Goal: Task Accomplishment & Management: Manage account settings

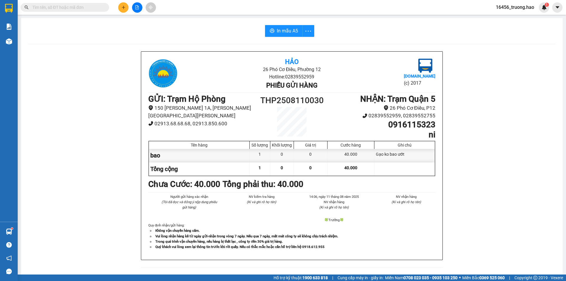
click at [77, 10] on input "text" at bounding box center [67, 7] width 70 height 6
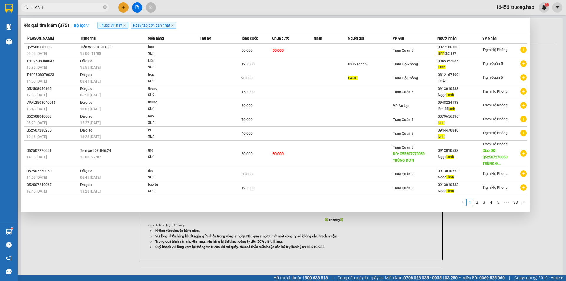
type input "LANH"
click at [425, 9] on div at bounding box center [283, 140] width 566 height 281
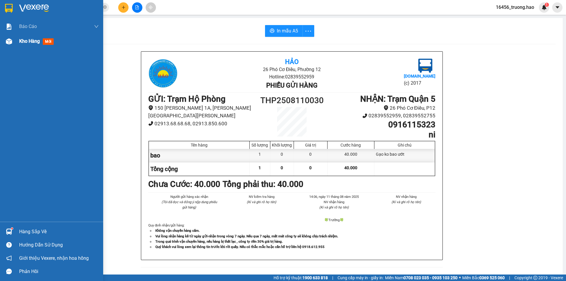
click at [46, 44] on span "mới" at bounding box center [48, 41] width 11 height 6
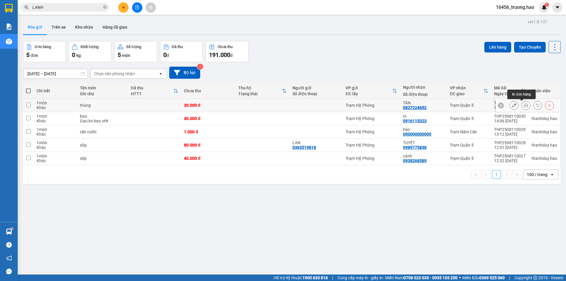
click at [524, 105] on icon at bounding box center [526, 105] width 4 height 4
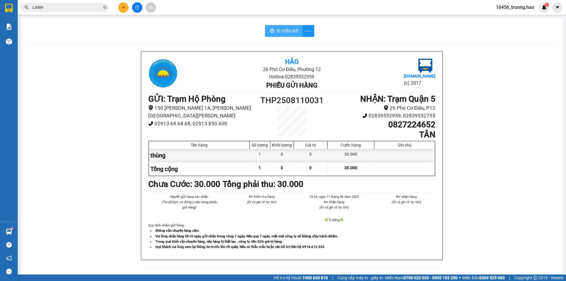
drag, startPoint x: 285, startPoint y: 32, endPoint x: 294, endPoint y: 37, distance: 10.2
click at [285, 32] on span "In mẫu A5" at bounding box center [287, 30] width 21 height 7
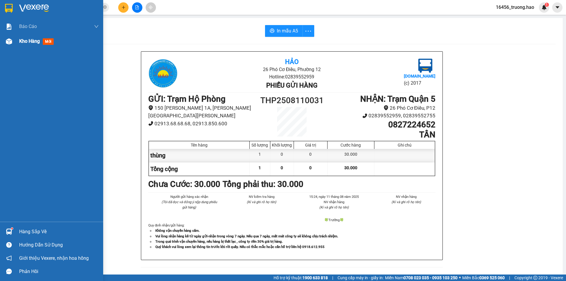
click at [24, 41] on span "Kho hàng" at bounding box center [29, 41] width 21 height 6
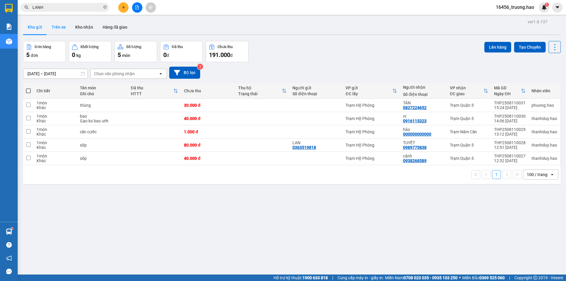
click at [49, 23] on button "Trên xe" at bounding box center [59, 27] width 24 height 14
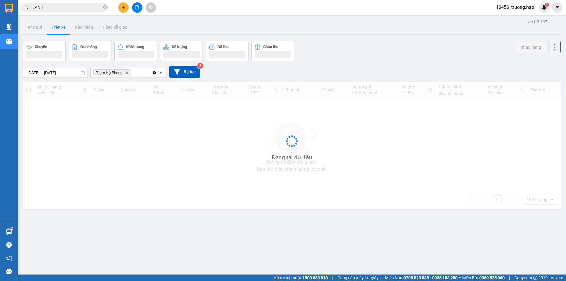
click at [51, 25] on button "Trên xe" at bounding box center [59, 27] width 24 height 14
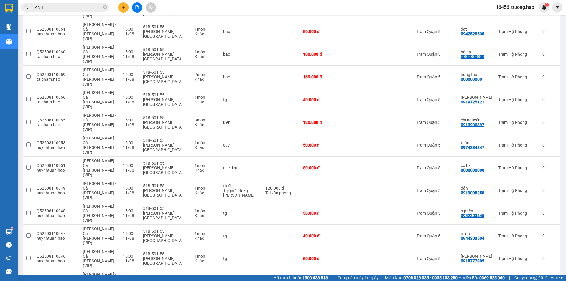
scroll to position [606, 0]
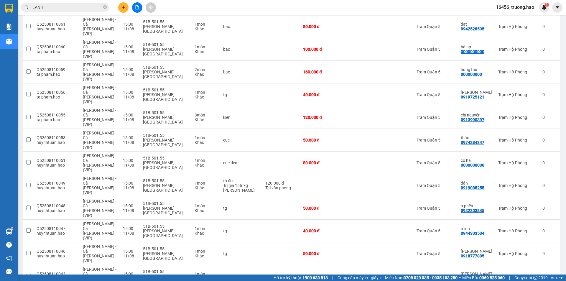
checkbox input "true"
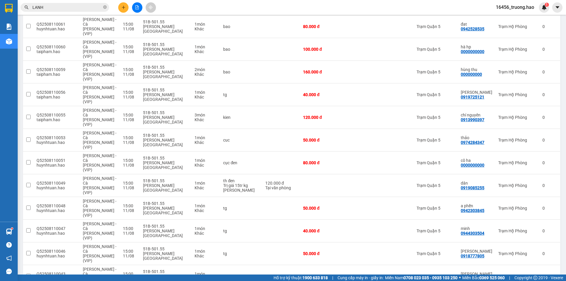
checkbox input "true"
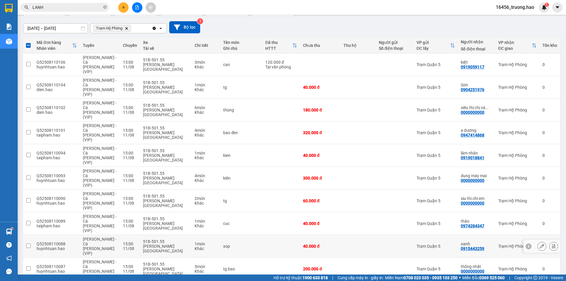
scroll to position [0, 0]
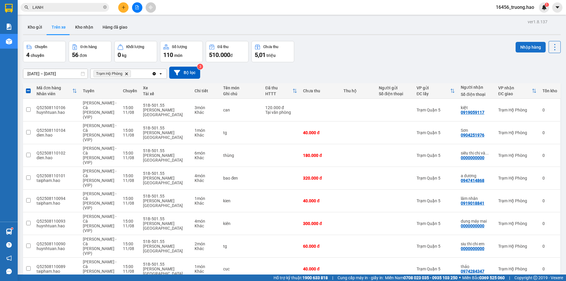
click at [519, 45] on button "Nhập hàng" at bounding box center [531, 47] width 30 height 11
checkbox input "false"
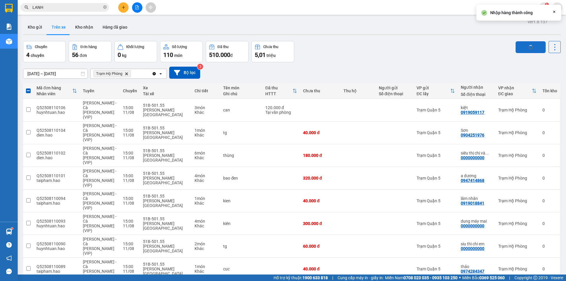
checkbox input "false"
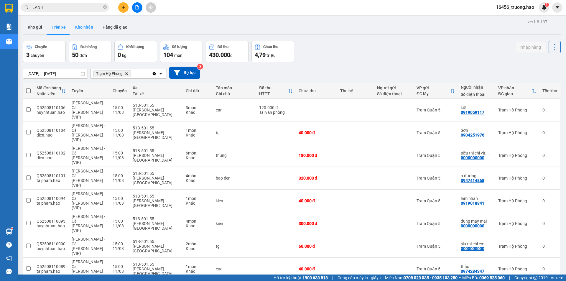
click at [81, 26] on button "Kho nhận" at bounding box center [84, 27] width 27 height 14
type input "[DATE] – [DATE]"
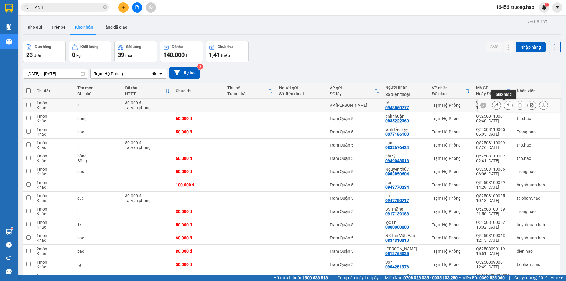
click at [504, 108] on button at bounding box center [508, 105] width 8 height 10
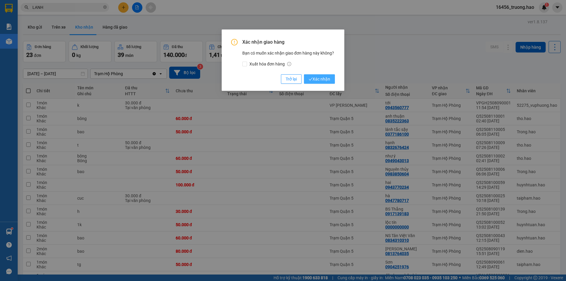
click at [326, 77] on span "Xác nhận" at bounding box center [320, 79] width 22 height 6
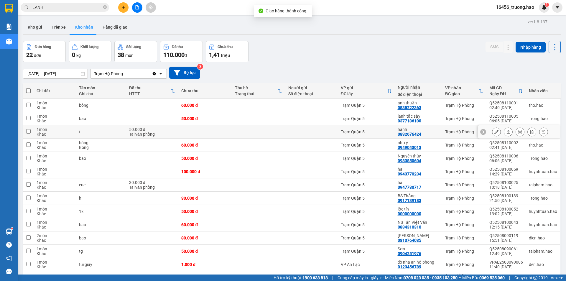
click at [506, 130] on button at bounding box center [508, 132] width 8 height 10
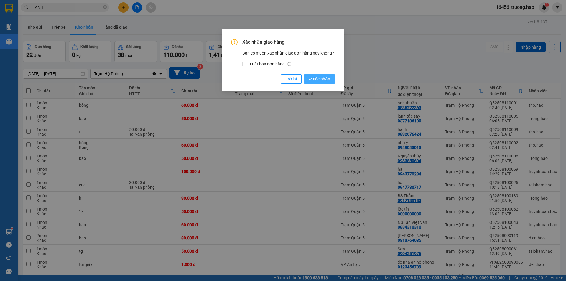
click at [315, 78] on span "Xác nhận" at bounding box center [320, 79] width 22 height 6
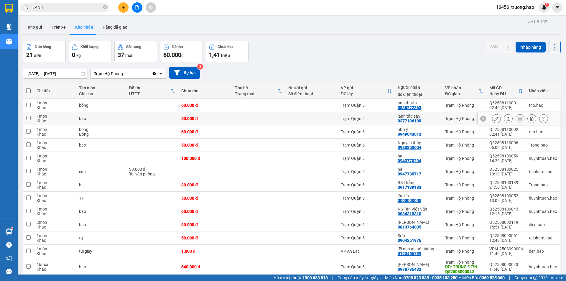
click at [250, 122] on td at bounding box center [258, 118] width 53 height 13
checkbox input "true"
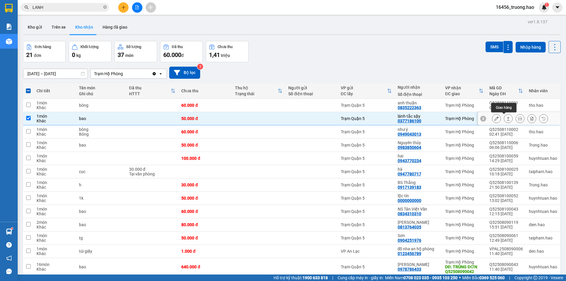
click at [507, 119] on icon at bounding box center [509, 119] width 4 height 4
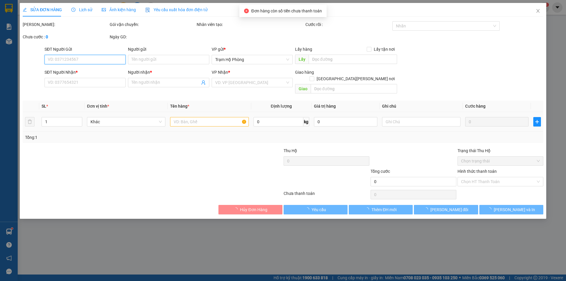
type input "0377186100"
type input "lánh tắc sậy"
type input "50.000"
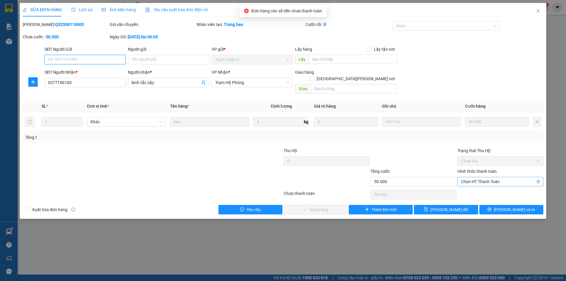
click at [478, 177] on span "Chọn HT Thanh Toán" at bounding box center [500, 181] width 79 height 9
click at [470, 185] on div "Tại văn phòng" at bounding box center [500, 187] width 79 height 6
type input "0"
click at [323, 207] on span "[PERSON_NAME] và Giao hàng" at bounding box center [335, 210] width 80 height 6
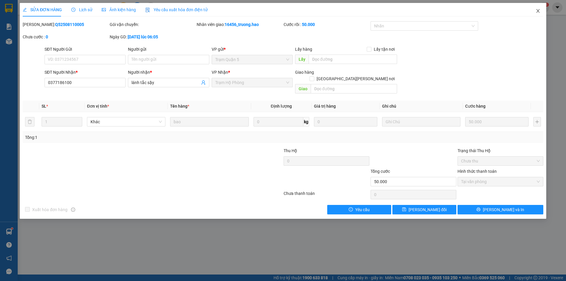
click at [537, 10] on icon "close" at bounding box center [538, 11] width 3 height 4
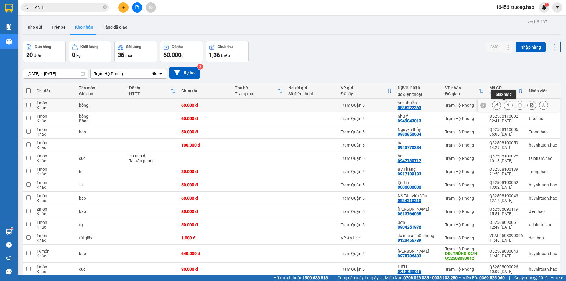
click at [507, 105] on icon at bounding box center [509, 105] width 4 height 4
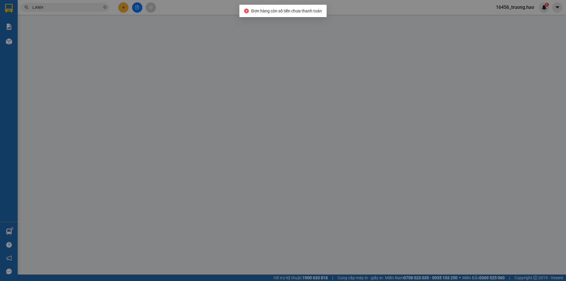
type input "0835222363"
type input "anh thuận"
type input "60.000"
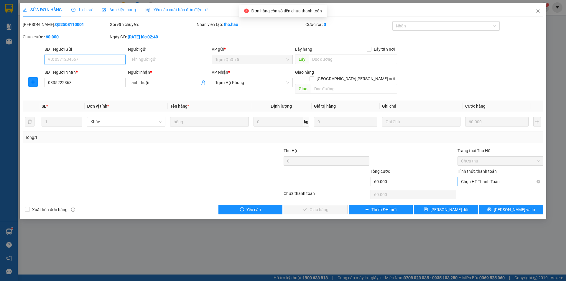
click at [475, 177] on span "Chọn HT Thanh Toán" at bounding box center [500, 181] width 79 height 9
drag, startPoint x: 472, startPoint y: 188, endPoint x: 403, endPoint y: 186, distance: 69.1
click at [472, 188] on div "Tại văn phòng" at bounding box center [500, 187] width 79 height 6
type input "0"
click at [312, 208] on button "[PERSON_NAME] và Giao hàng" at bounding box center [316, 209] width 64 height 9
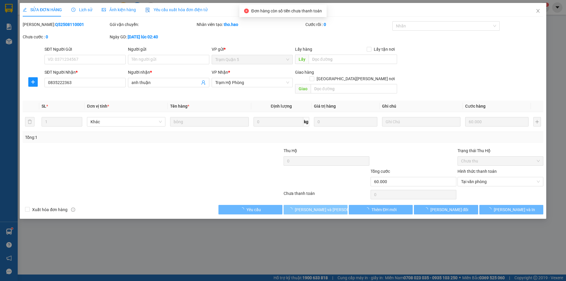
click at [312, 208] on button "[PERSON_NAME] và Giao hàng" at bounding box center [316, 209] width 64 height 9
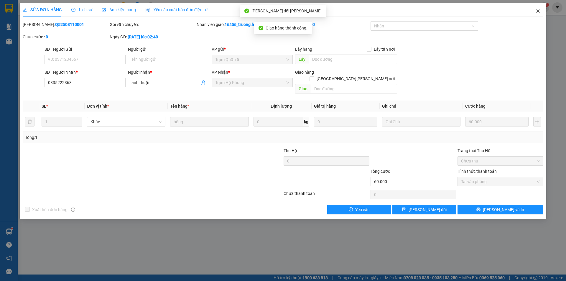
click at [536, 9] on icon "close" at bounding box center [538, 11] width 5 height 5
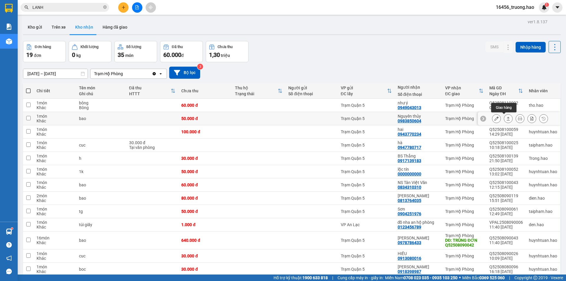
click at [504, 116] on button at bounding box center [508, 119] width 8 height 10
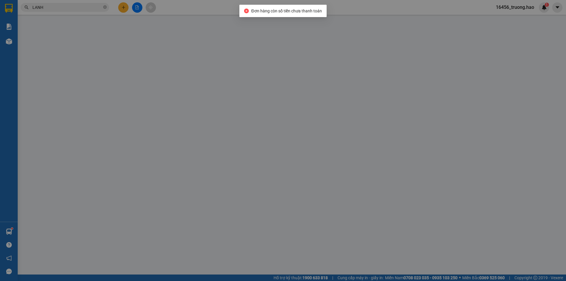
type input "0983850604"
type input "Nguyên thủy"
type input "50.000"
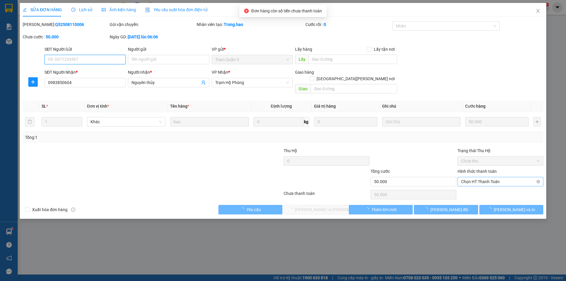
click at [475, 177] on span "Chọn HT Thanh Toán" at bounding box center [500, 181] width 79 height 9
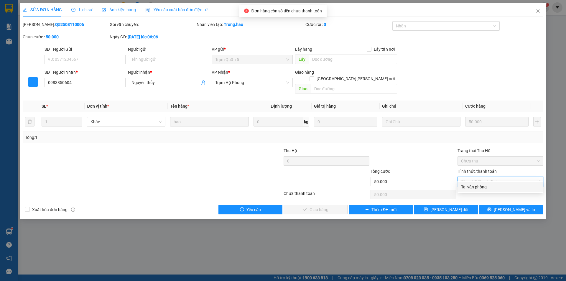
click at [474, 188] on div "Tại văn phòng" at bounding box center [500, 187] width 79 height 6
type input "0"
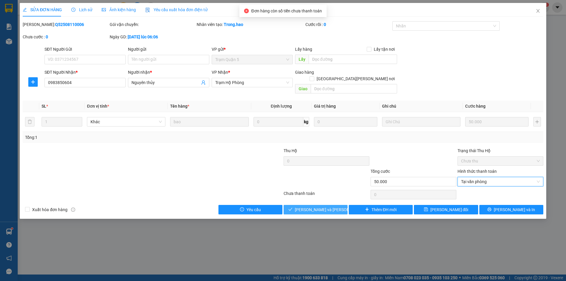
click at [318, 207] on span "[PERSON_NAME] và Giao hàng" at bounding box center [335, 210] width 80 height 6
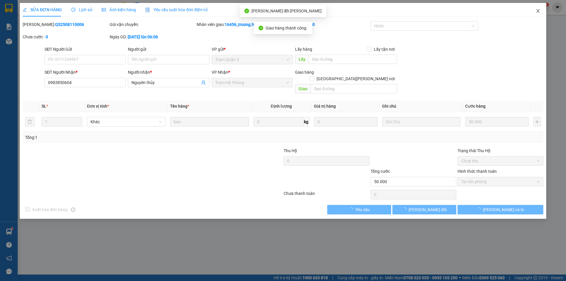
click at [537, 8] on span "Close" at bounding box center [538, 11] width 17 height 17
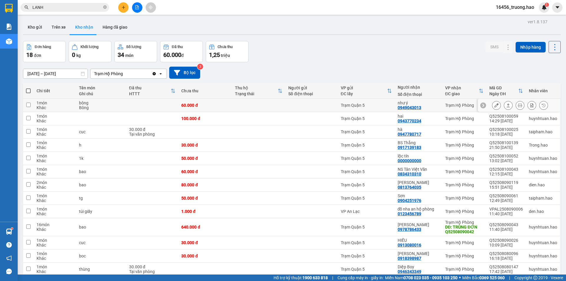
click at [507, 104] on icon at bounding box center [509, 105] width 4 height 4
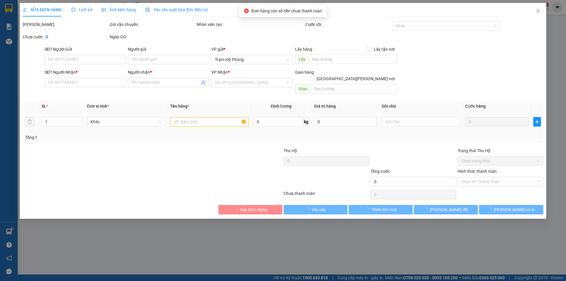
type input "0949043013"
type input "như ý"
type input "60.000"
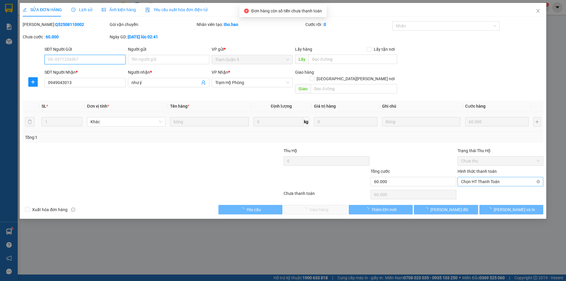
click at [471, 177] on span "Chọn HT Thanh Toán" at bounding box center [500, 181] width 79 height 9
click at [468, 186] on div "Tại văn phòng" at bounding box center [500, 187] width 79 height 6
type input "0"
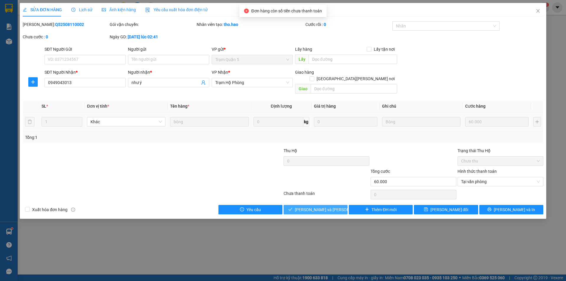
click at [312, 207] on span "[PERSON_NAME] và Giao hàng" at bounding box center [335, 210] width 80 height 6
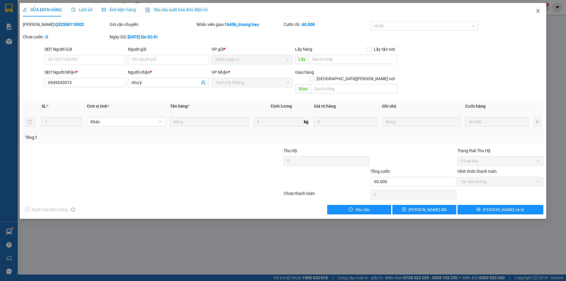
click at [538, 11] on icon "close" at bounding box center [538, 11] width 3 height 4
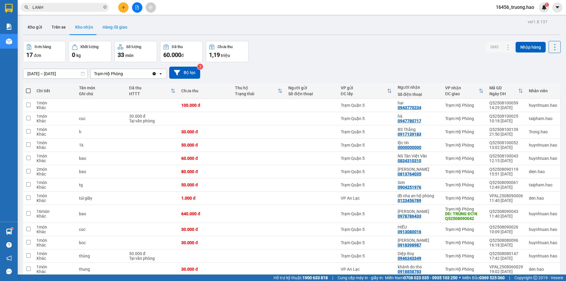
click at [119, 29] on button "Hàng đã giao" at bounding box center [115, 27] width 34 height 14
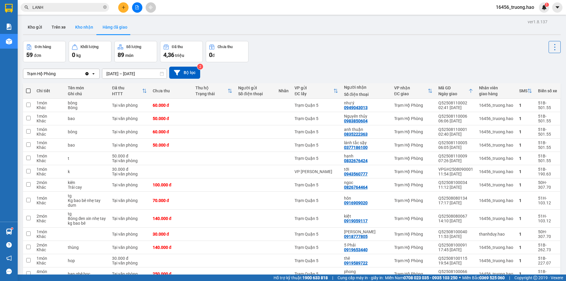
click at [85, 25] on button "Kho nhận" at bounding box center [84, 27] width 27 height 14
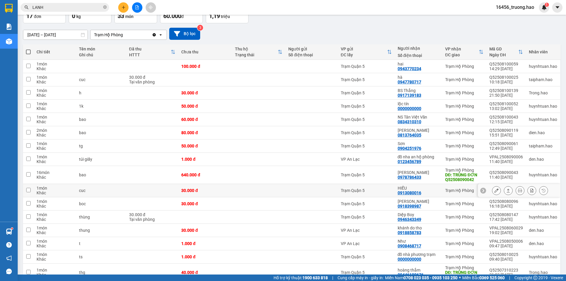
scroll to position [30, 0]
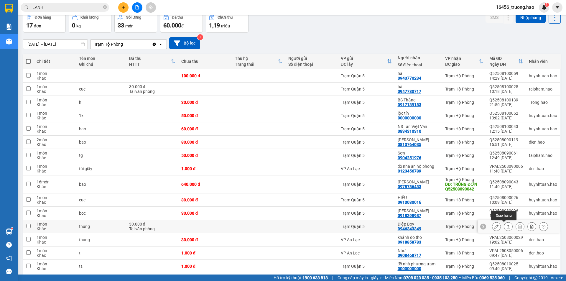
click at [507, 227] on icon at bounding box center [509, 226] width 4 height 4
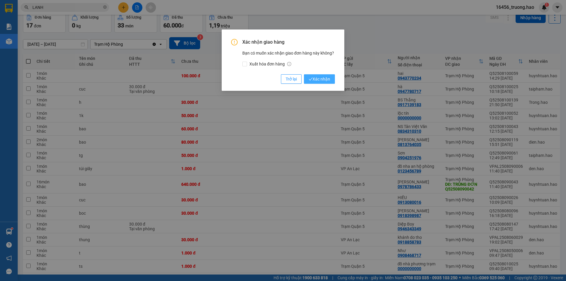
click at [314, 77] on span "Xác nhận" at bounding box center [320, 79] width 22 height 6
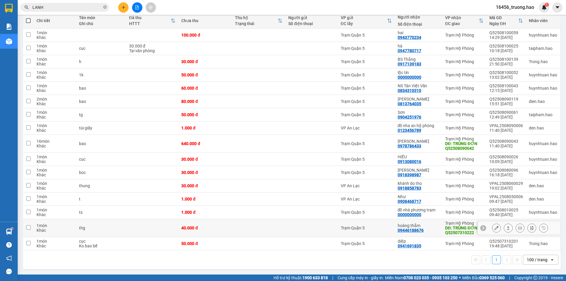
scroll to position [0, 0]
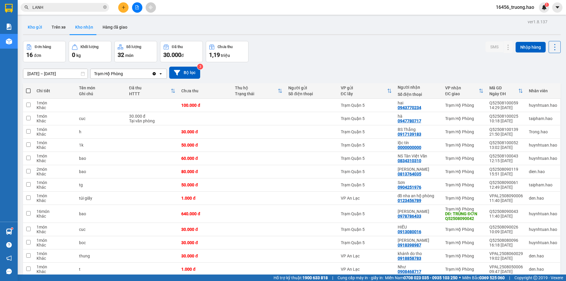
click at [39, 23] on button "Kho gửi" at bounding box center [35, 27] width 24 height 14
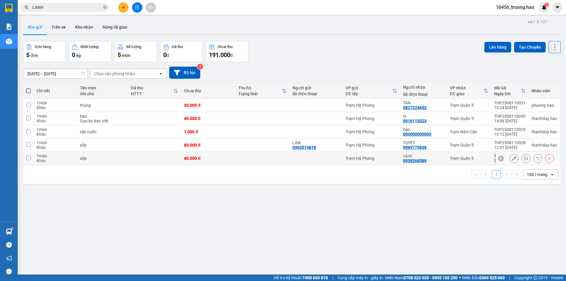
click at [162, 158] on td at bounding box center [154, 158] width 53 height 13
checkbox input "true"
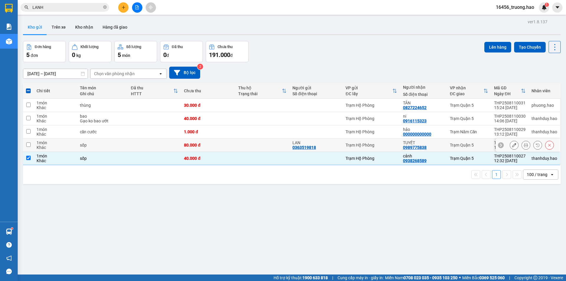
click at [161, 147] on td at bounding box center [154, 145] width 53 height 13
checkbox input "true"
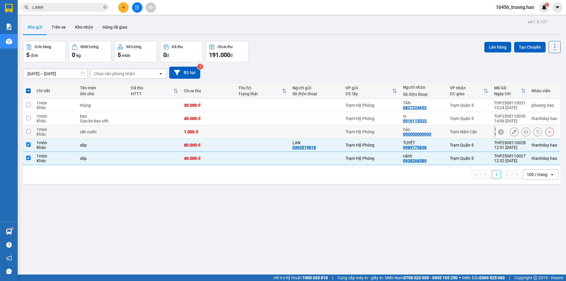
click at [160, 134] on td at bounding box center [154, 131] width 53 height 13
checkbox input "true"
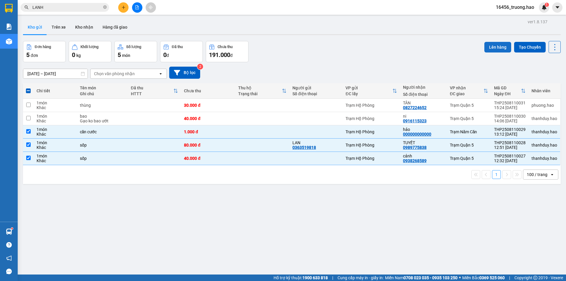
click at [490, 48] on button "Lên hàng" at bounding box center [498, 47] width 27 height 11
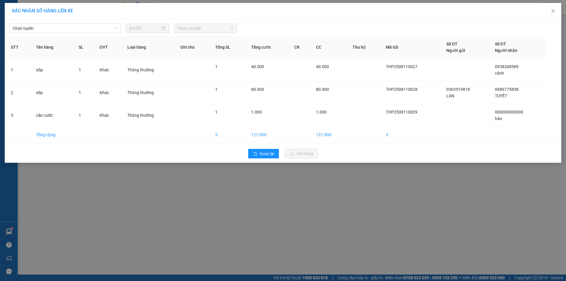
click at [67, 23] on div "Chọn tuyến 11/08/2025 Chọn chuyến" at bounding box center [283, 27] width 554 height 12
click at [57, 28] on span "Chọn tuyến" at bounding box center [65, 28] width 105 height 9
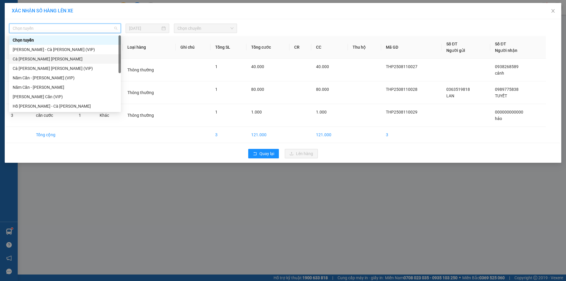
click at [50, 59] on div "Cà Mau - Hồ Chí Minh" at bounding box center [65, 59] width 105 height 6
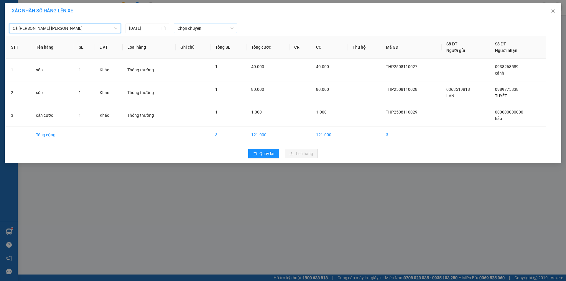
click at [193, 29] on span "Chọn chuyến" at bounding box center [206, 28] width 56 height 9
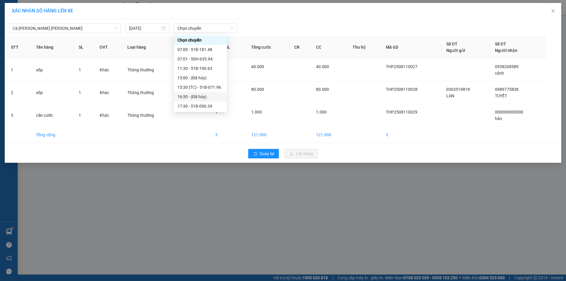
click at [184, 188] on div "XÁC NHẬN SỐ HÀNG LÊN XE Cà Mau - Hồ Chí Minh 11/08/2025 Chọn chuyến STT Tên hàn…" at bounding box center [283, 140] width 566 height 281
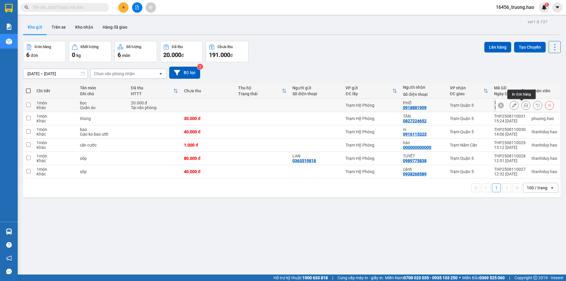
click at [524, 107] on icon at bounding box center [526, 105] width 4 height 4
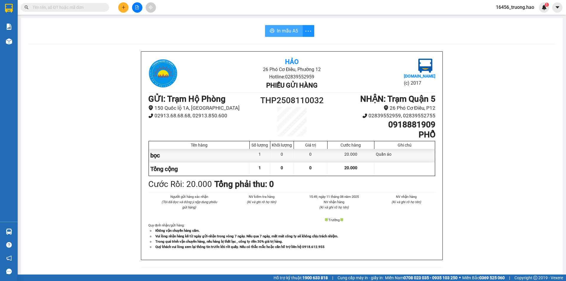
click at [284, 28] on span "In mẫu A5" at bounding box center [287, 30] width 21 height 7
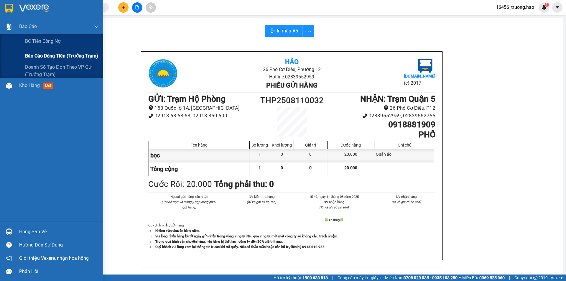
click at [39, 55] on span "Báo cáo dòng tiền (trưởng trạm)" at bounding box center [61, 55] width 73 height 7
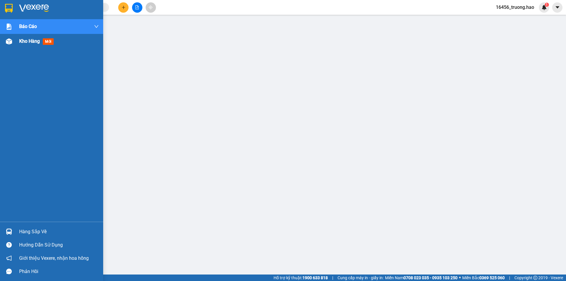
click at [4, 39] on div at bounding box center [9, 41] width 10 height 10
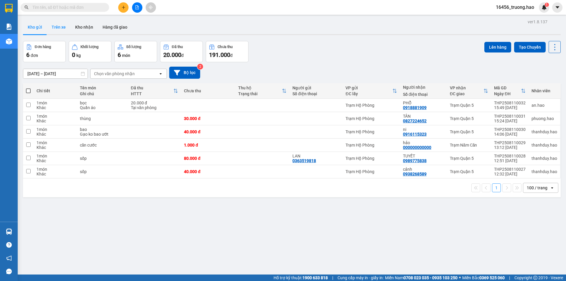
click at [60, 30] on button "Trên xe" at bounding box center [59, 27] width 24 height 14
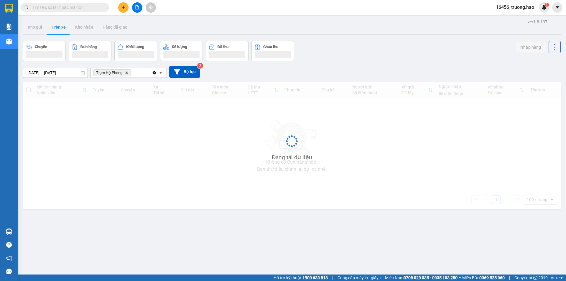
click at [58, 30] on button "Trên xe" at bounding box center [59, 27] width 24 height 14
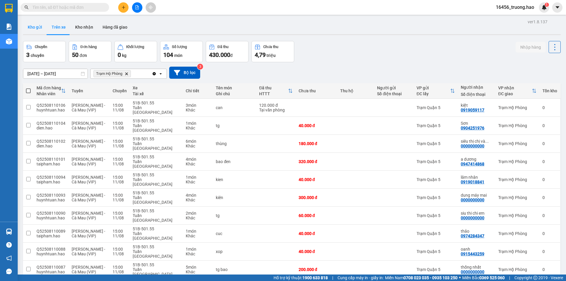
click at [27, 25] on button "Kho gửi" at bounding box center [35, 27] width 24 height 14
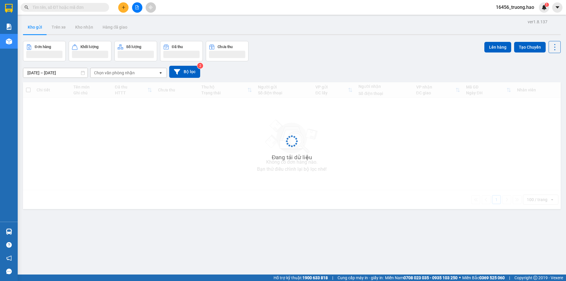
click at [27, 25] on button "Kho gửi" at bounding box center [35, 27] width 24 height 14
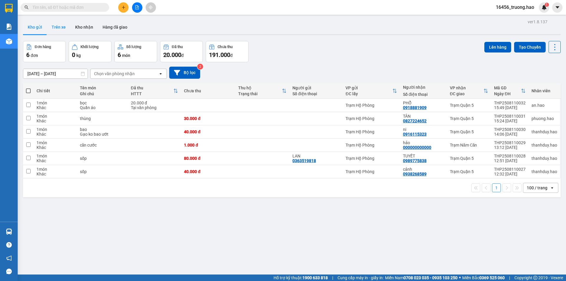
click at [48, 27] on button "Trên xe" at bounding box center [59, 27] width 24 height 14
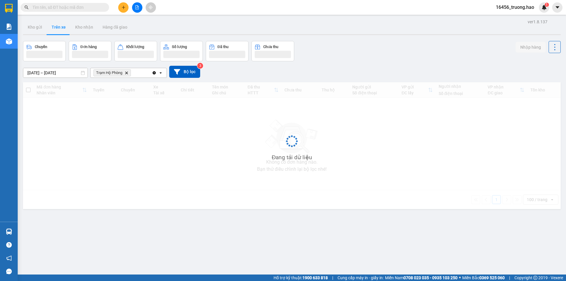
click at [48, 27] on button "Trên xe" at bounding box center [59, 27] width 24 height 14
click at [51, 27] on button "Trên xe" at bounding box center [59, 27] width 24 height 14
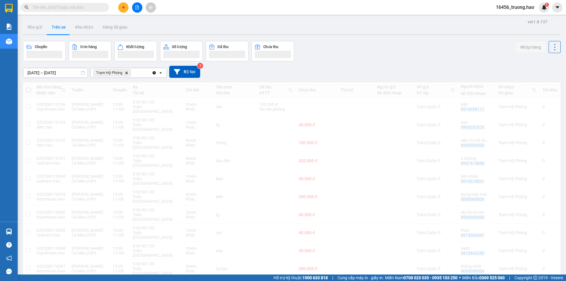
click at [53, 31] on button "Trên xe" at bounding box center [59, 27] width 24 height 14
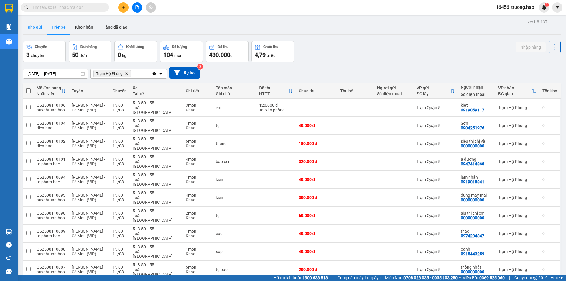
drag, startPoint x: 34, startPoint y: 14, endPoint x: 32, endPoint y: 29, distance: 14.6
click at [34, 21] on section "Kết quả tìm kiếm ( 0 ) Bộ lọc Thuộc VP này Ngày tạo đơn gần nhất No Data 16456_…" at bounding box center [283, 140] width 566 height 281
click at [32, 29] on button "Kho gửi" at bounding box center [35, 27] width 24 height 14
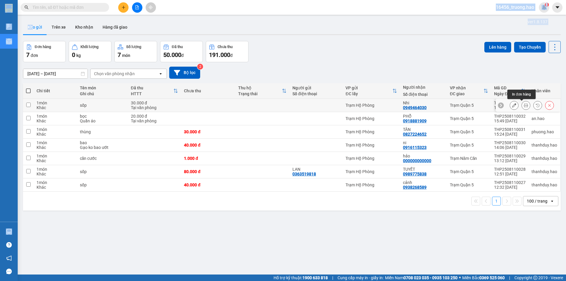
click at [524, 104] on icon at bounding box center [526, 105] width 4 height 4
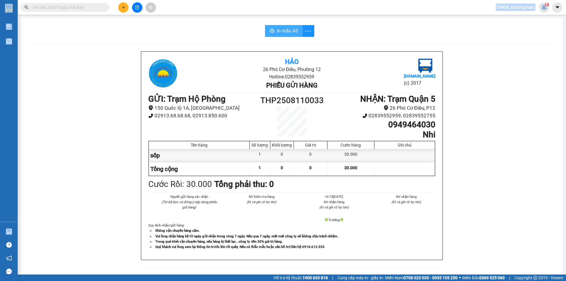
click at [281, 29] on span "In mẫu A5" at bounding box center [287, 30] width 21 height 7
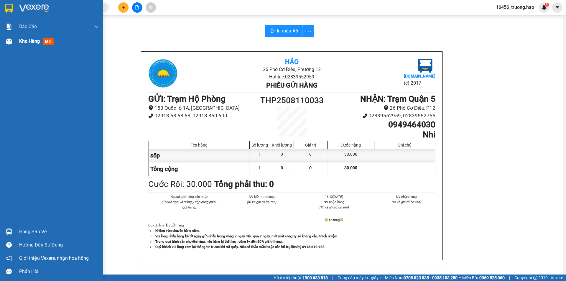
click at [47, 44] on span "mới" at bounding box center [48, 41] width 11 height 6
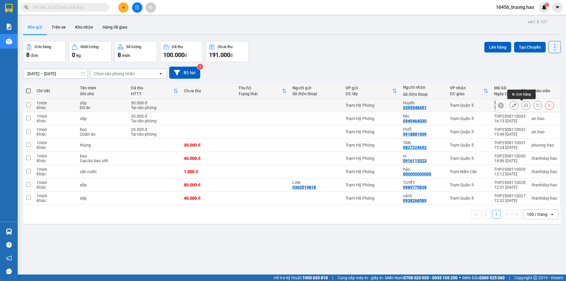
click at [524, 105] on icon at bounding box center [526, 105] width 4 height 4
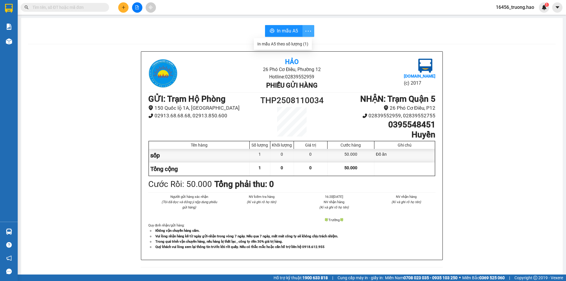
click at [303, 28] on button "button" at bounding box center [309, 31] width 12 height 12
click at [290, 28] on span "In mẫu A5" at bounding box center [287, 30] width 21 height 7
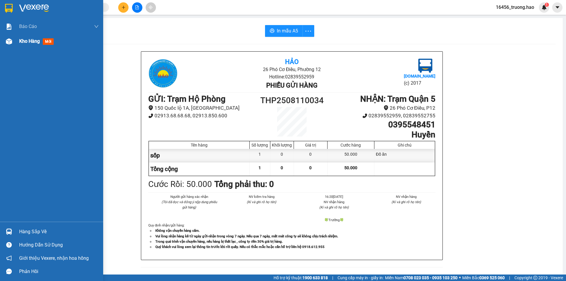
click at [47, 45] on div "Kho hàng mới" at bounding box center [59, 41] width 80 height 15
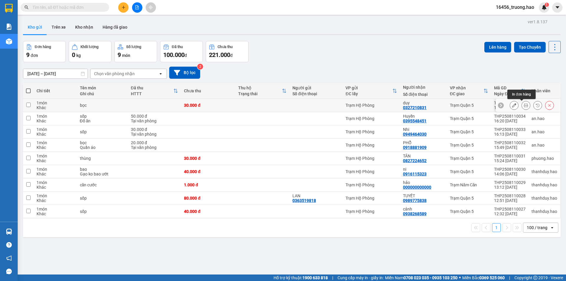
click at [524, 103] on icon at bounding box center [526, 105] width 4 height 4
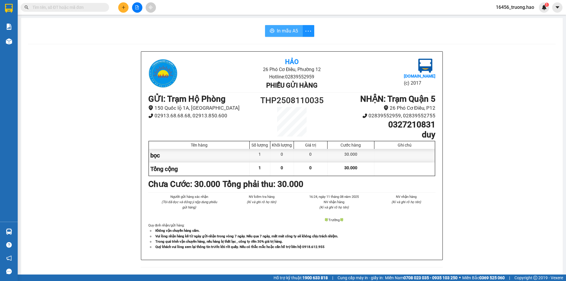
click at [291, 32] on span "In mẫu A5" at bounding box center [287, 30] width 21 height 7
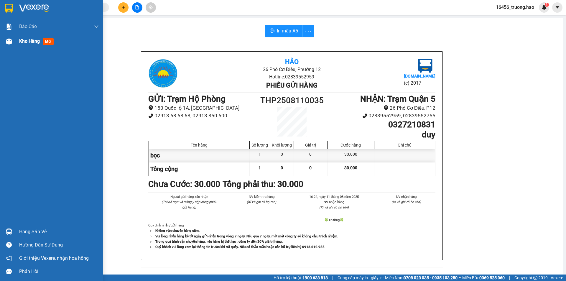
click at [48, 43] on span "mới" at bounding box center [48, 41] width 11 height 6
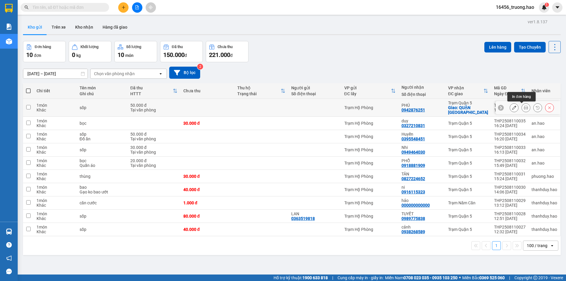
click at [524, 107] on icon at bounding box center [526, 108] width 4 height 4
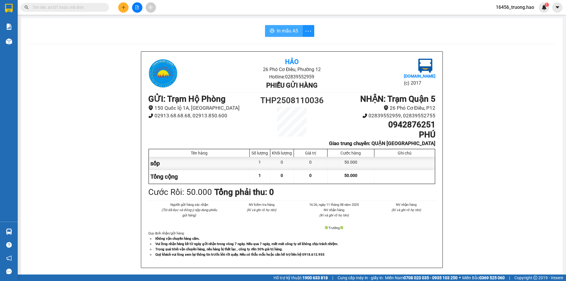
click at [295, 33] on span "In mẫu A5" at bounding box center [287, 30] width 21 height 7
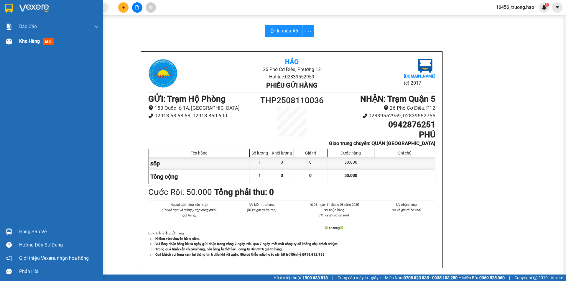
click at [47, 39] on span "mới" at bounding box center [48, 41] width 11 height 6
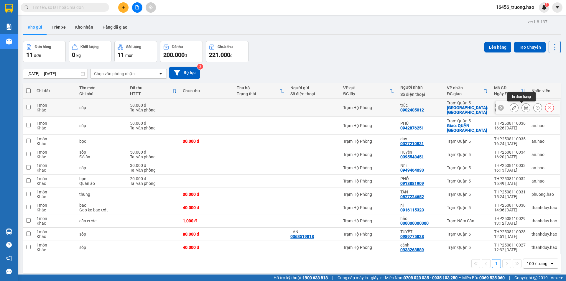
click at [524, 106] on button at bounding box center [526, 108] width 8 height 10
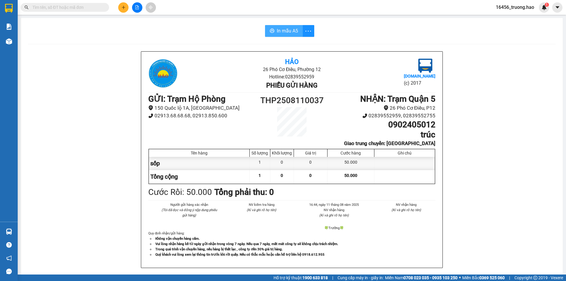
click at [282, 31] on span "In mẫu A5" at bounding box center [287, 30] width 21 height 7
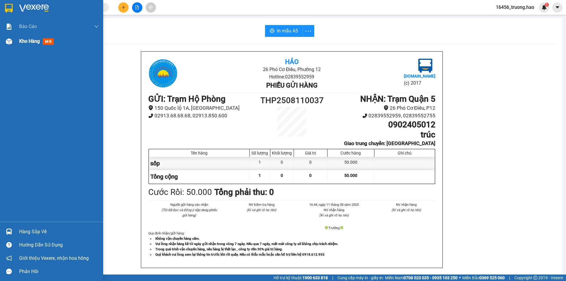
click at [44, 45] on span "mới" at bounding box center [48, 41] width 11 height 6
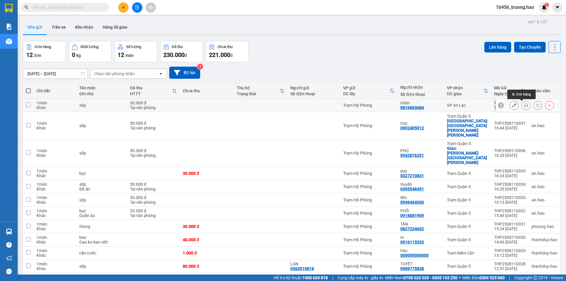
click at [524, 104] on icon at bounding box center [526, 105] width 4 height 4
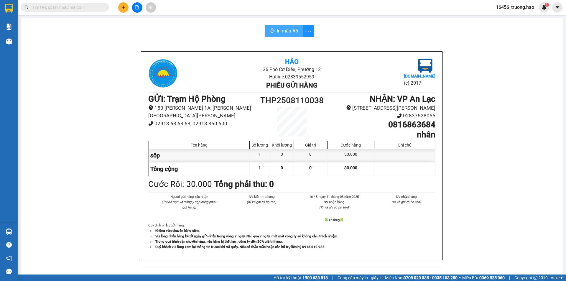
click at [294, 28] on span "In mẫu A5" at bounding box center [287, 30] width 21 height 7
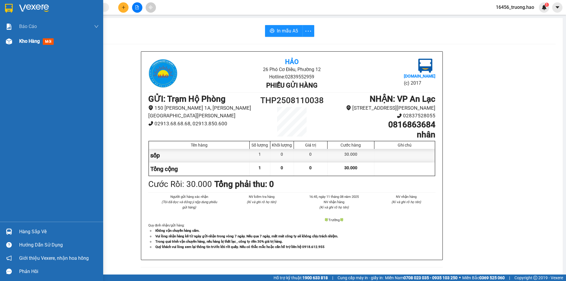
click at [50, 44] on span "mới" at bounding box center [48, 41] width 11 height 6
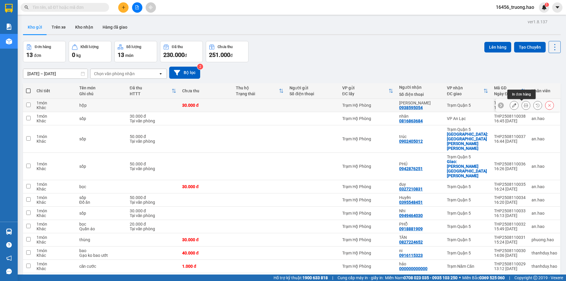
click at [524, 106] on icon at bounding box center [526, 105] width 4 height 4
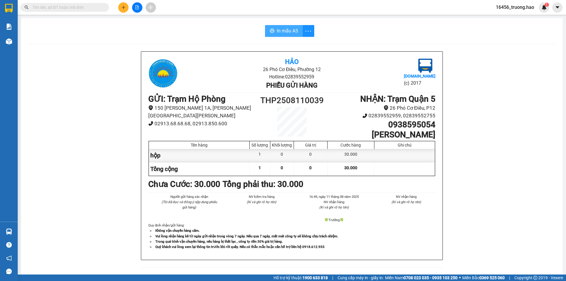
click at [285, 31] on span "In mẫu A5" at bounding box center [287, 30] width 21 height 7
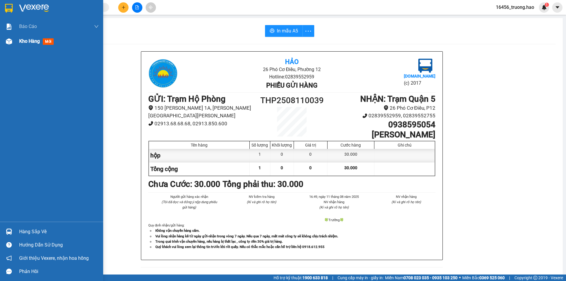
click at [47, 42] on span "mới" at bounding box center [48, 41] width 11 height 6
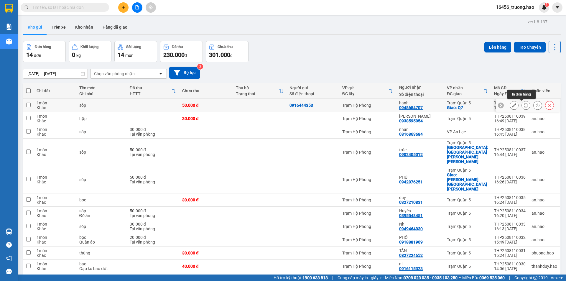
click at [522, 104] on button at bounding box center [526, 105] width 8 height 10
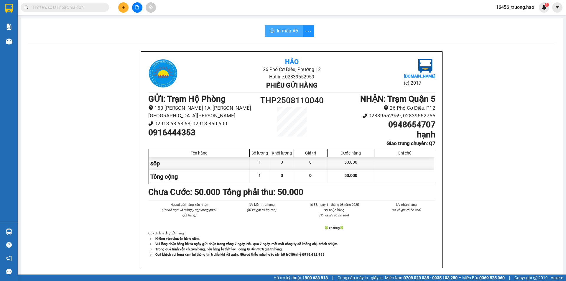
drag, startPoint x: 280, startPoint y: 31, endPoint x: 287, endPoint y: 32, distance: 6.5
click at [281, 31] on span "In mẫu A5" at bounding box center [287, 30] width 21 height 7
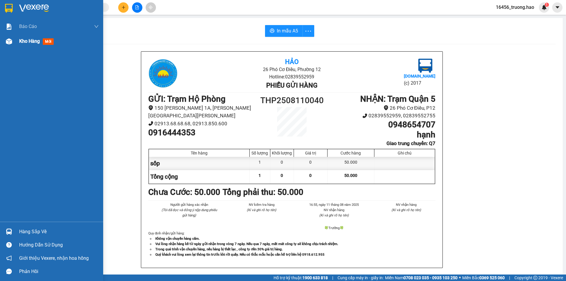
click at [50, 41] on span "mới" at bounding box center [48, 41] width 11 height 6
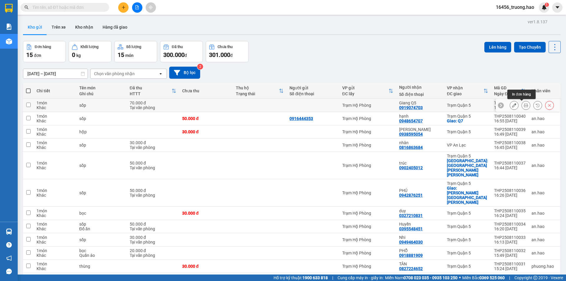
click at [524, 105] on icon at bounding box center [526, 105] width 4 height 4
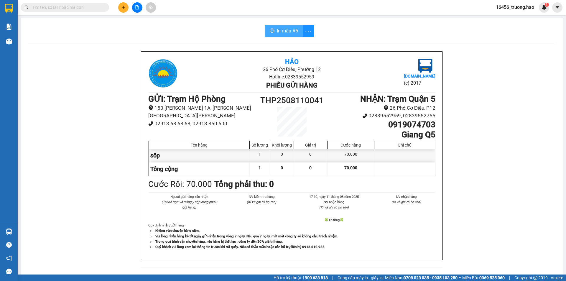
click at [287, 27] on button "In mẫu A5" at bounding box center [284, 31] width 38 height 12
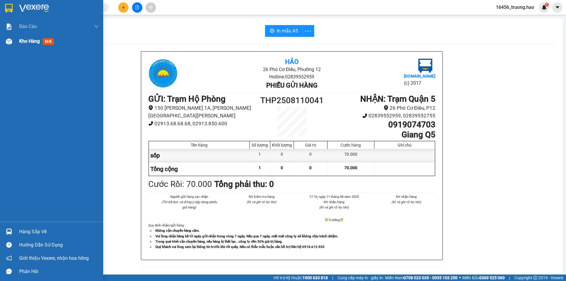
click at [48, 41] on span "mới" at bounding box center [48, 41] width 11 height 6
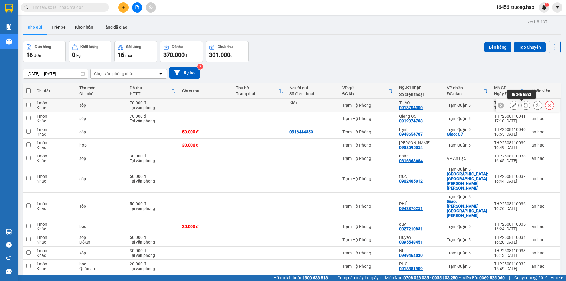
click at [524, 104] on icon at bounding box center [526, 105] width 4 height 4
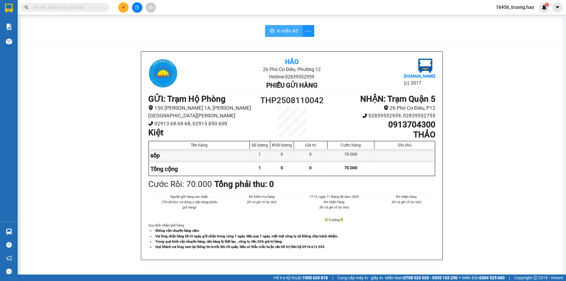
click at [290, 33] on span "In mẫu A5" at bounding box center [287, 30] width 21 height 7
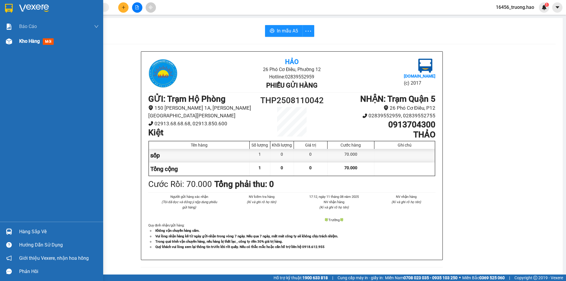
click at [51, 43] on span "mới" at bounding box center [48, 41] width 11 height 6
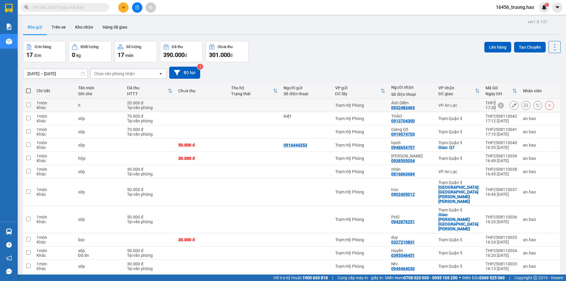
click at [522, 102] on button at bounding box center [526, 105] width 8 height 10
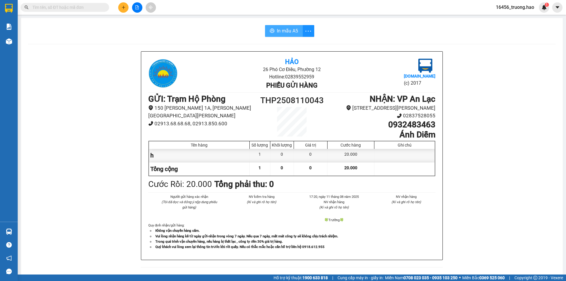
click at [290, 32] on span "In mẫu A5" at bounding box center [287, 30] width 21 height 7
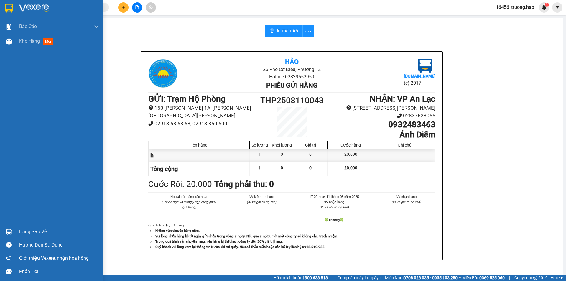
drag, startPoint x: 47, startPoint y: 42, endPoint x: 68, endPoint y: 49, distance: 21.8
click at [47, 42] on span "mới" at bounding box center [48, 41] width 11 height 6
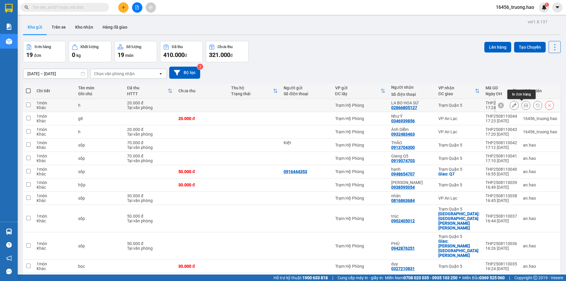
click at [524, 106] on icon at bounding box center [526, 105] width 4 height 4
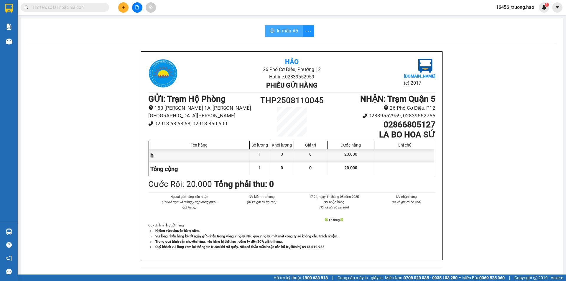
click at [293, 32] on span "In mẫu A5" at bounding box center [287, 30] width 21 height 7
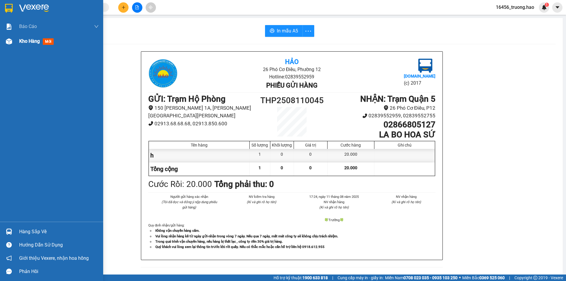
click at [44, 43] on span "mới" at bounding box center [48, 41] width 11 height 6
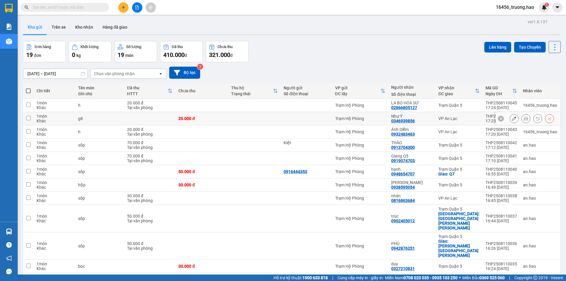
click at [524, 117] on button at bounding box center [526, 119] width 8 height 10
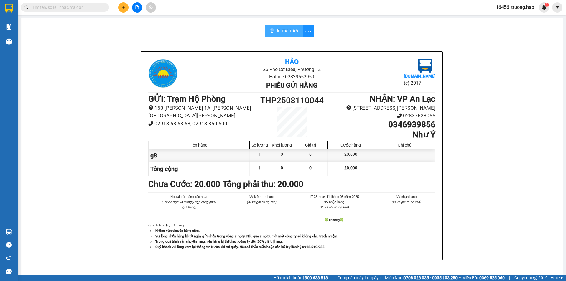
click at [289, 30] on span "In mẫu A5" at bounding box center [287, 30] width 21 height 7
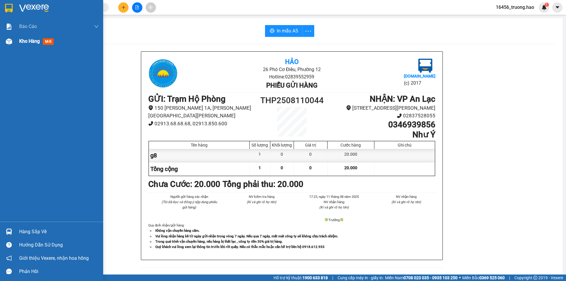
click at [48, 42] on span "mới" at bounding box center [48, 41] width 11 height 6
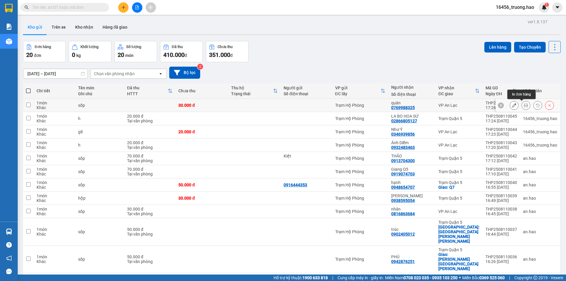
click at [523, 102] on button at bounding box center [526, 105] width 8 height 10
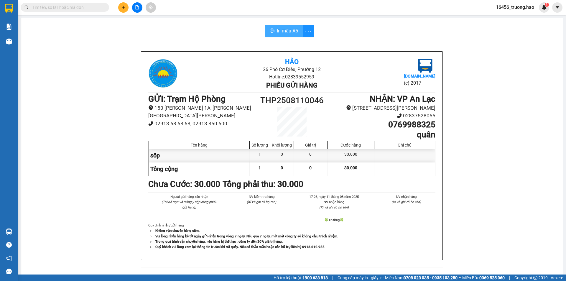
click at [291, 28] on span "In mẫu A5" at bounding box center [287, 30] width 21 height 7
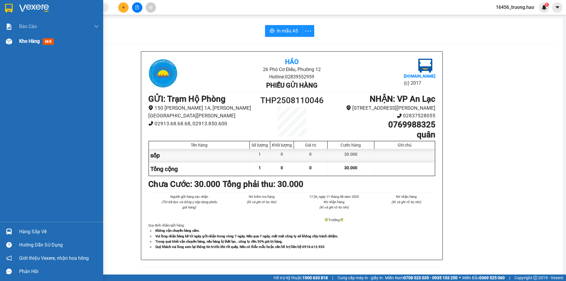
click at [43, 43] on div "Kho hàng mới" at bounding box center [37, 40] width 37 height 7
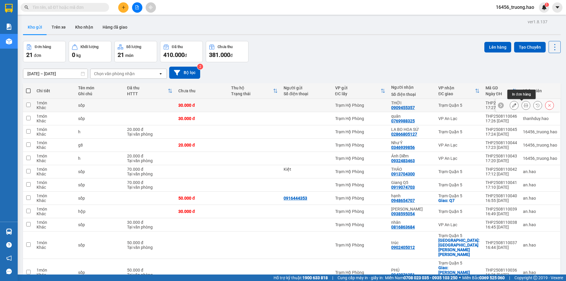
click at [524, 103] on button at bounding box center [526, 105] width 8 height 10
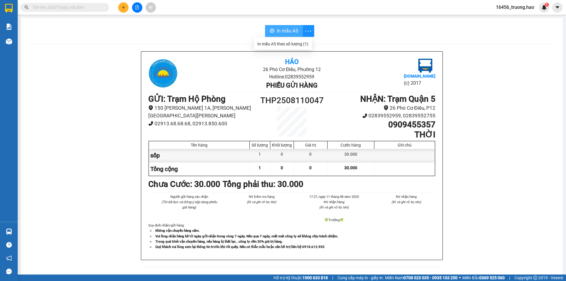
click at [296, 34] on button "In mẫu A5" at bounding box center [284, 31] width 38 height 12
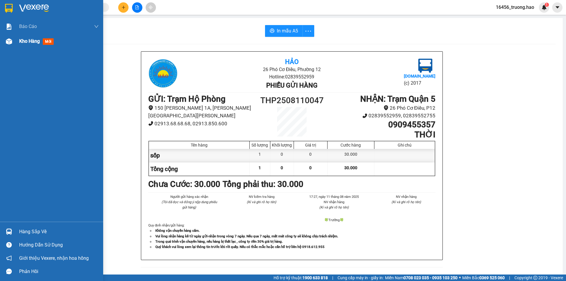
click at [44, 41] on span "mới" at bounding box center [48, 41] width 11 height 6
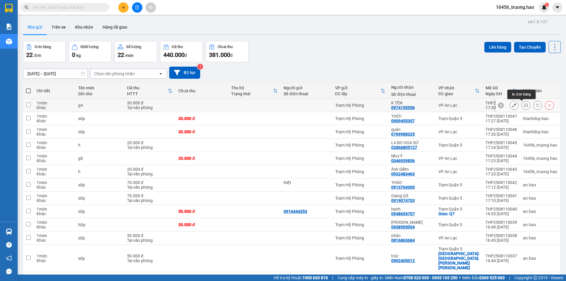
click at [526, 104] on button at bounding box center [526, 105] width 8 height 10
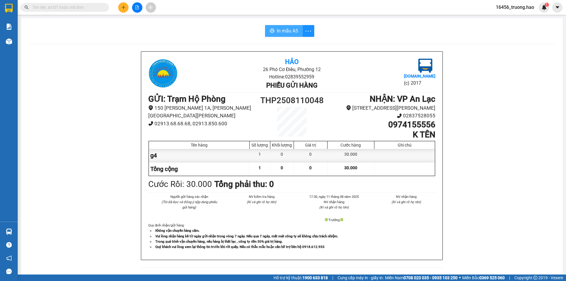
click at [275, 29] on button "In mẫu A5" at bounding box center [284, 31] width 38 height 12
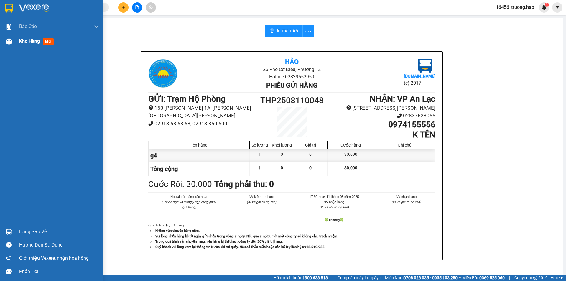
click at [47, 45] on span "mới" at bounding box center [48, 41] width 11 height 6
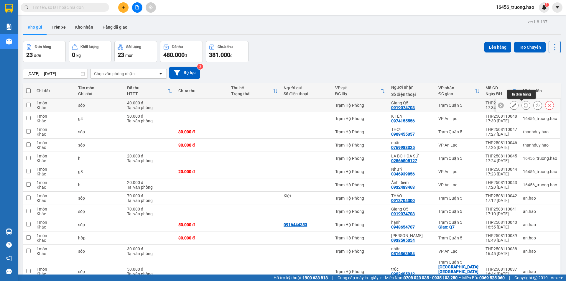
click at [524, 105] on icon at bounding box center [526, 105] width 4 height 4
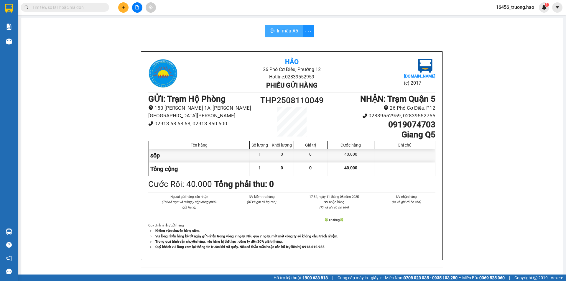
click at [293, 29] on span "In mẫu A5" at bounding box center [287, 30] width 21 height 7
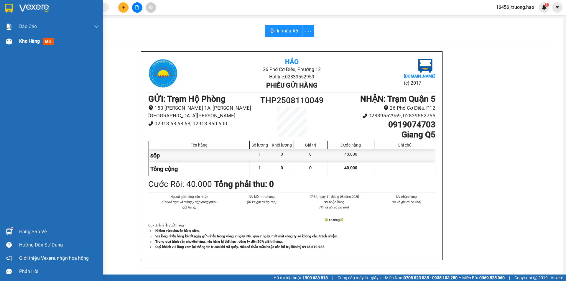
click at [47, 42] on span "mới" at bounding box center [48, 41] width 11 height 6
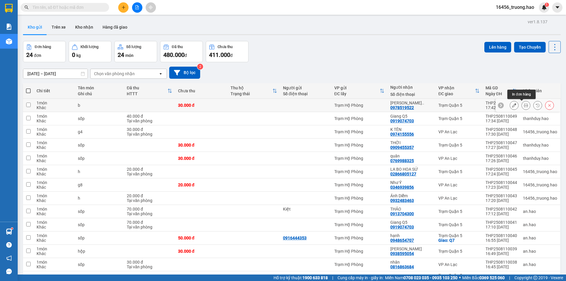
click at [524, 104] on icon at bounding box center [526, 105] width 4 height 4
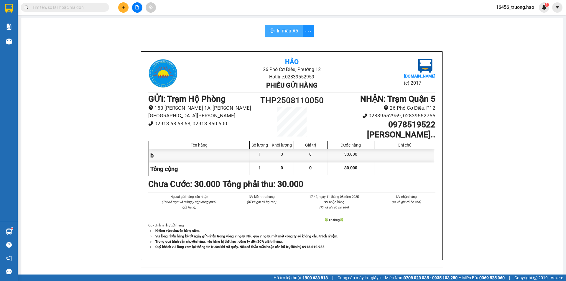
click at [288, 32] on span "In mẫu A5" at bounding box center [287, 30] width 21 height 7
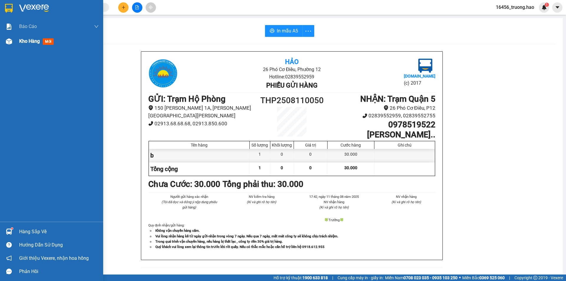
click at [41, 38] on div "Kho hàng mới" at bounding box center [37, 40] width 37 height 7
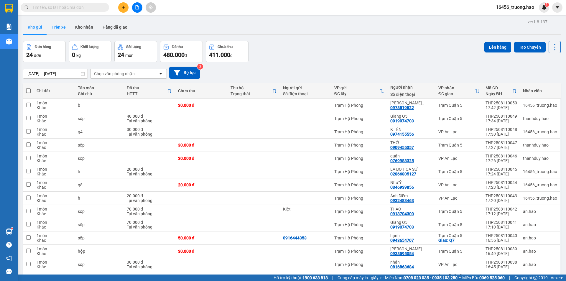
click at [65, 27] on button "Trên xe" at bounding box center [59, 27] width 24 height 14
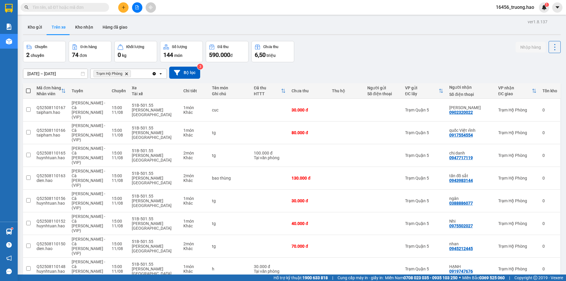
click at [59, 10] on input "text" at bounding box center [67, 7] width 70 height 6
click at [96, 24] on button "Kho nhận" at bounding box center [84, 27] width 27 height 14
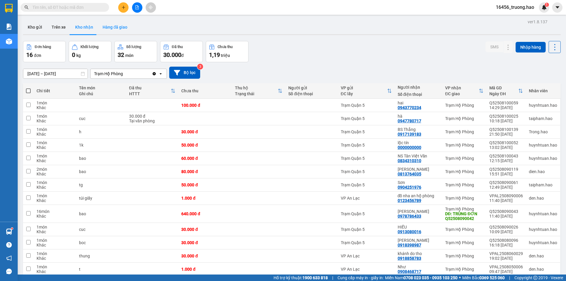
click at [114, 26] on button "Hàng đã giao" at bounding box center [115, 27] width 34 height 14
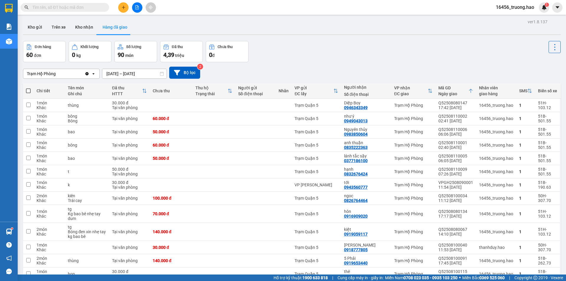
click at [55, 7] on input "text" at bounding box center [67, 7] width 70 height 6
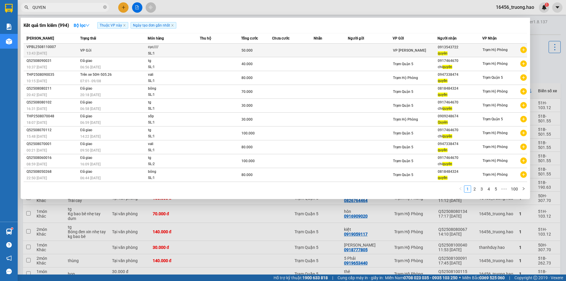
type input "QUYEN"
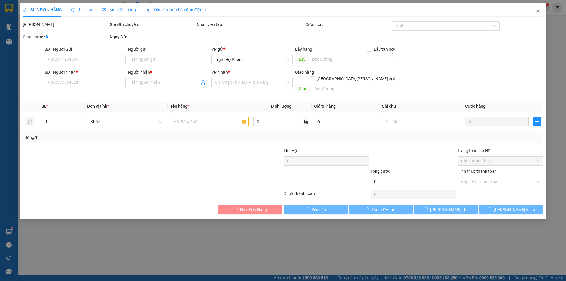
type input "0913543722"
type input "quyên"
type input "50.000"
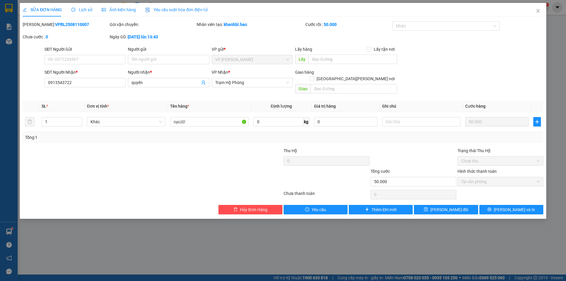
click at [81, 11] on span "Lịch sử" at bounding box center [81, 9] width 21 height 5
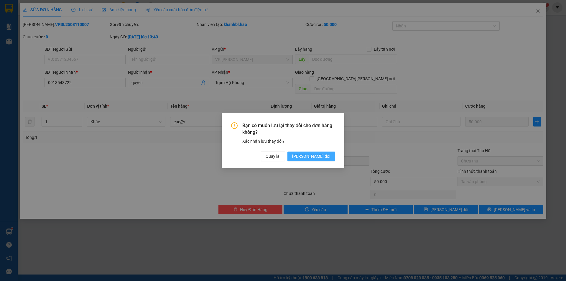
click at [317, 155] on span "[PERSON_NAME] thay đổi" at bounding box center [311, 156] width 38 height 6
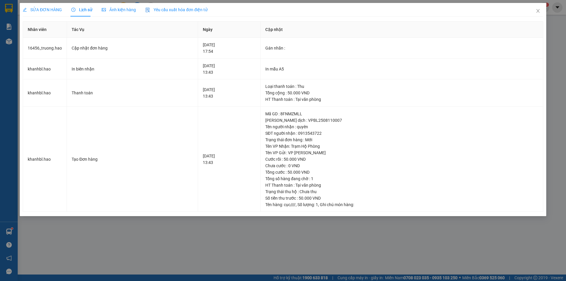
click at [43, 11] on span "SỬA ĐƠN HÀNG" at bounding box center [42, 9] width 39 height 5
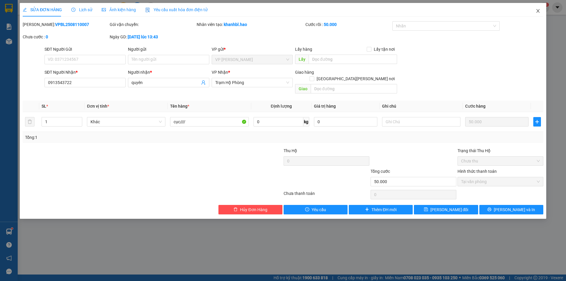
click at [539, 9] on icon "close" at bounding box center [538, 11] width 5 height 5
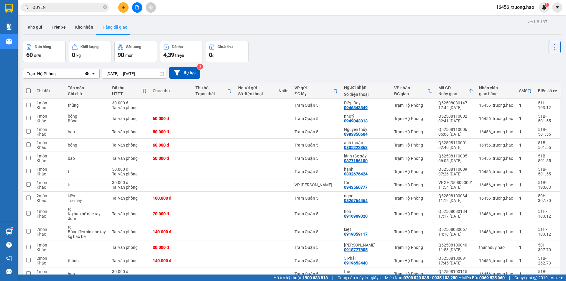
click at [60, 9] on input "QUYEN" at bounding box center [67, 7] width 70 height 6
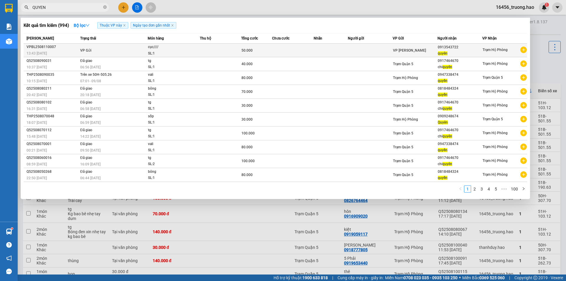
click at [436, 49] on div "VP Bạc Liêu" at bounding box center [415, 50] width 44 height 6
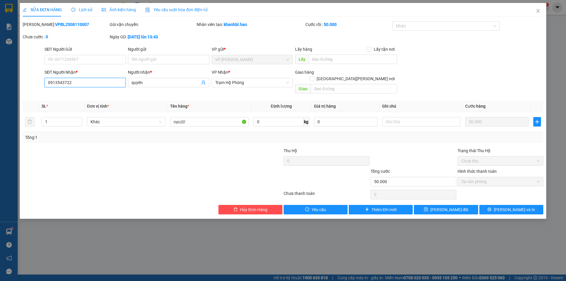
drag, startPoint x: 87, startPoint y: 80, endPoint x: 0, endPoint y: 86, distance: 87.0
click at [0, 86] on div "SỬA ĐƠN HÀNG Lịch sử Ảnh kiện hàng Yêu cầu xuất hóa đơn điện tử Total Paid Fee …" at bounding box center [283, 140] width 566 height 281
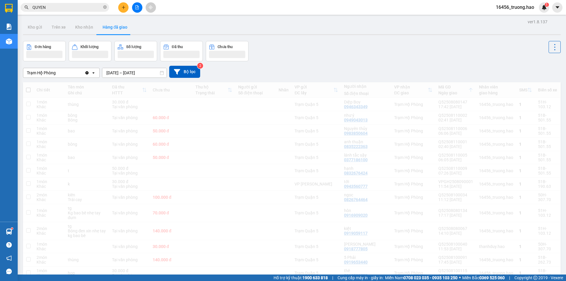
click at [73, 9] on input "QUYEN" at bounding box center [67, 7] width 70 height 6
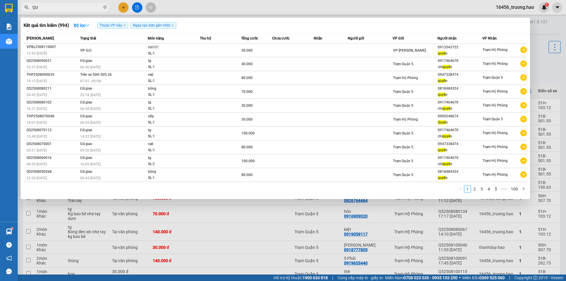
type input "Q"
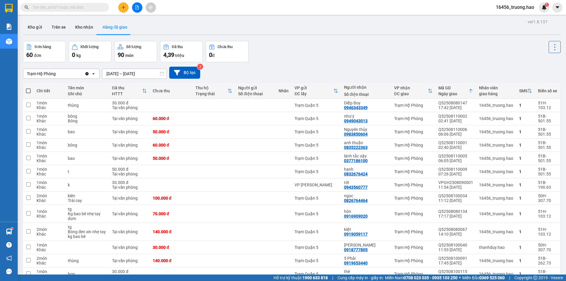
paste input "0913543722"
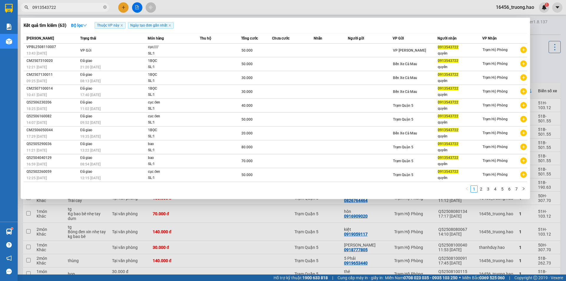
type input "0913543722"
click at [198, 7] on div at bounding box center [283, 140] width 566 height 281
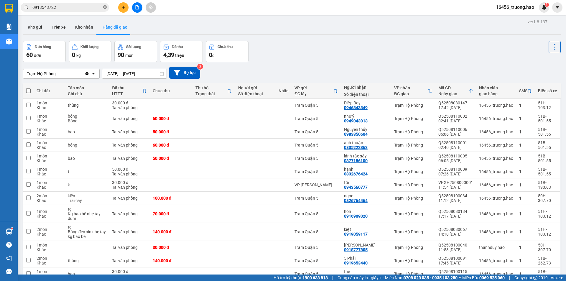
click at [105, 9] on icon "close-circle" at bounding box center [105, 7] width 4 height 4
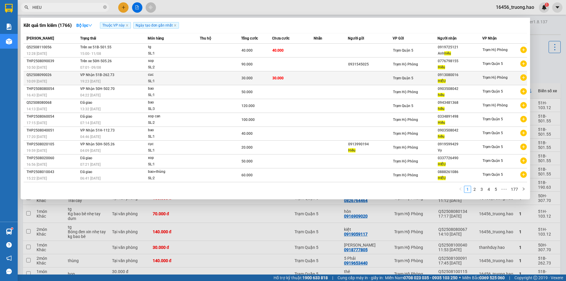
type input "HIEU"
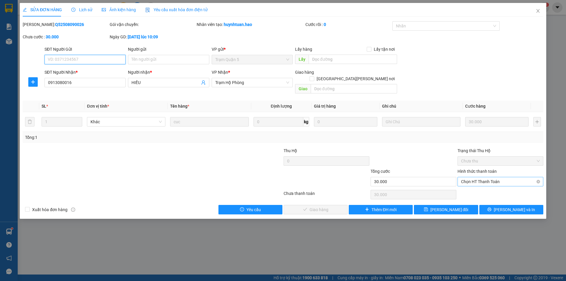
click at [469, 177] on span "Chọn HT Thanh Toán" at bounding box center [500, 181] width 79 height 9
click at [477, 187] on div "Tại văn phòng" at bounding box center [500, 187] width 79 height 6
click at [314, 207] on span "[PERSON_NAME] và Giao hàng" at bounding box center [335, 210] width 80 height 6
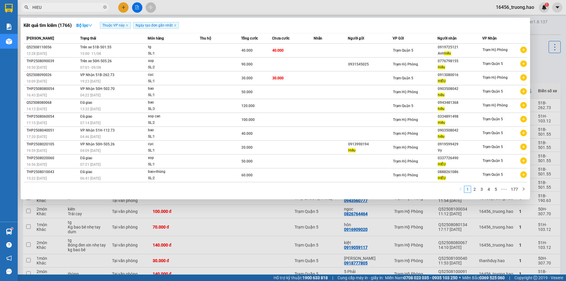
click at [73, 6] on input "HIEU" at bounding box center [67, 7] width 70 height 6
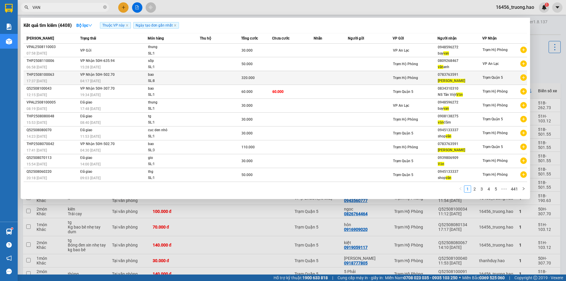
type input "VAN"
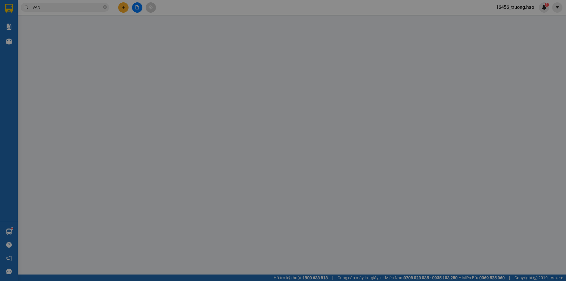
type input "0783763591"
type input "[PERSON_NAME]"
type input "320.000"
type input "0"
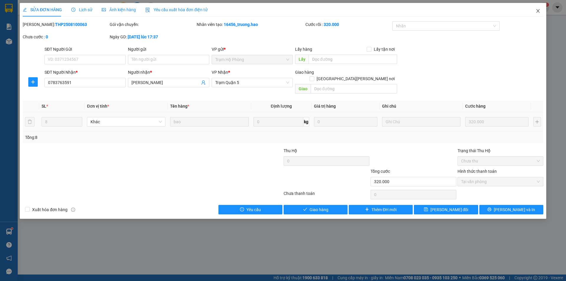
click at [537, 9] on span "Close" at bounding box center [538, 11] width 17 height 17
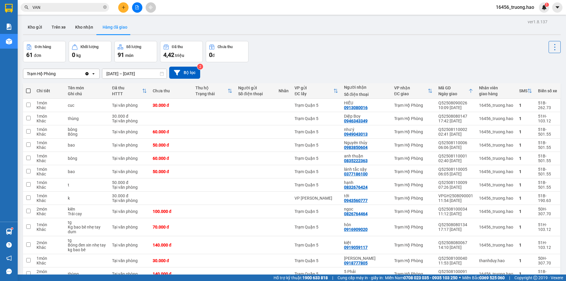
click at [59, 8] on input "VAN" at bounding box center [67, 7] width 70 height 6
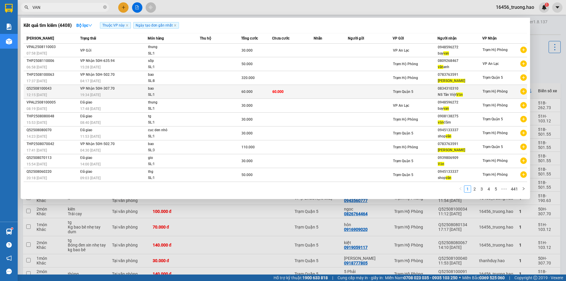
click at [418, 90] on div "Trạm Quận 5" at bounding box center [415, 92] width 44 height 6
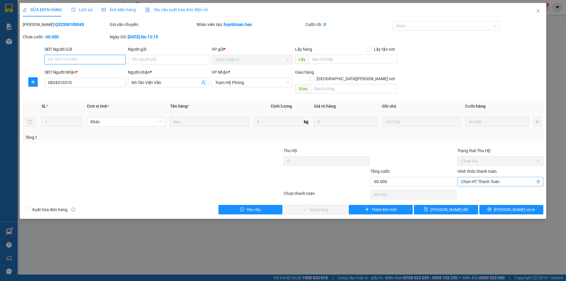
click at [470, 177] on span "Chọn HT Thanh Toán" at bounding box center [500, 181] width 79 height 9
click at [471, 188] on div "Tại văn phòng" at bounding box center [500, 187] width 79 height 6
click at [323, 207] on span "[PERSON_NAME] và Giao hàng" at bounding box center [335, 210] width 80 height 6
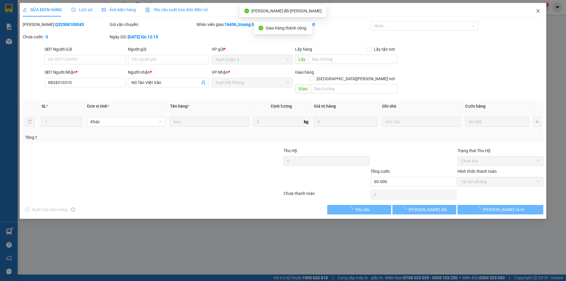
click at [537, 11] on icon "close" at bounding box center [538, 11] width 5 height 5
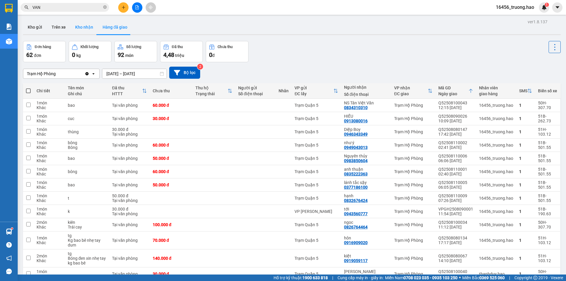
click at [80, 27] on button "Kho nhận" at bounding box center [84, 27] width 27 height 14
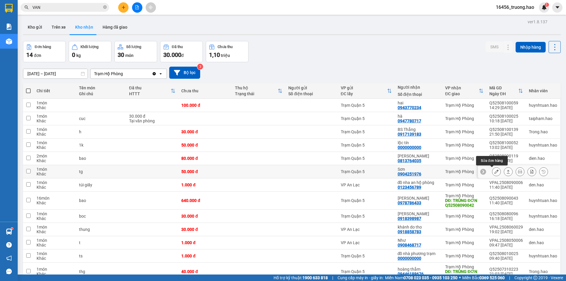
click at [495, 170] on icon at bounding box center [497, 172] width 4 height 4
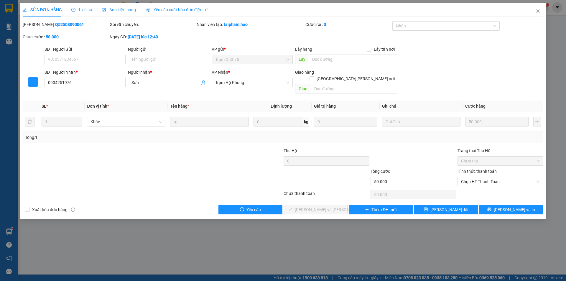
click at [125, 9] on span "Ảnh kiện hàng" at bounding box center [119, 9] width 34 height 5
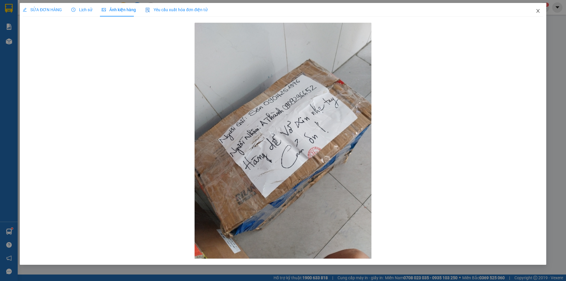
click at [536, 9] on icon "close" at bounding box center [538, 11] width 5 height 5
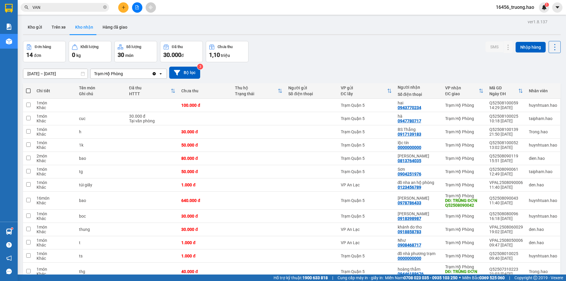
click at [52, 8] on input "VAN" at bounding box center [67, 7] width 70 height 6
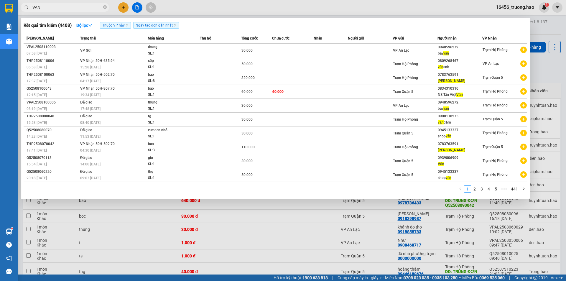
click at [52, 8] on input "VAN" at bounding box center [67, 7] width 70 height 6
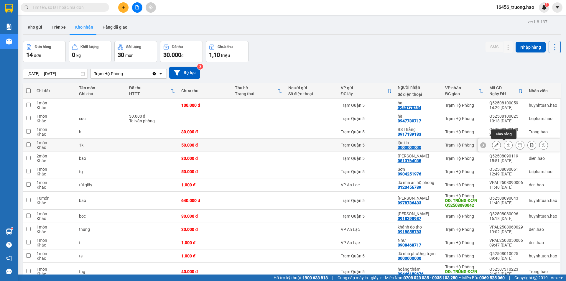
click at [507, 143] on icon at bounding box center [509, 145] width 4 height 4
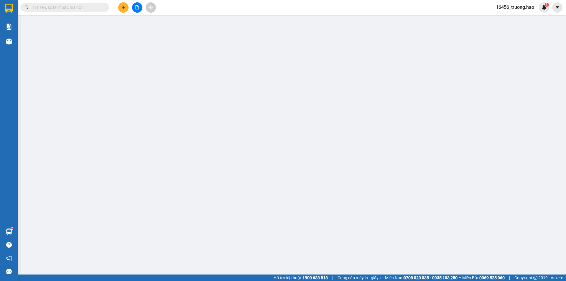
type input "0000000000"
type input "lộc tín"
type input "50.000"
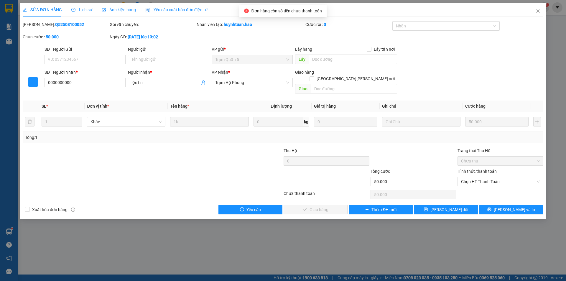
click at [123, 9] on span "Ảnh kiện hàng" at bounding box center [119, 9] width 34 height 5
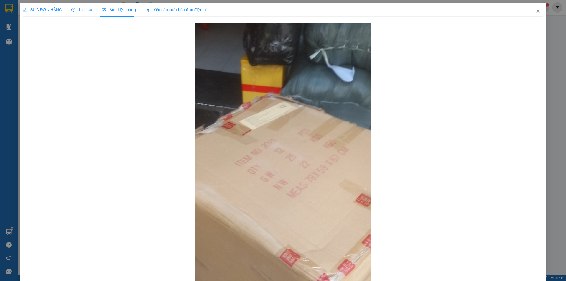
click at [87, 11] on span "Lịch sử" at bounding box center [81, 9] width 21 height 5
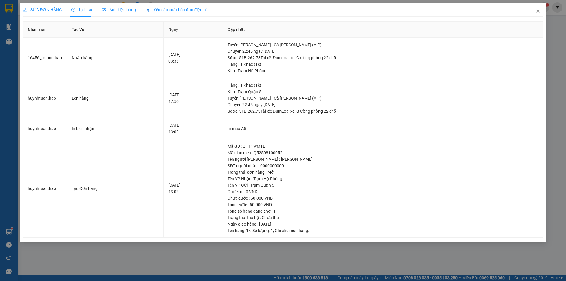
click at [43, 8] on span "SỬA ĐƠN HÀNG" at bounding box center [42, 9] width 39 height 5
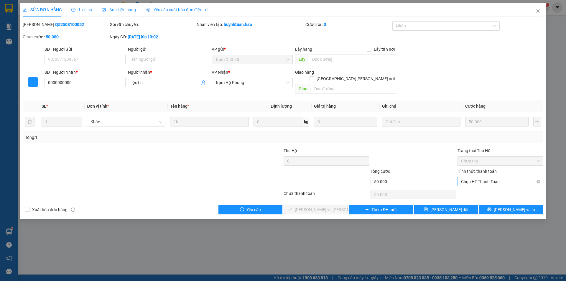
drag, startPoint x: 462, startPoint y: 173, endPoint x: 468, endPoint y: 186, distance: 14.0
click at [462, 177] on span "Chọn HT Thanh Toán" at bounding box center [500, 181] width 79 height 9
click at [474, 190] on div "Tại văn phòng" at bounding box center [500, 187] width 79 height 6
click at [322, 207] on span "[PERSON_NAME] và Giao hàng" at bounding box center [335, 210] width 80 height 6
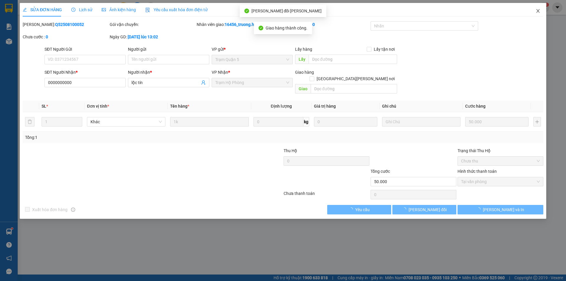
click at [539, 9] on icon "close" at bounding box center [538, 11] width 5 height 5
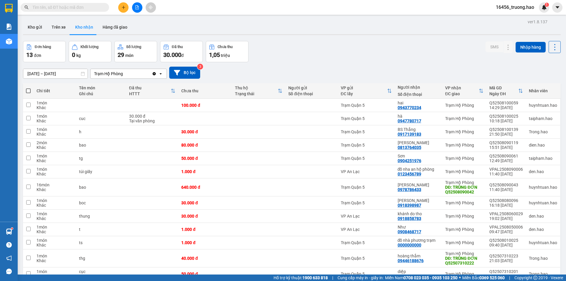
click at [68, 9] on input "text" at bounding box center [67, 7] width 70 height 6
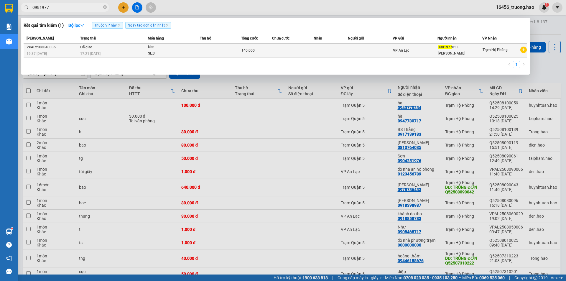
type input "0981977"
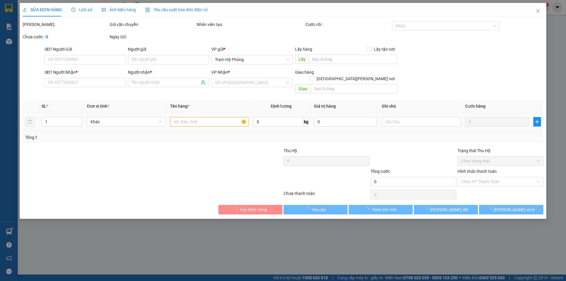
type input "0981977853"
type input "cam giang"
type input "140.000"
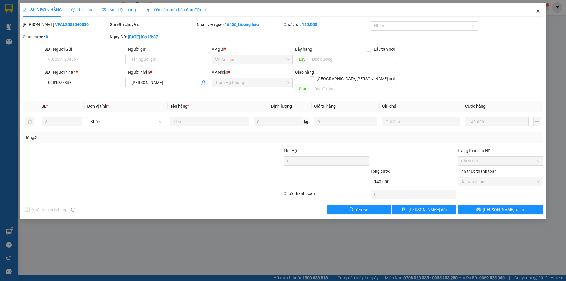
click at [538, 11] on icon "close" at bounding box center [538, 11] width 3 height 4
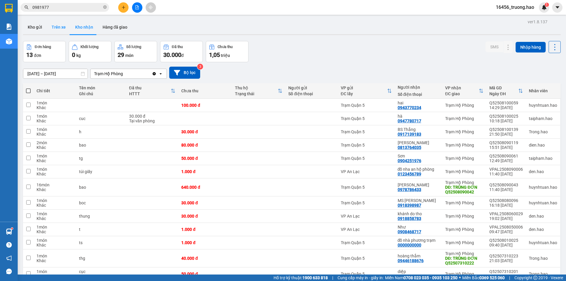
click at [60, 24] on button "Trên xe" at bounding box center [59, 27] width 24 height 14
type input "[DATE] – [DATE]"
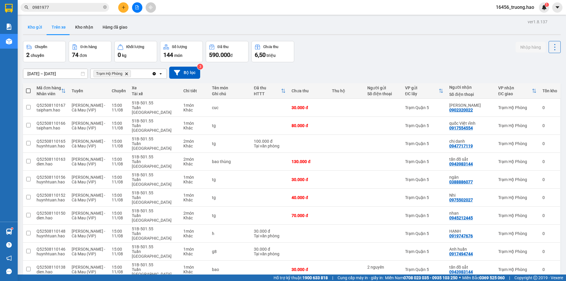
click at [38, 26] on button "Kho gửi" at bounding box center [35, 27] width 24 height 14
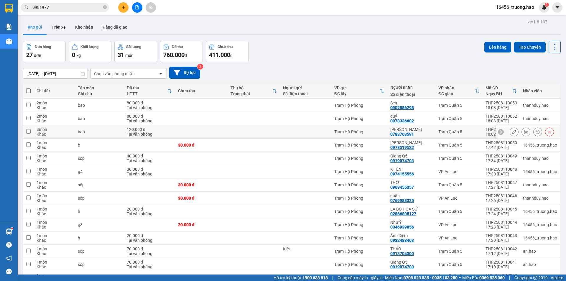
click at [524, 131] on icon at bounding box center [526, 132] width 4 height 4
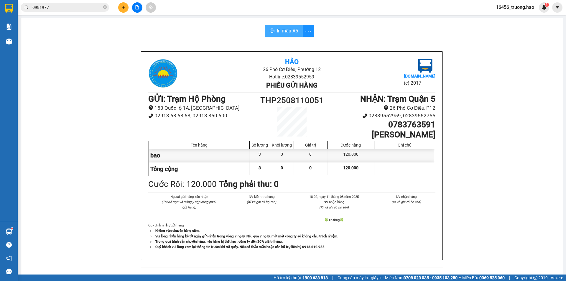
click at [279, 35] on span "In mẫu A5" at bounding box center [287, 30] width 21 height 7
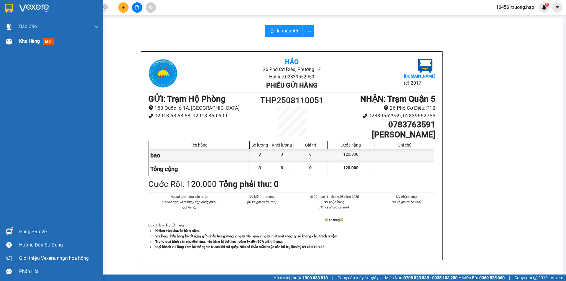
click at [49, 42] on span "mới" at bounding box center [48, 41] width 11 height 6
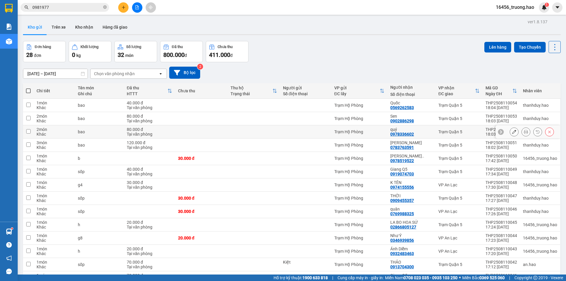
click at [522, 129] on button at bounding box center [526, 132] width 8 height 10
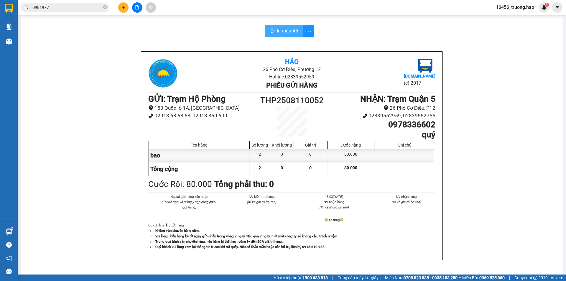
drag, startPoint x: 285, startPoint y: 29, endPoint x: 297, endPoint y: 33, distance: 12.5
click at [285, 29] on span "In mẫu A5" at bounding box center [287, 30] width 21 height 7
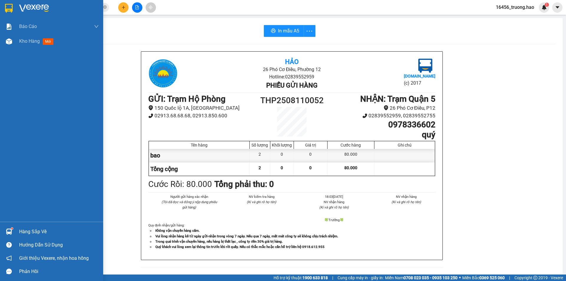
click at [46, 44] on span "mới" at bounding box center [48, 41] width 11 height 6
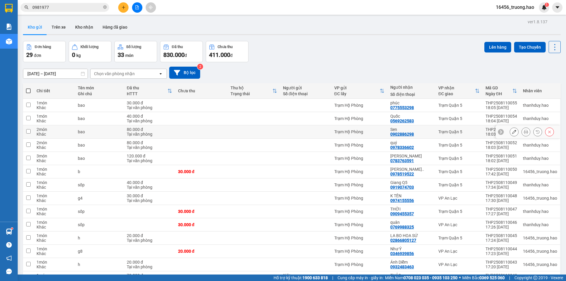
click at [522, 132] on button at bounding box center [526, 132] width 8 height 10
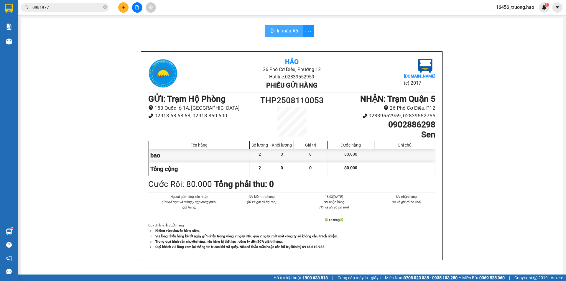
click at [286, 33] on span "In mẫu A5" at bounding box center [287, 30] width 21 height 7
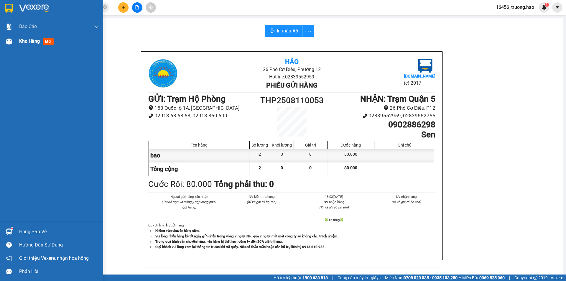
click at [47, 45] on div "Kho hàng mới" at bounding box center [59, 41] width 80 height 15
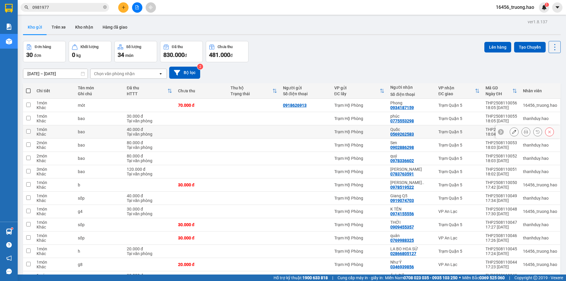
click at [524, 131] on icon at bounding box center [526, 132] width 4 height 4
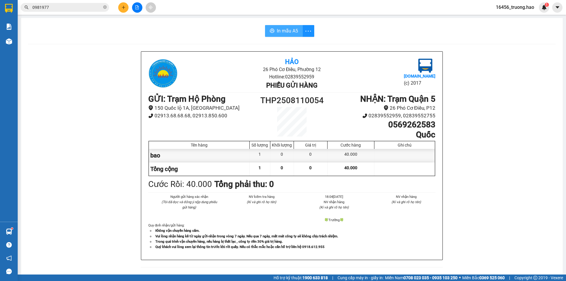
click at [277, 30] on span "In mẫu A5" at bounding box center [287, 30] width 21 height 7
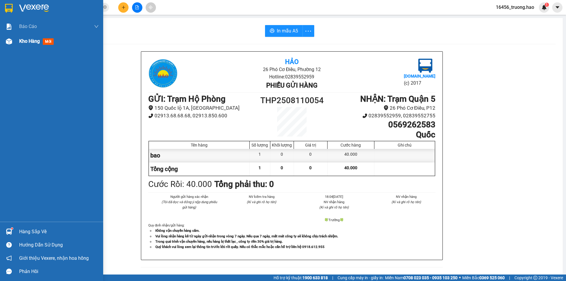
click at [52, 44] on span "mới" at bounding box center [48, 41] width 11 height 6
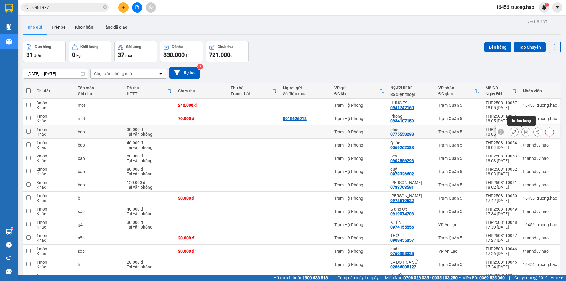
click at [524, 130] on icon at bounding box center [526, 132] width 4 height 4
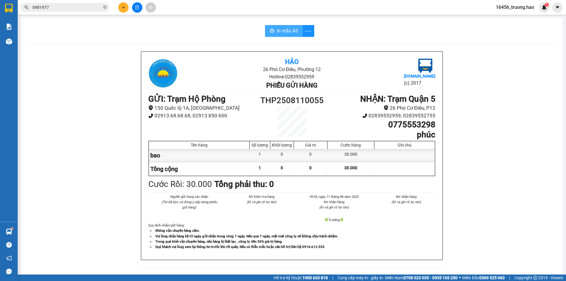
click at [289, 35] on button "In mẫu A5" at bounding box center [284, 31] width 38 height 12
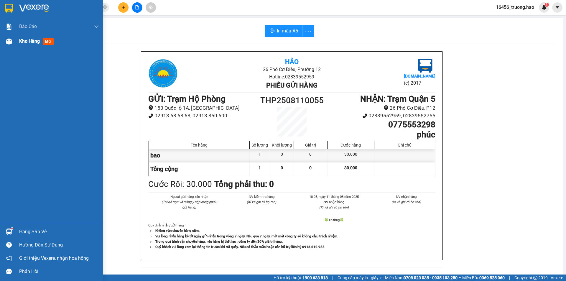
click at [51, 43] on span "mới" at bounding box center [48, 41] width 11 height 6
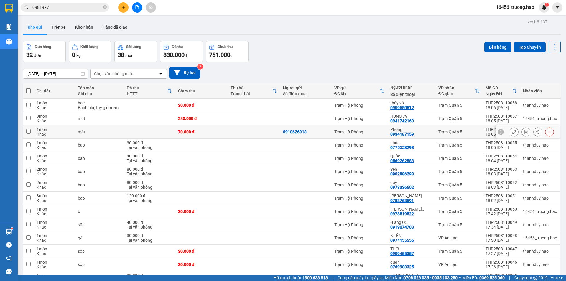
click at [524, 132] on button at bounding box center [526, 132] width 8 height 10
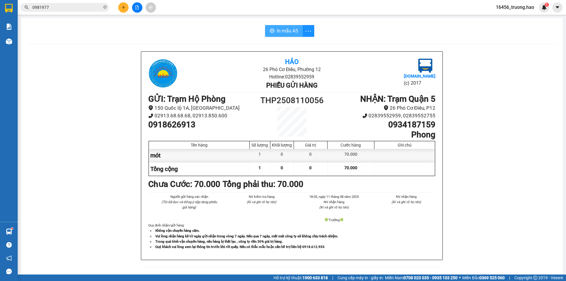
click at [286, 35] on span "In mẫu A5" at bounding box center [287, 30] width 21 height 7
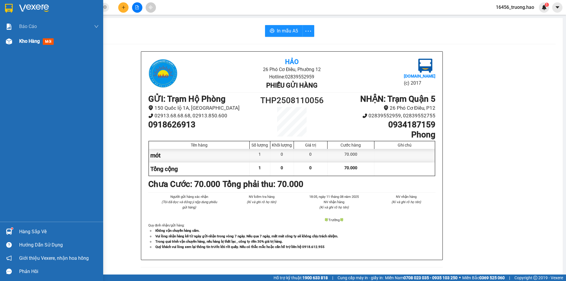
click at [49, 43] on span "mới" at bounding box center [48, 41] width 11 height 6
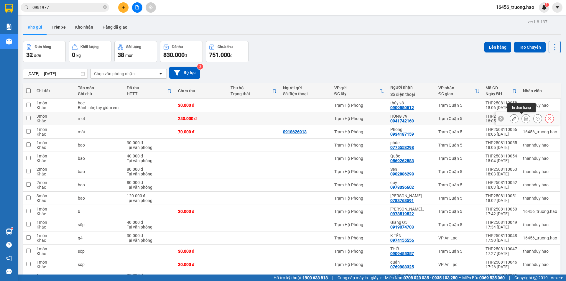
click at [524, 119] on icon at bounding box center [526, 119] width 4 height 4
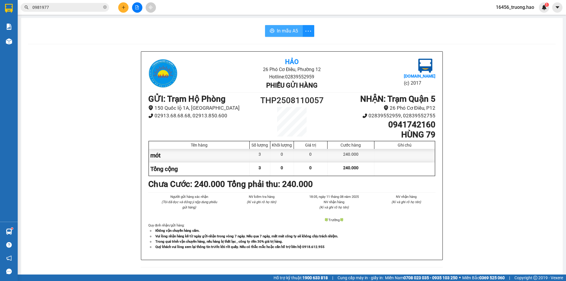
click at [284, 34] on span "In mẫu A5" at bounding box center [287, 30] width 21 height 7
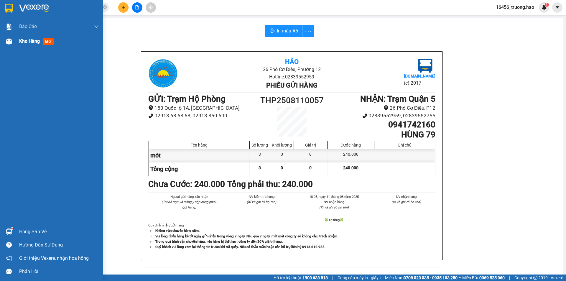
click at [46, 40] on span "mới" at bounding box center [48, 41] width 11 height 6
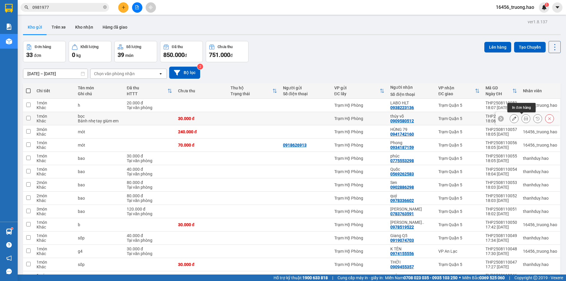
click at [524, 120] on icon at bounding box center [526, 119] width 4 height 4
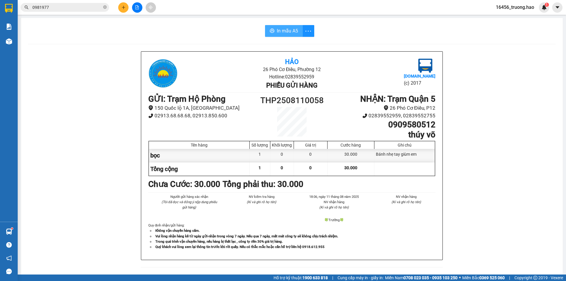
click at [284, 28] on span "In mẫu A5" at bounding box center [287, 30] width 21 height 7
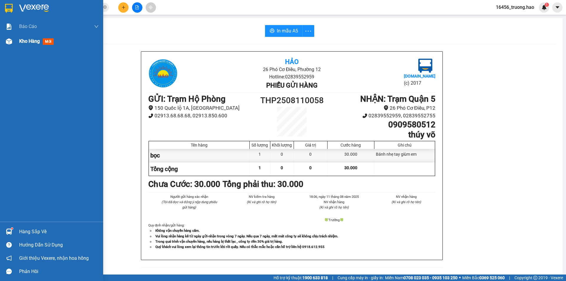
click at [49, 42] on span "mới" at bounding box center [48, 41] width 11 height 6
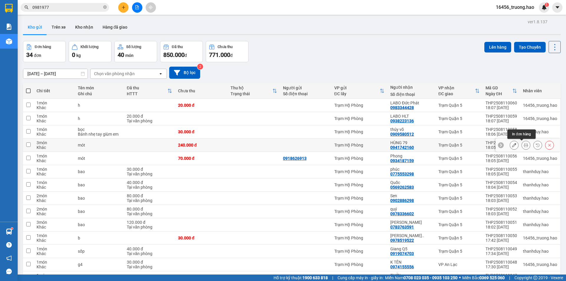
click at [524, 145] on icon at bounding box center [526, 145] width 4 height 4
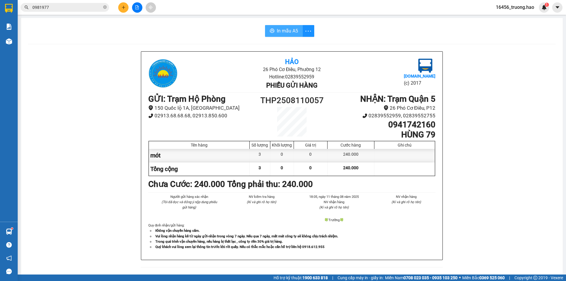
click at [286, 27] on button "In mẫu A5" at bounding box center [284, 31] width 38 height 12
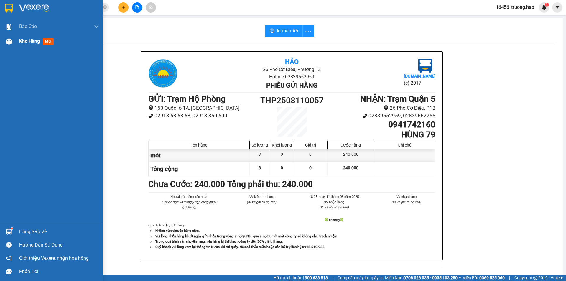
click at [45, 40] on span "mới" at bounding box center [48, 41] width 11 height 6
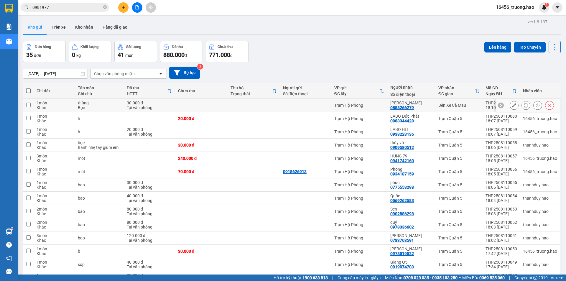
click at [524, 104] on icon at bounding box center [526, 105] width 4 height 4
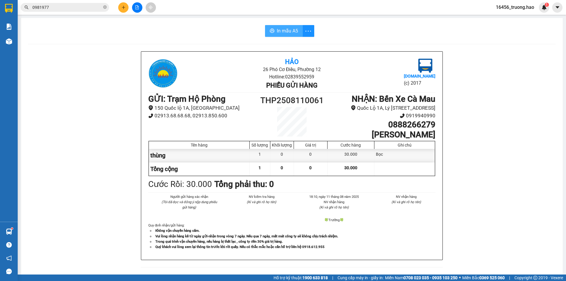
click at [287, 29] on span "In mẫu A5" at bounding box center [287, 30] width 21 height 7
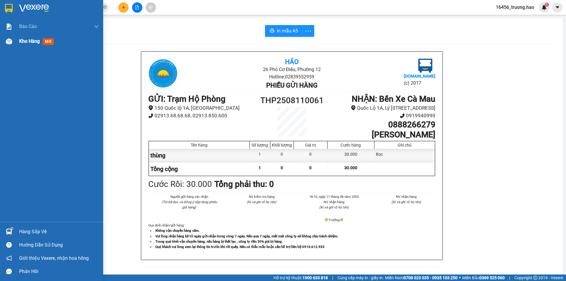
click at [45, 43] on span "mới" at bounding box center [48, 41] width 11 height 6
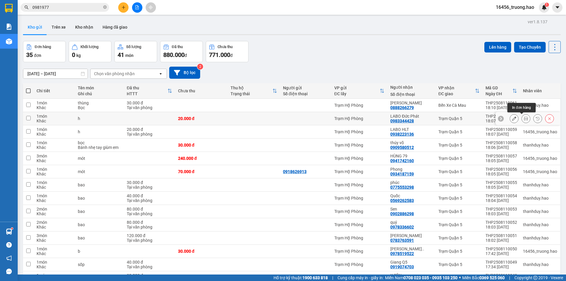
click at [524, 119] on icon at bounding box center [526, 119] width 4 height 4
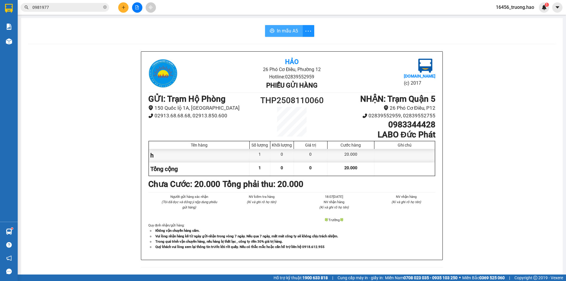
click at [293, 30] on span "In mẫu A5" at bounding box center [287, 30] width 21 height 7
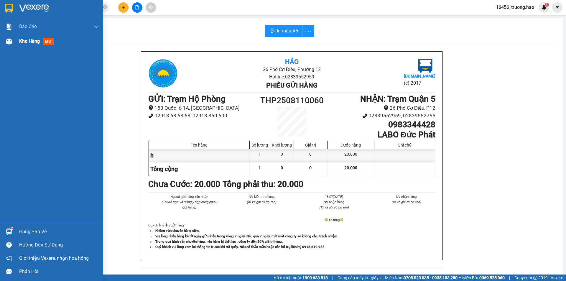
click at [48, 43] on span "mới" at bounding box center [48, 41] width 11 height 6
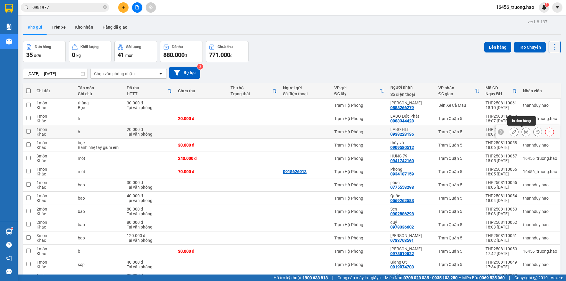
click at [524, 133] on icon at bounding box center [526, 132] width 4 height 4
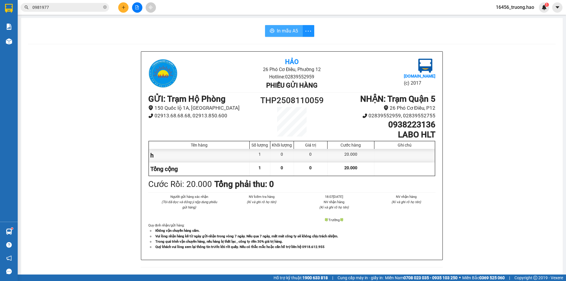
click at [281, 31] on span "In mẫu A5" at bounding box center [287, 30] width 21 height 7
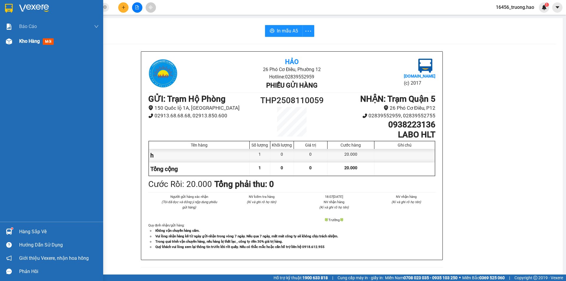
click at [48, 43] on span "mới" at bounding box center [48, 41] width 11 height 6
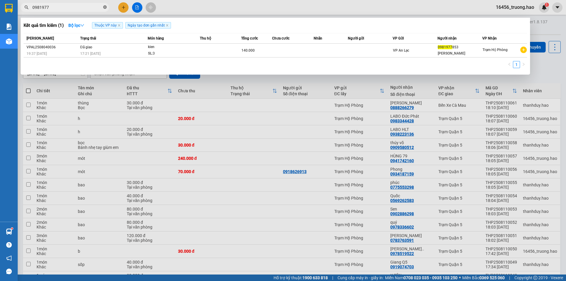
click at [105, 7] on icon "close-circle" at bounding box center [105, 7] width 4 height 4
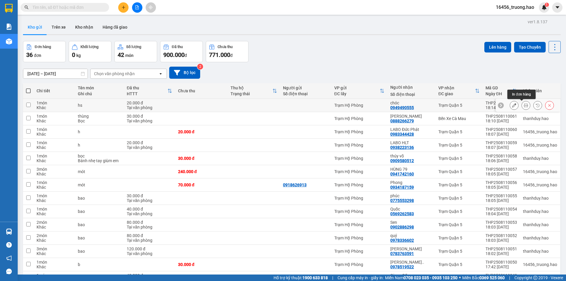
click at [522, 106] on button at bounding box center [526, 105] width 8 height 10
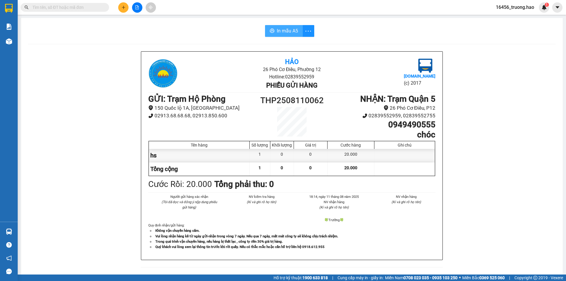
click at [289, 32] on span "In mẫu A5" at bounding box center [287, 30] width 21 height 7
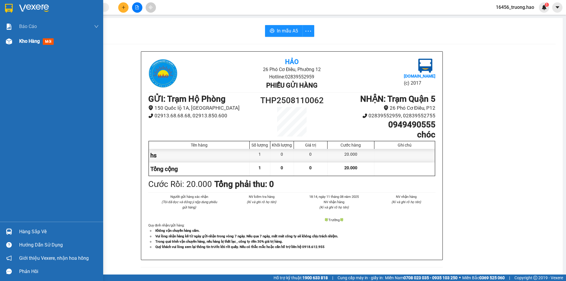
click at [24, 41] on span "Kho hàng" at bounding box center [29, 41] width 21 height 6
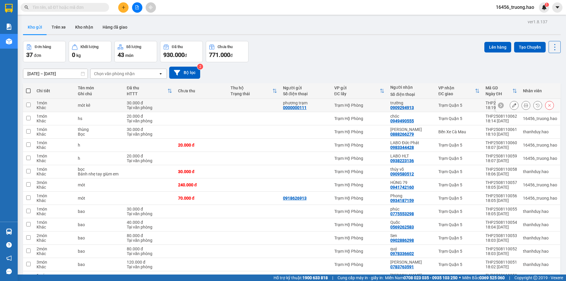
click at [524, 105] on icon at bounding box center [526, 105] width 4 height 4
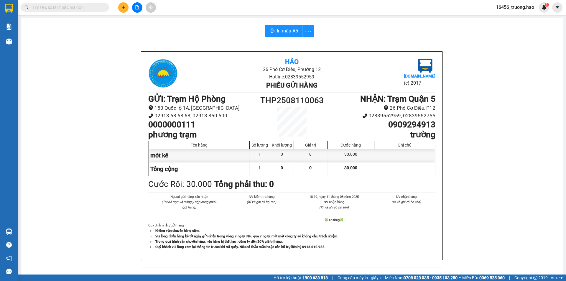
click at [282, 24] on div "In mẫu A5 Hảo 26 Phó Cơ Điều, Phường 12 Hotline: 02839552959 Phiếu gửi hàng [DO…" at bounding box center [292, 250] width 542 height 465
click at [281, 25] on button "In mẫu A5" at bounding box center [284, 31] width 38 height 12
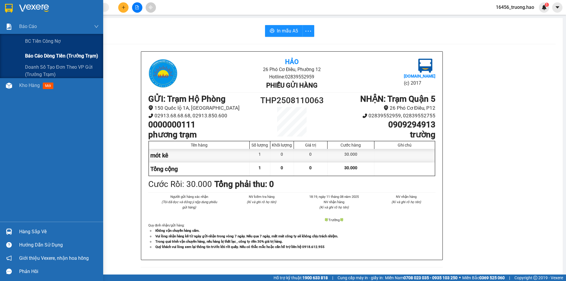
click at [59, 53] on span "Báo cáo dòng tiền (trưởng trạm)" at bounding box center [61, 55] width 73 height 7
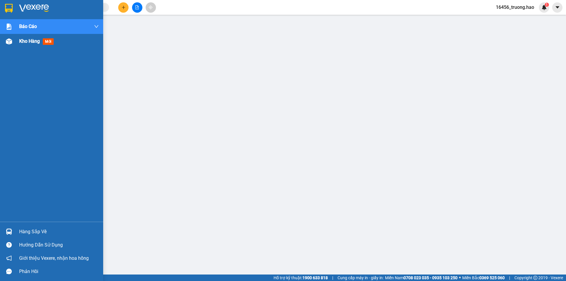
click at [14, 41] on div at bounding box center [9, 41] width 10 height 10
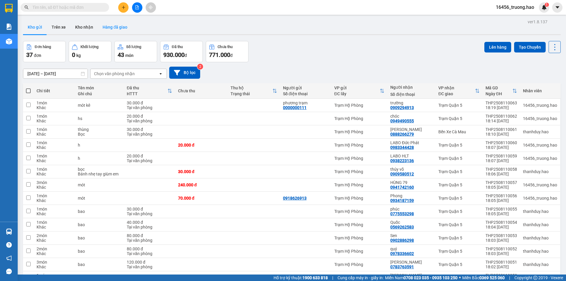
click at [117, 28] on button "Hàng đã giao" at bounding box center [115, 27] width 34 height 14
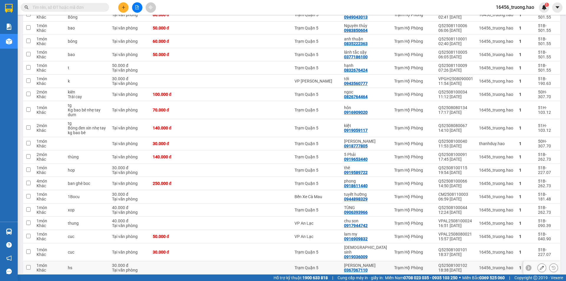
scroll to position [143, 0]
click at [78, 7] on input "text" at bounding box center [67, 7] width 70 height 6
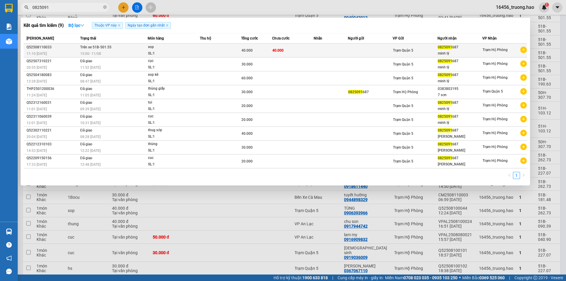
type input "0825091"
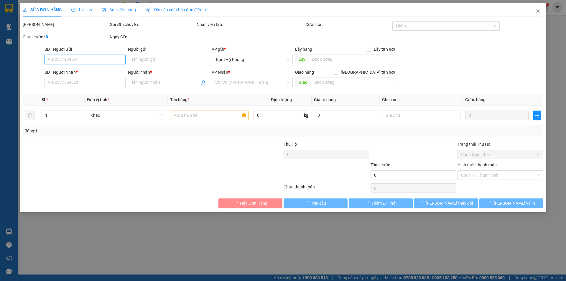
type input "0825091687"
type input "minh lý"
type input "40.000"
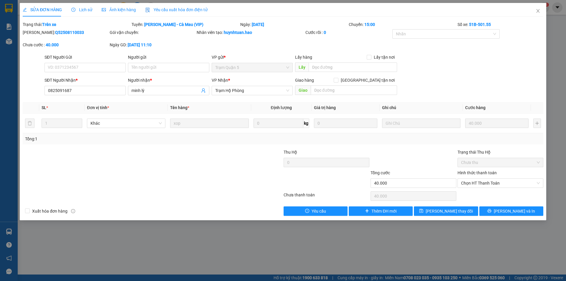
click at [112, 9] on span "Ảnh kiện hàng" at bounding box center [119, 9] width 34 height 5
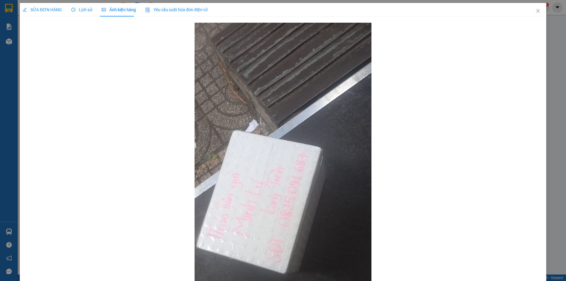
click at [45, 12] on span "SỬA ĐƠN HÀNG" at bounding box center [42, 9] width 39 height 5
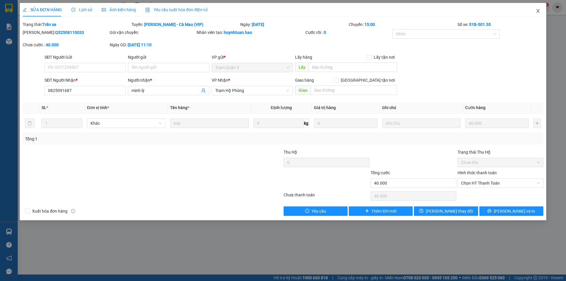
click at [538, 11] on icon "close" at bounding box center [538, 11] width 3 height 4
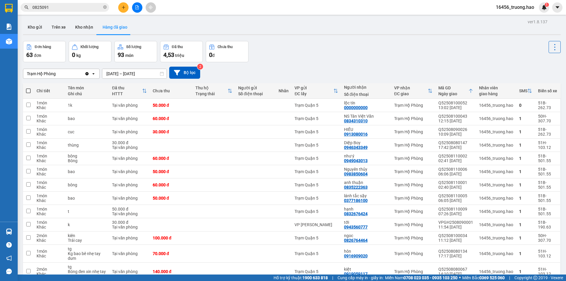
scroll to position [30, 0]
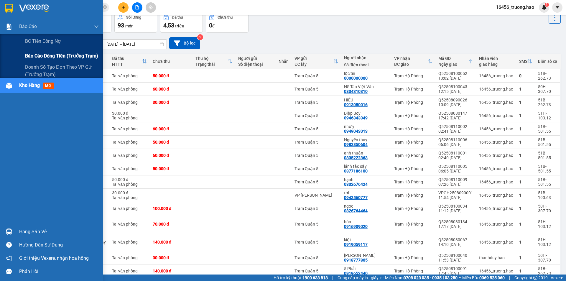
click at [55, 50] on div "Báo cáo dòng tiền (trưởng trạm)" at bounding box center [62, 56] width 74 height 15
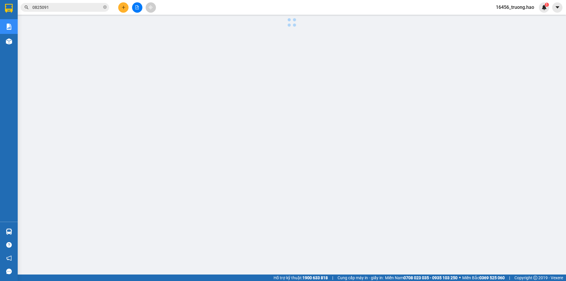
scroll to position [12, 0]
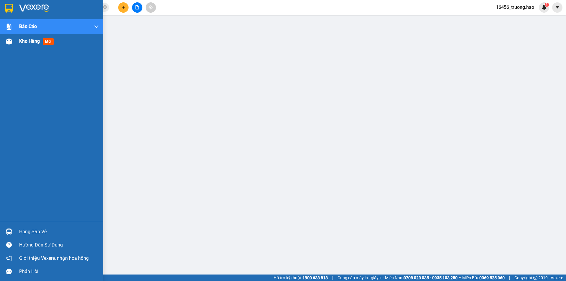
click at [29, 41] on span "Kho hàng" at bounding box center [29, 41] width 21 height 6
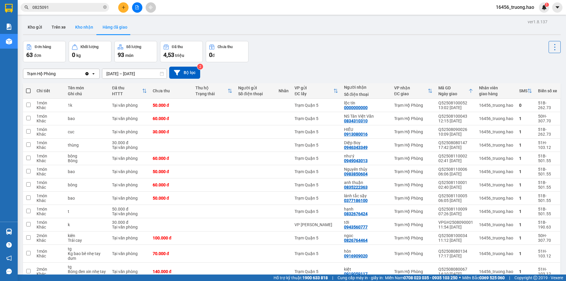
click at [86, 24] on button "Kho nhận" at bounding box center [84, 27] width 27 height 14
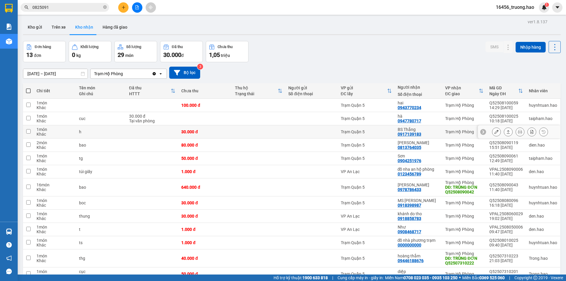
click at [507, 132] on icon at bounding box center [509, 132] width 4 height 4
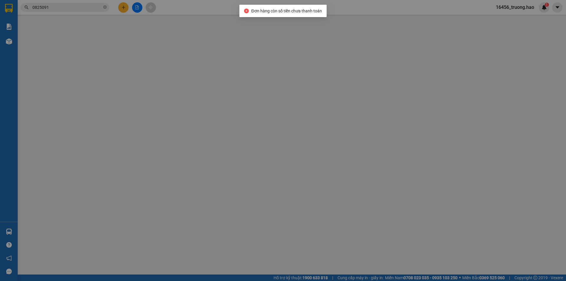
type input "0917139183"
type input "BS Thắng"
type input "30.000"
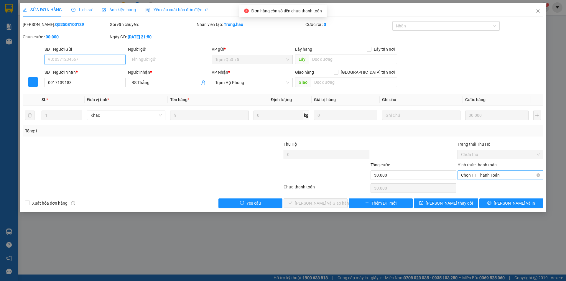
click at [471, 175] on span "Chọn HT Thanh Toán" at bounding box center [500, 175] width 79 height 9
click at [476, 189] on div "Tại văn phòng" at bounding box center [500, 187] width 79 height 6
type input "0"
click at [317, 204] on span "[PERSON_NAME] và Giao hàng" at bounding box center [323, 203] width 57 height 6
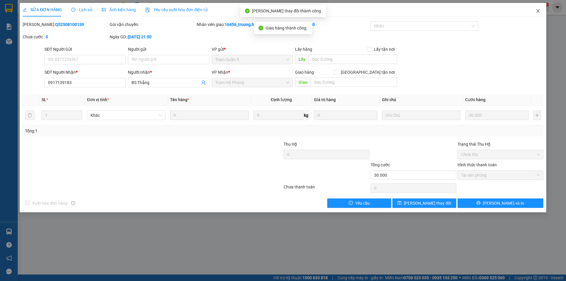
click at [538, 9] on icon "close" at bounding box center [538, 11] width 5 height 5
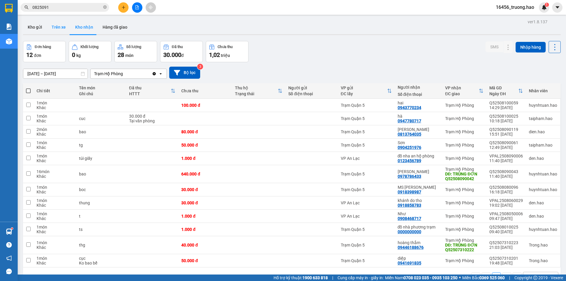
click at [57, 26] on button "Trên xe" at bounding box center [59, 27] width 24 height 14
type input "[DATE] – [DATE]"
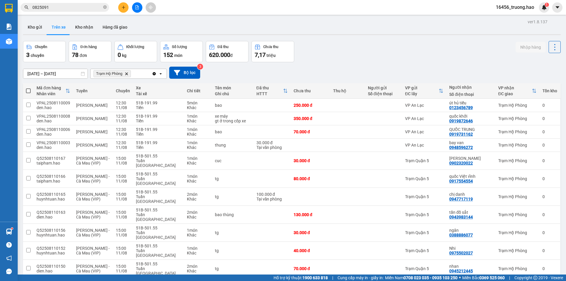
click at [445, 47] on div "Chuyến 3 chuyến Đơn hàng 78 đơn Khối lượng 0 kg Số lượng 152 món Đã thu 620.000…" at bounding box center [292, 51] width 538 height 21
click at [226, 74] on div "09/08/2025 – 11/08/2025 Press the down arrow key to interact with the calendar …" at bounding box center [292, 73] width 538 height 12
click at [184, 73] on button "Bộ lọc" at bounding box center [184, 73] width 31 height 12
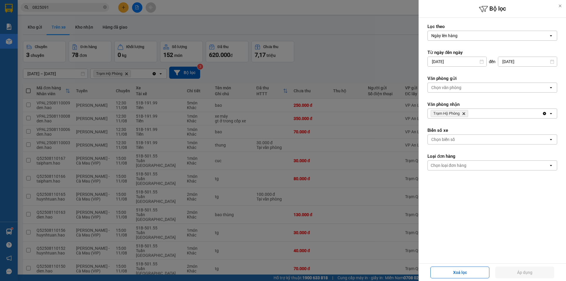
click at [348, 68] on div at bounding box center [283, 140] width 566 height 281
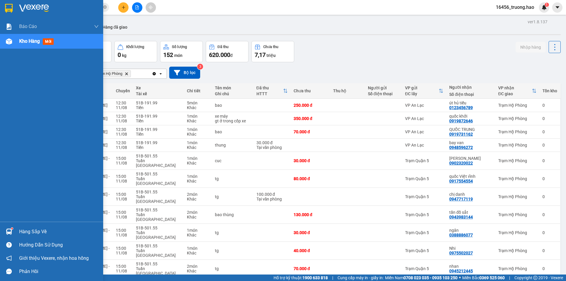
click at [13, 40] on div at bounding box center [9, 41] width 10 height 10
click at [32, 41] on span "Kho hàng" at bounding box center [29, 41] width 21 height 6
click at [69, 40] on div "Kho hàng mới" at bounding box center [59, 41] width 80 height 15
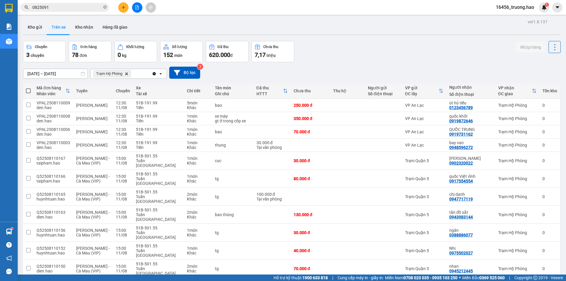
click at [351, 69] on div "09/08/2025 – 11/08/2025 Press the down arrow key to interact with the calendar …" at bounding box center [292, 73] width 538 height 12
click at [35, 29] on button "Kho gửi" at bounding box center [35, 27] width 24 height 14
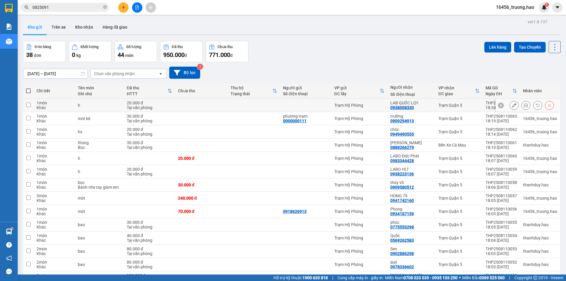
click at [414, 106] on div "0938008330" at bounding box center [403, 107] width 24 height 5
click at [524, 105] on icon at bounding box center [526, 105] width 4 height 4
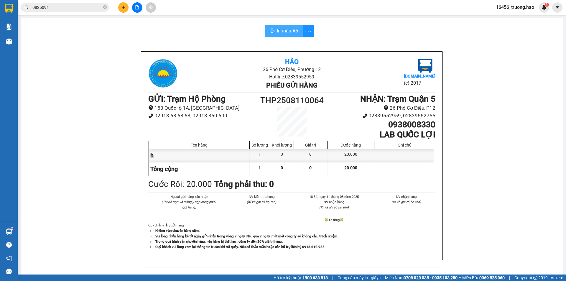
click at [289, 31] on span "In mẫu A5" at bounding box center [287, 30] width 21 height 7
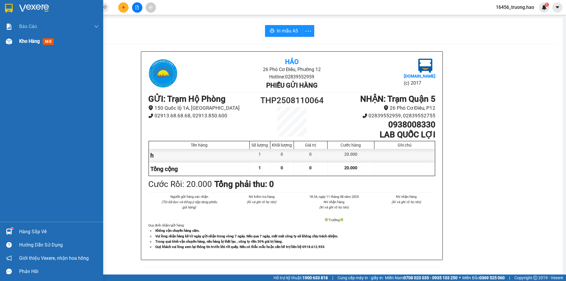
click at [32, 41] on span "Kho hàng" at bounding box center [29, 41] width 21 height 6
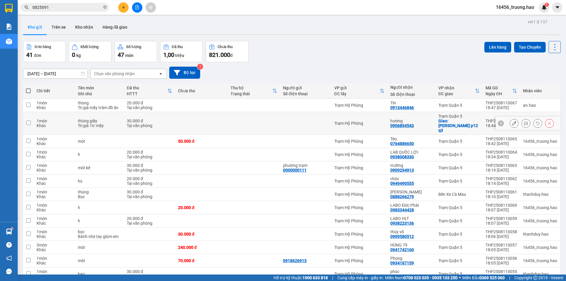
scroll to position [30, 0]
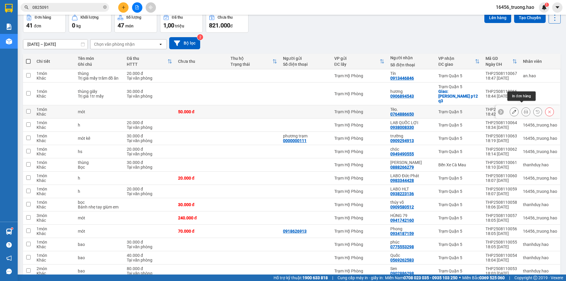
click at [522, 107] on button at bounding box center [526, 112] width 8 height 10
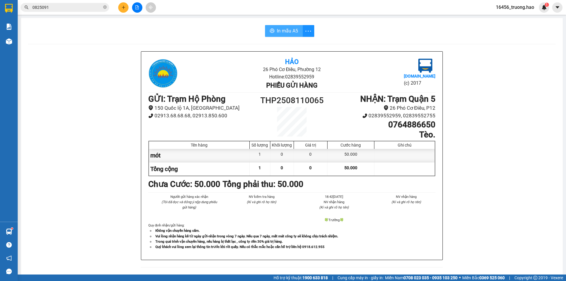
click at [274, 27] on button "In mẫu A5" at bounding box center [284, 31] width 38 height 12
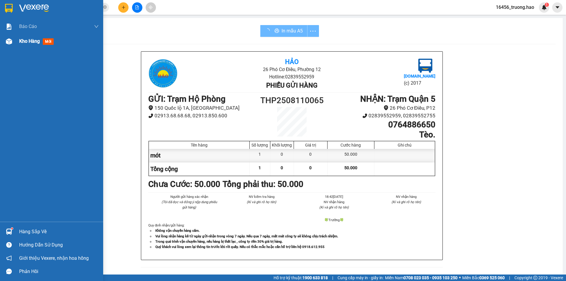
click at [28, 43] on span "Kho hàng" at bounding box center [29, 41] width 21 height 6
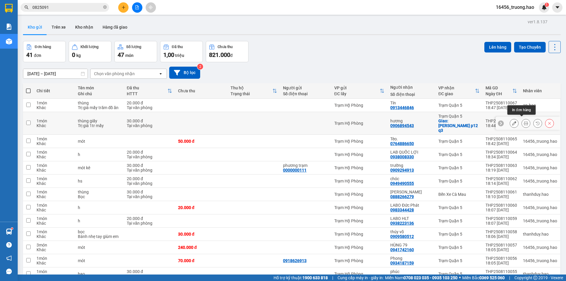
click at [524, 121] on icon at bounding box center [526, 123] width 4 height 4
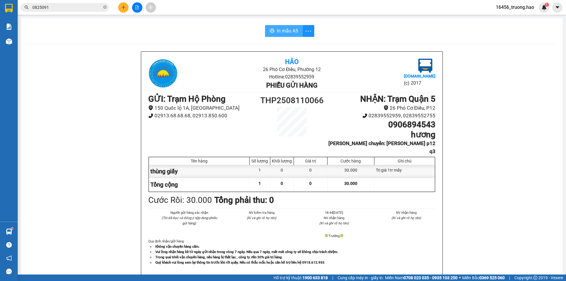
click at [285, 34] on span "In mẫu A5" at bounding box center [287, 30] width 21 height 7
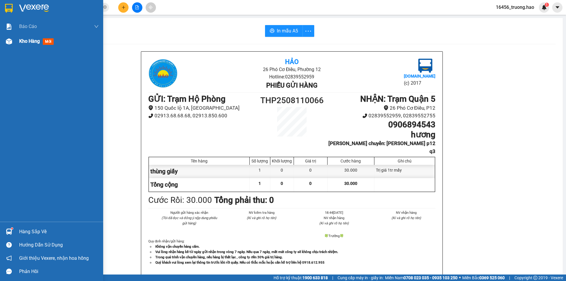
click at [24, 42] on span "Kho hàng" at bounding box center [29, 41] width 21 height 6
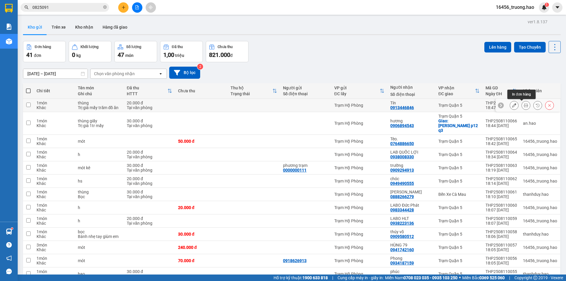
click at [524, 107] on icon at bounding box center [526, 105] width 4 height 4
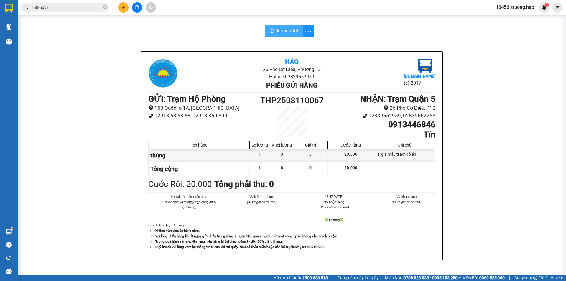
drag, startPoint x: 275, startPoint y: 25, endPoint x: 281, endPoint y: 27, distance: 6.4
click at [275, 25] on button "In mẫu A5" at bounding box center [284, 31] width 38 height 12
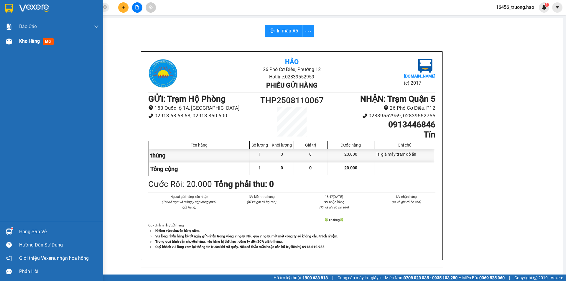
click at [20, 45] on div "Kho hàng mới" at bounding box center [37, 40] width 37 height 7
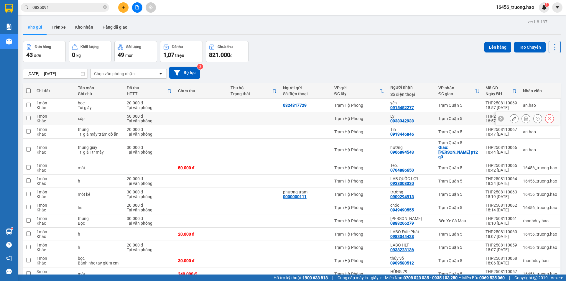
click at [524, 119] on icon at bounding box center [526, 119] width 4 height 4
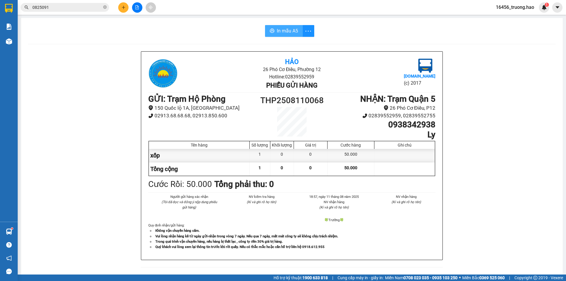
click at [291, 31] on span "In mẫu A5" at bounding box center [287, 30] width 21 height 7
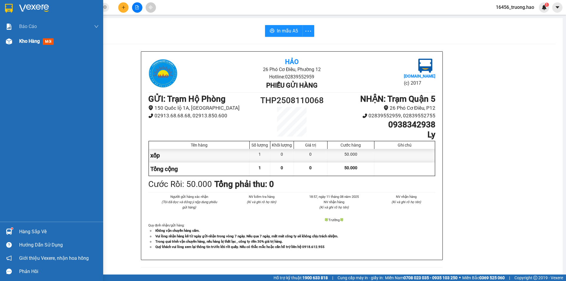
click at [21, 45] on div "Kho hàng mới" at bounding box center [37, 40] width 37 height 7
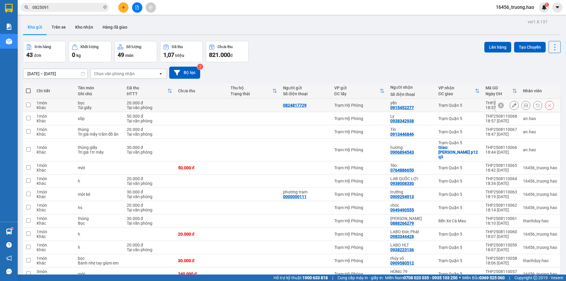
click at [524, 104] on icon at bounding box center [526, 105] width 4 height 4
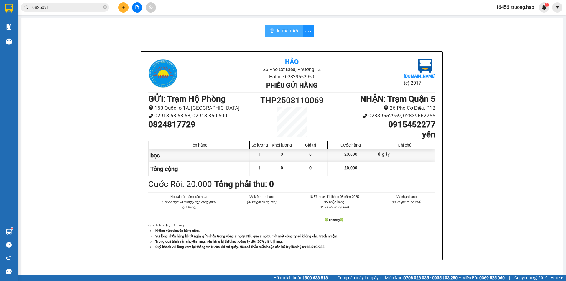
click at [295, 34] on span "In mẫu A5" at bounding box center [287, 30] width 21 height 7
click at [120, 9] on button at bounding box center [123, 7] width 10 height 10
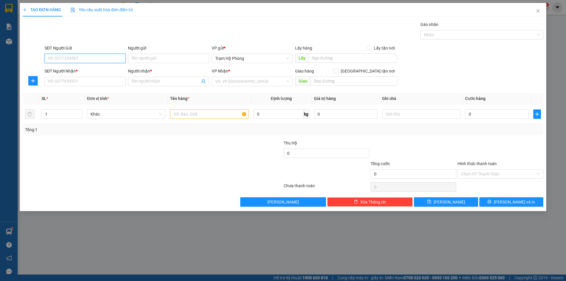
click at [84, 58] on input "SĐT Người Gửi" at bounding box center [85, 58] width 81 height 9
type input "0916040354"
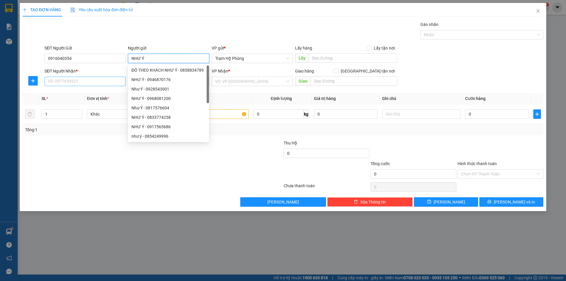
type input "NHƯ Ý"
click at [104, 81] on input "SĐT Người Nhận *" at bounding box center [85, 81] width 81 height 9
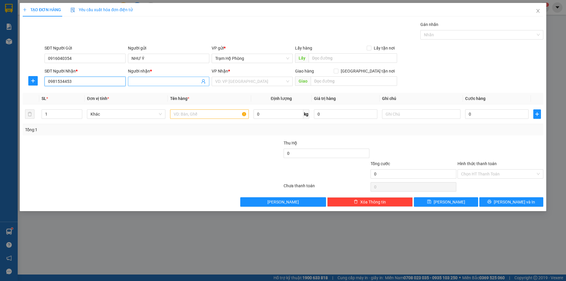
type input "0981534453"
click at [163, 81] on input "Người nhận *" at bounding box center [166, 81] width 68 height 6
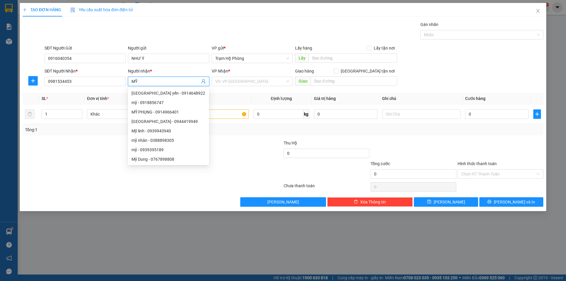
type input "MỸ"
click at [173, 68] on form "SĐT Người Gửi 0916040354 Người gửi NHƯ Ý VP gửi * Trạm Hộ Phòng Lấy hàng Lấy tậ…" at bounding box center [283, 67] width 521 height 44
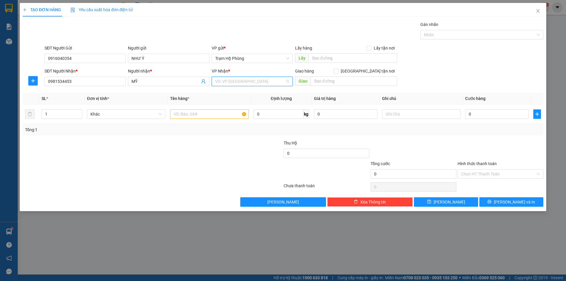
click at [236, 78] on input "search" at bounding box center [250, 81] width 70 height 9
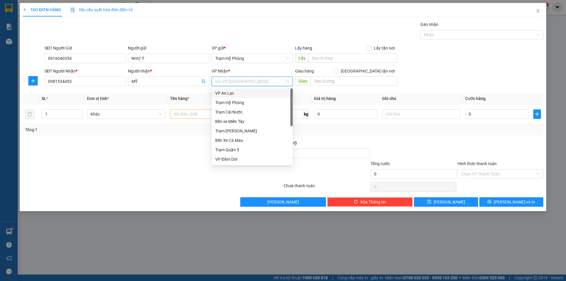
click at [232, 91] on div "VP An Lạc" at bounding box center [252, 93] width 74 height 6
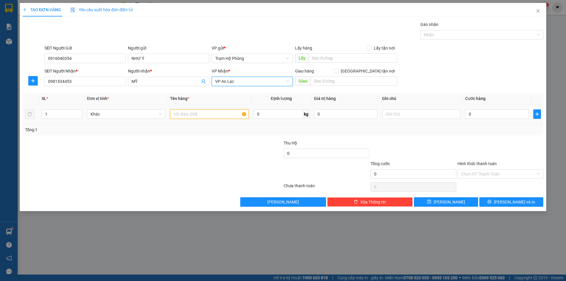
click at [211, 115] on input "text" at bounding box center [209, 113] width 78 height 9
type input "XE MÁY"
click at [475, 112] on input "0" at bounding box center [497, 113] width 63 height 9
type input "003"
type input "3"
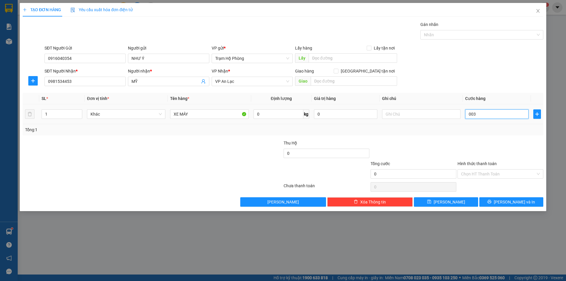
type input "3"
type input "0.030"
type input "30"
type input "00.300"
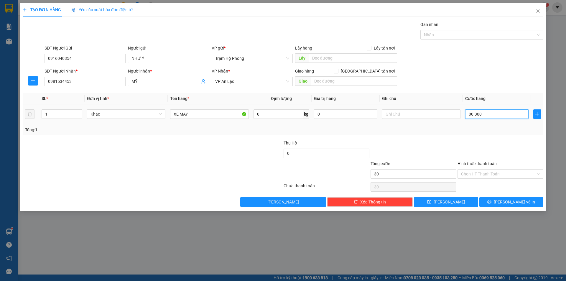
type input "300"
click at [401, 111] on input "text" at bounding box center [421, 113] width 78 height 9
type input "300.000"
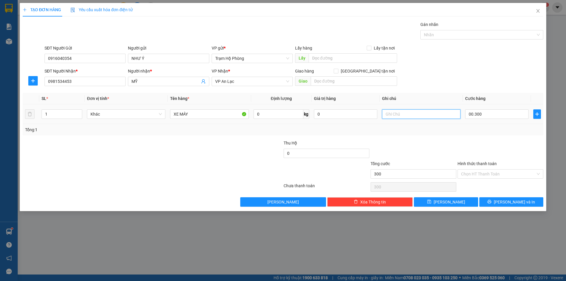
type input "300.000"
type input "ANH [PERSON_NAME]"
click at [443, 114] on input "ANH [PERSON_NAME]" at bounding box center [421, 113] width 78 height 9
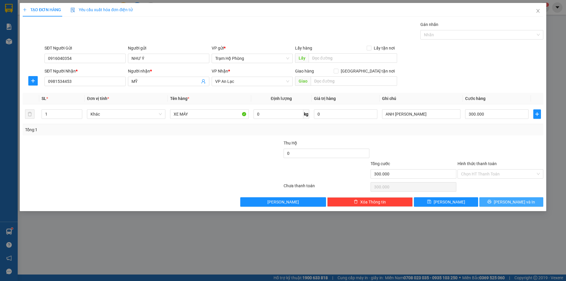
click at [492, 201] on icon "printer" at bounding box center [490, 202] width 4 height 4
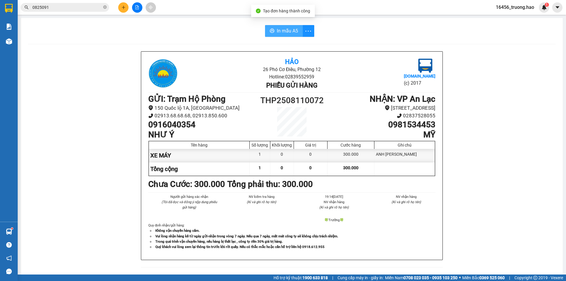
click at [285, 30] on span "In mẫu A5" at bounding box center [287, 30] width 21 height 7
click at [277, 33] on span "In mẫu A5" at bounding box center [287, 30] width 21 height 7
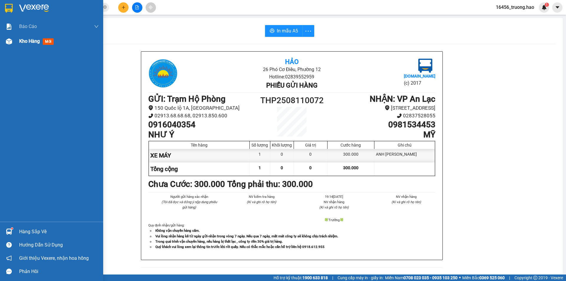
click at [32, 43] on span "Kho hàng" at bounding box center [29, 41] width 21 height 6
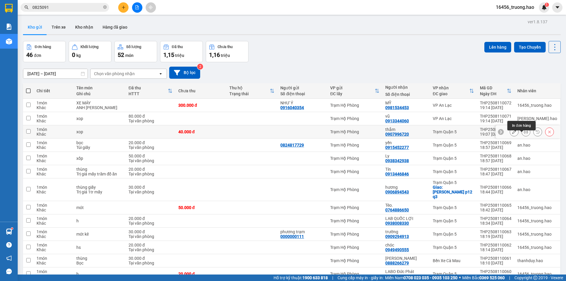
click at [524, 136] on button at bounding box center [526, 132] width 8 height 10
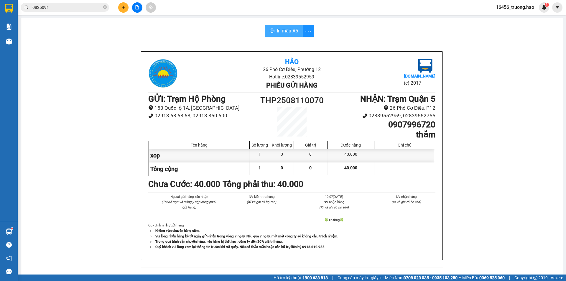
click at [288, 33] on span "In mẫu A5" at bounding box center [287, 30] width 21 height 7
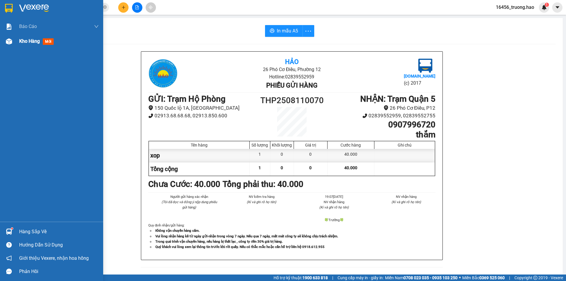
click at [30, 44] on div "Kho hàng mới" at bounding box center [37, 40] width 37 height 7
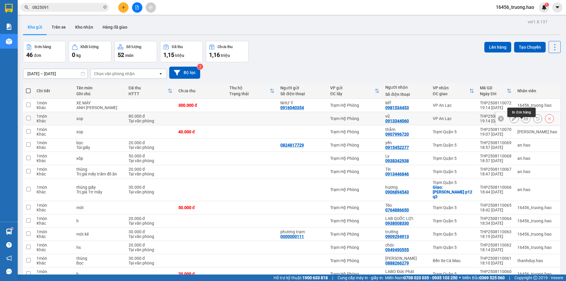
click at [524, 121] on icon at bounding box center [526, 119] width 4 height 4
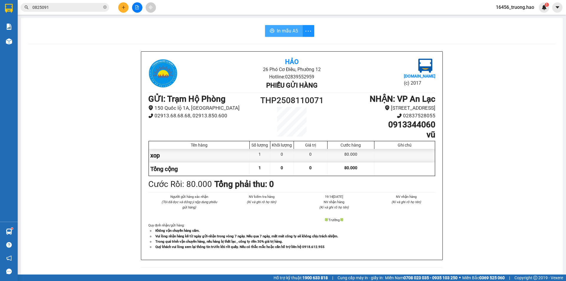
click at [282, 27] on button "In mẫu A5" at bounding box center [284, 31] width 38 height 12
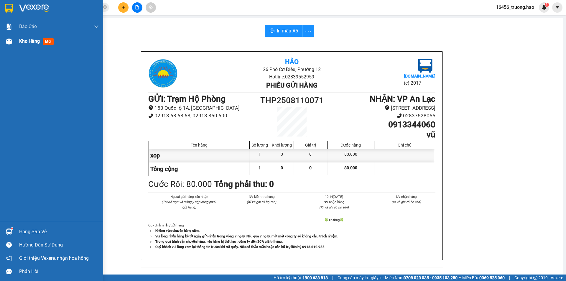
click at [19, 42] on div "Kho hàng mới" at bounding box center [51, 41] width 103 height 15
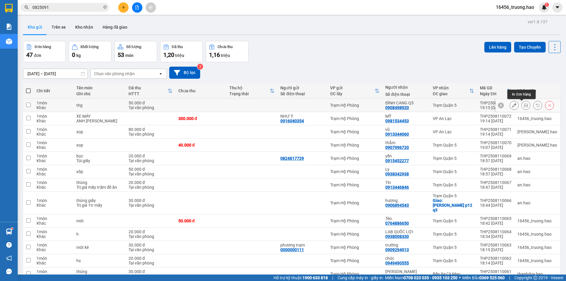
click at [524, 104] on icon at bounding box center [526, 105] width 4 height 4
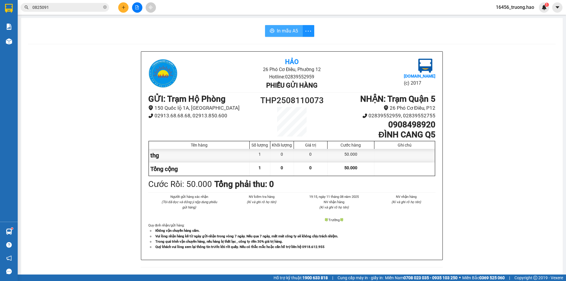
click at [279, 36] on button "In mẫu A5" at bounding box center [284, 31] width 38 height 12
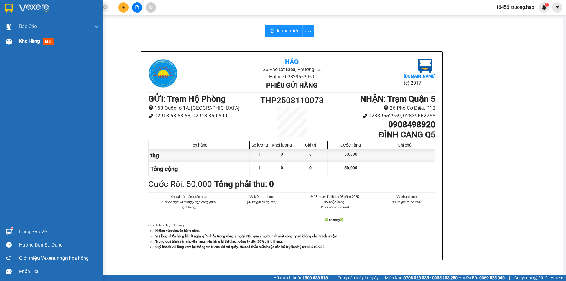
click at [27, 42] on span "Kho hàng" at bounding box center [29, 41] width 21 height 6
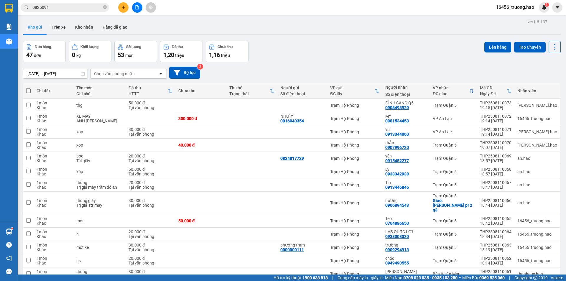
click at [340, 49] on div "Đơn hàng 47 đơn Khối lượng 0 kg Số lượng 53 món Đã thu 1,20 triệu Chưa thu 1,16…" at bounding box center [292, 51] width 538 height 21
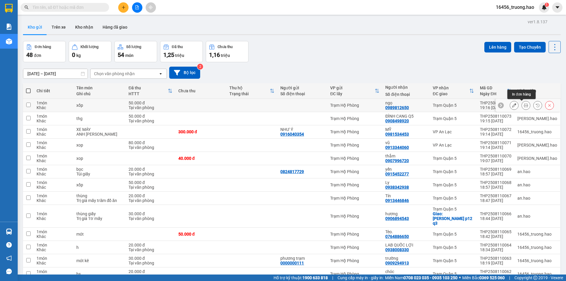
click at [525, 105] on button at bounding box center [526, 105] width 8 height 10
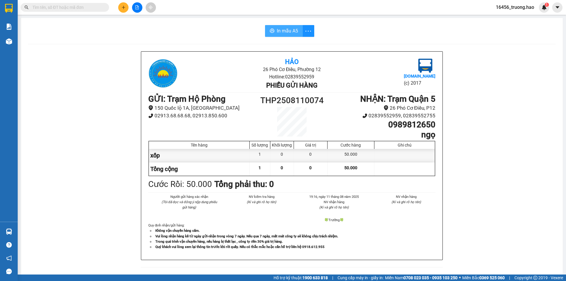
click at [282, 30] on span "In mẫu A5" at bounding box center [287, 30] width 21 height 7
click at [85, 6] on input "text" at bounding box center [67, 7] width 70 height 6
click at [51, 4] on span at bounding box center [65, 7] width 89 height 9
drag, startPoint x: 80, startPoint y: 1, endPoint x: 78, endPoint y: 6, distance: 5.4
click at [79, 2] on div "Kết quả tìm kiếm ( 0 ) Bộ lọc Thuộc VP này Ngày tạo đơn gần nhất No Data 16456_…" at bounding box center [283, 7] width 566 height 15
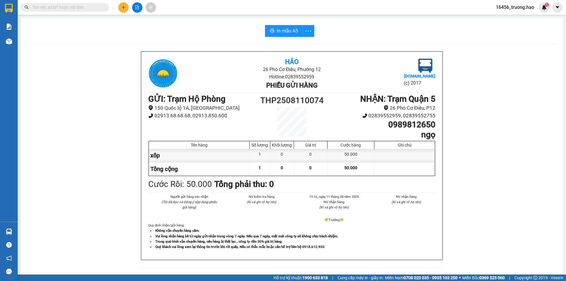
click at [77, 7] on input "text" at bounding box center [67, 7] width 70 height 6
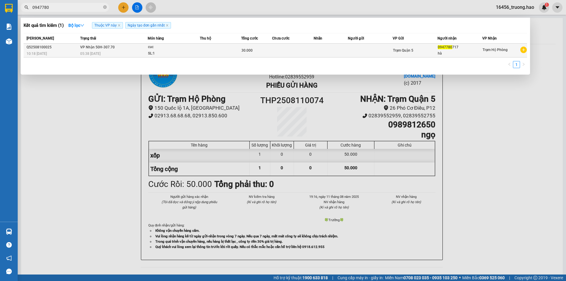
type input "0947780"
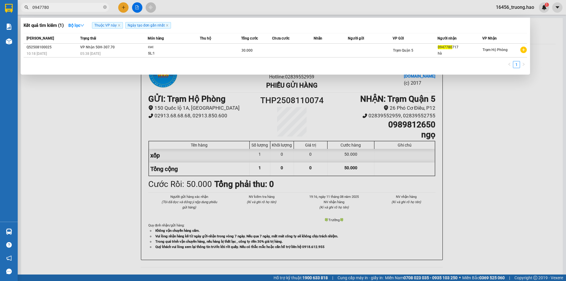
click at [173, 49] on div "cuc" at bounding box center [170, 47] width 44 height 6
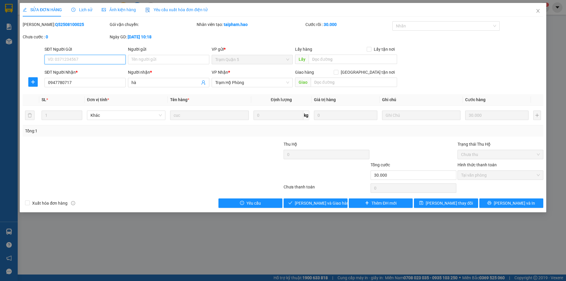
type input "0947780717"
type input "hà"
type input "30.000"
click at [120, 6] on div "Ảnh kiện hàng" at bounding box center [119, 10] width 34 height 14
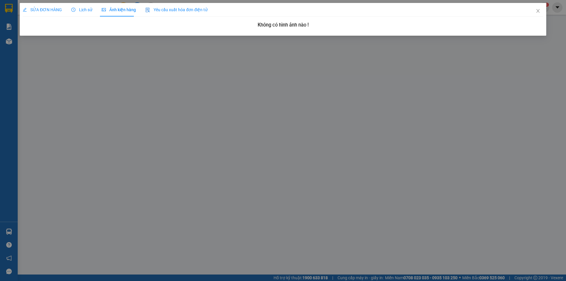
drag, startPoint x: 36, startPoint y: 4, endPoint x: 36, endPoint y: 7, distance: 3.2
click at [36, 6] on div "SỬA ĐƠN HÀNG" at bounding box center [42, 10] width 39 height 14
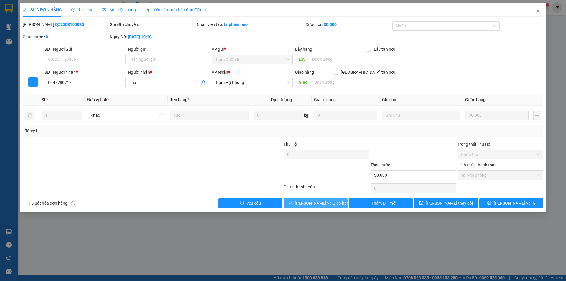
click at [309, 204] on span "[PERSON_NAME] và Giao hàng" at bounding box center [323, 203] width 57 height 6
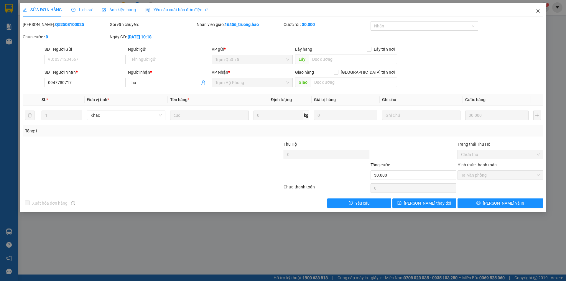
click at [537, 11] on icon "close" at bounding box center [538, 11] width 5 height 5
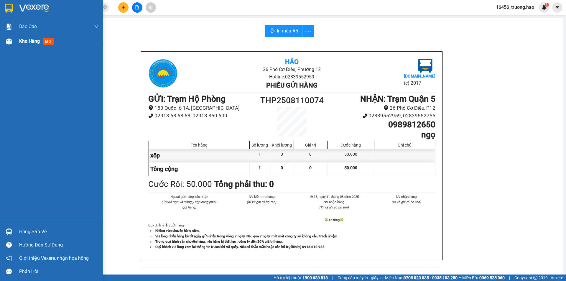
click at [27, 38] on div "Kho hàng mới" at bounding box center [37, 40] width 37 height 7
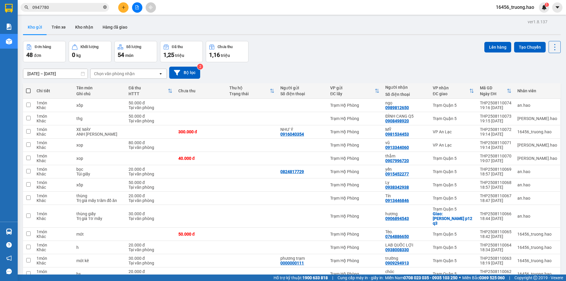
click at [105, 8] on icon "close-circle" at bounding box center [105, 7] width 4 height 4
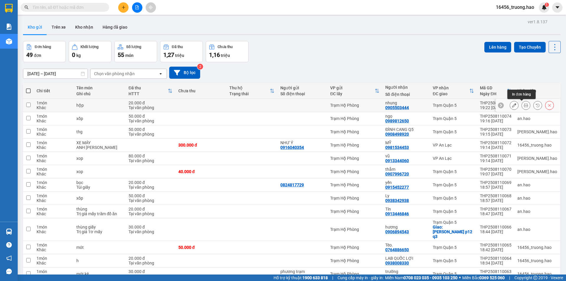
click at [522, 103] on button at bounding box center [526, 105] width 8 height 10
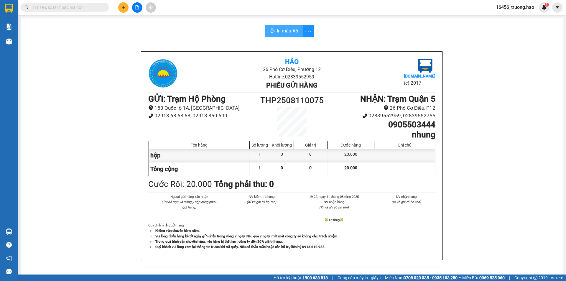
click at [286, 29] on span "In mẫu A5" at bounding box center [287, 30] width 21 height 7
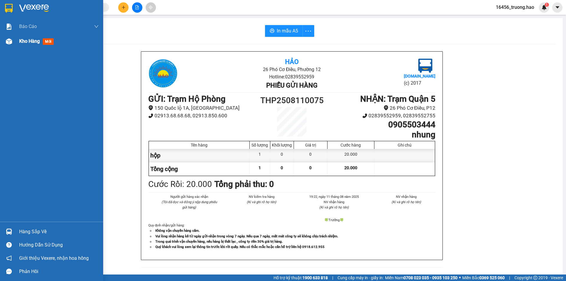
click at [50, 36] on div "Kho hàng mới" at bounding box center [59, 41] width 80 height 15
click at [49, 37] on div "Kho hàng mới" at bounding box center [37, 40] width 37 height 7
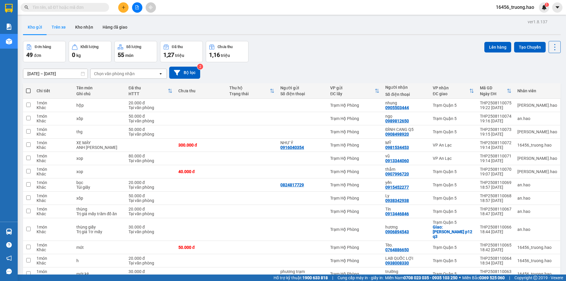
drag, startPoint x: 79, startPoint y: 24, endPoint x: 69, endPoint y: 24, distance: 10.0
click at [79, 24] on button "Kho nhận" at bounding box center [84, 27] width 27 height 14
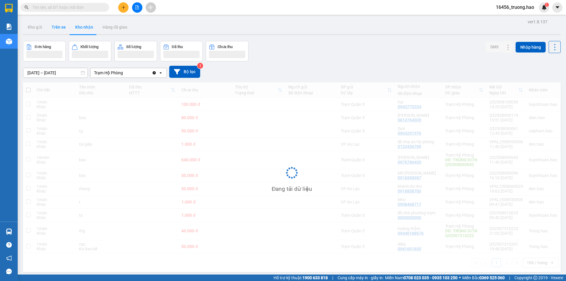
click at [58, 30] on button "Trên xe" at bounding box center [59, 27] width 24 height 14
type input "[DATE] – [DATE]"
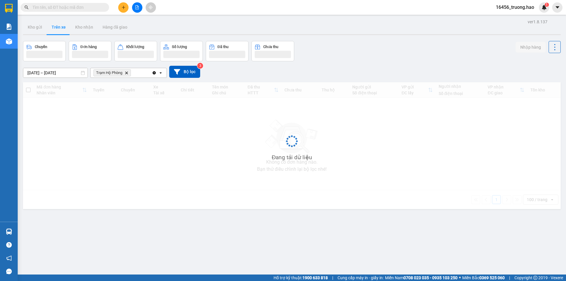
click at [58, 30] on button "Trên xe" at bounding box center [59, 27] width 24 height 14
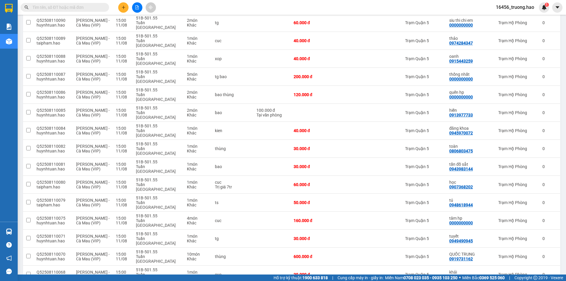
scroll to position [1190, 0]
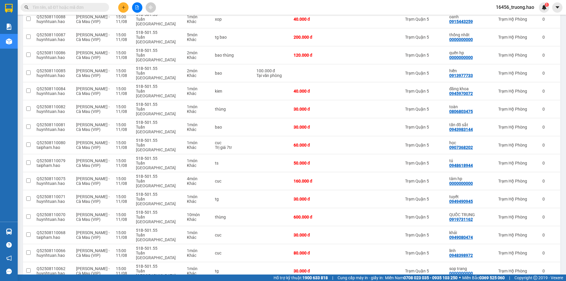
checkbox input "true"
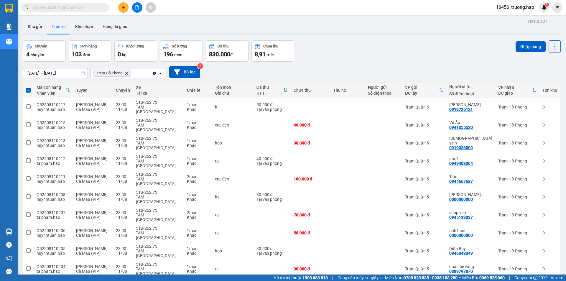
scroll to position [0, 0]
click at [527, 46] on button "Nhập hàng" at bounding box center [531, 47] width 30 height 11
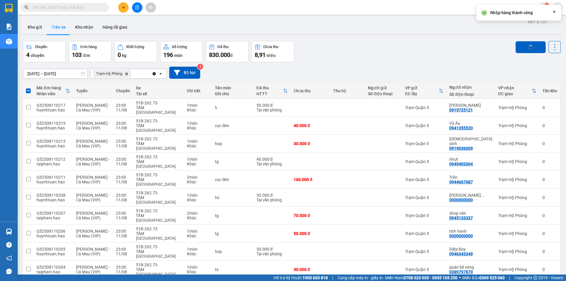
checkbox input "false"
click at [68, 8] on input "text" at bounding box center [67, 7] width 70 height 6
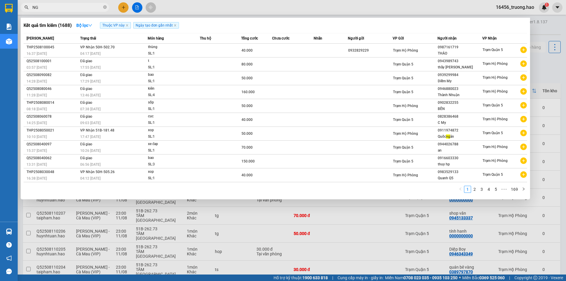
type input "N"
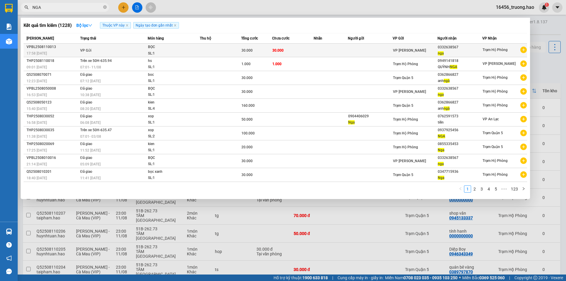
type input "NGA"
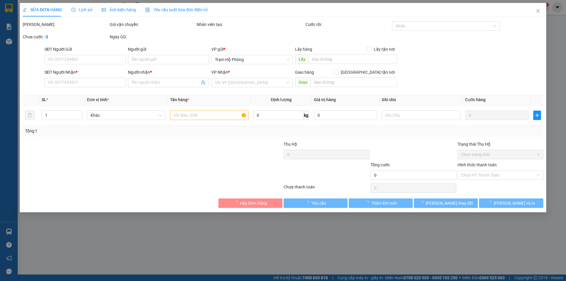
click at [119, 8] on span "Ảnh kiện hàng" at bounding box center [119, 9] width 34 height 5
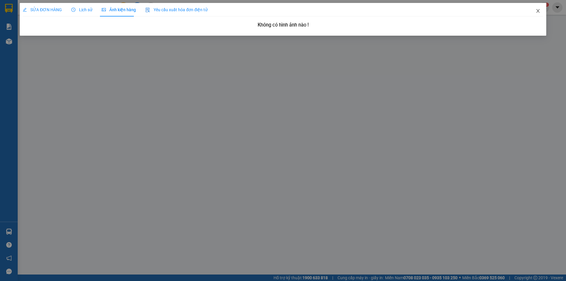
click at [536, 9] on icon "close" at bounding box center [538, 11] width 5 height 5
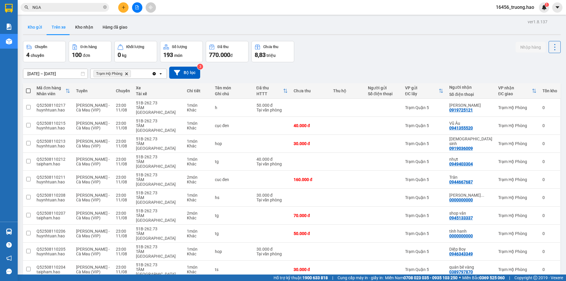
drag, startPoint x: 39, startPoint y: 27, endPoint x: 35, endPoint y: 27, distance: 3.6
click at [39, 27] on button "Kho gửi" at bounding box center [35, 27] width 24 height 14
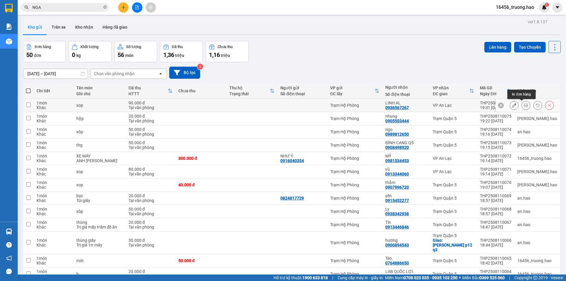
click at [524, 105] on icon at bounding box center [526, 105] width 4 height 4
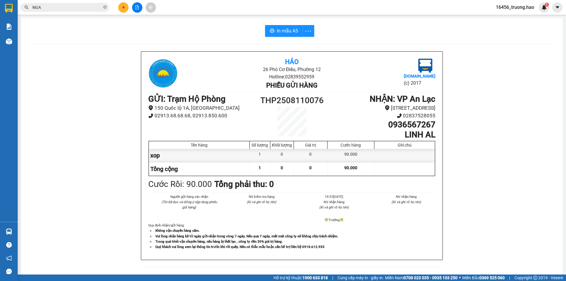
click at [284, 25] on div "In mẫu A5 Hảo 26 Phó Cơ Điều, Phường 12 Hotline: 02839552959 Phiếu gửi hàng Vex…" at bounding box center [292, 245] width 542 height 455
click at [284, 29] on span "In mẫu A5" at bounding box center [287, 30] width 21 height 7
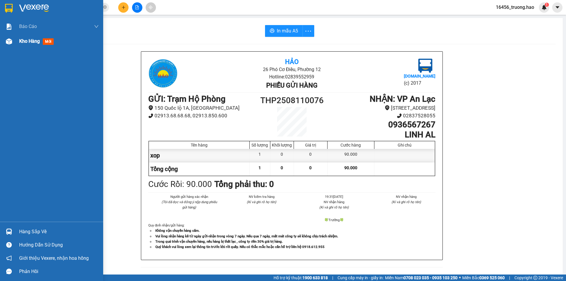
click at [25, 39] on span "Kho hàng" at bounding box center [29, 41] width 21 height 6
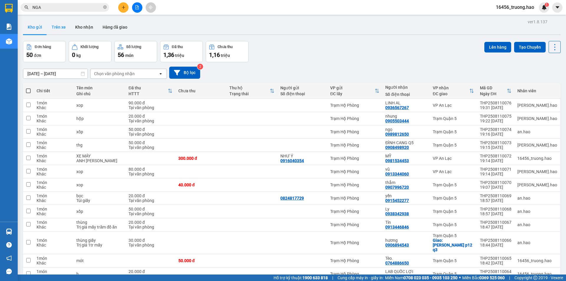
click at [55, 28] on button "Trên xe" at bounding box center [59, 27] width 24 height 14
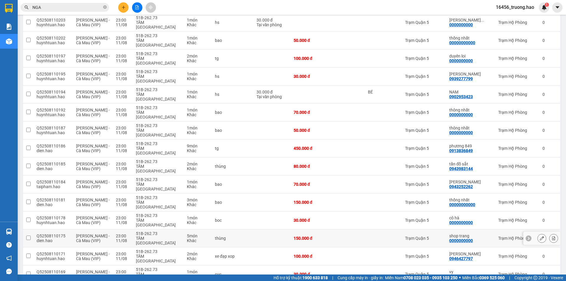
scroll to position [266, 0]
click at [386, 139] on td at bounding box center [383, 148] width 37 height 18
checkbox input "true"
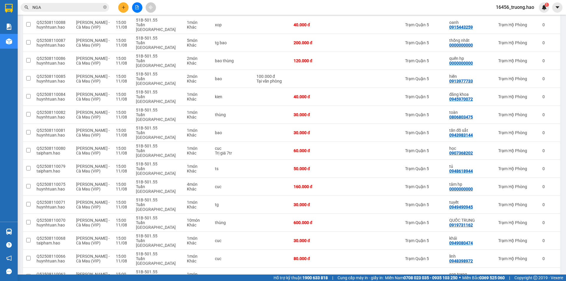
scroll to position [1195, 0]
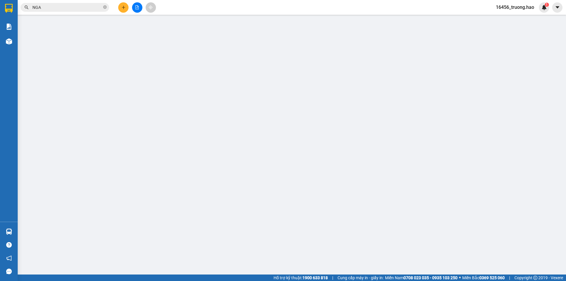
type input "0942809981"
type input "[PERSON_NAME]"
type input "400.000"
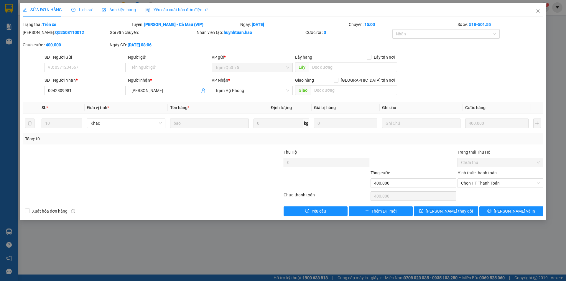
click at [124, 9] on span "Ảnh kiện hàng" at bounding box center [119, 9] width 34 height 5
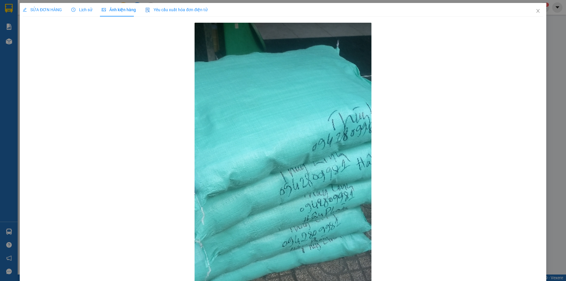
click at [75, 10] on span "Lịch sử" at bounding box center [81, 9] width 21 height 5
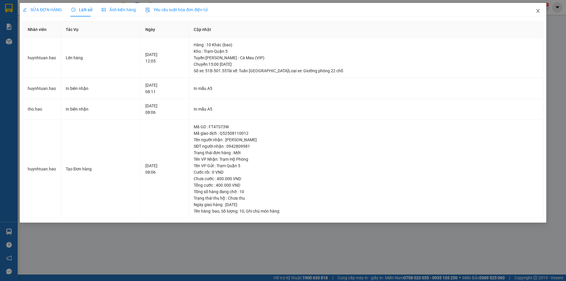
click at [539, 11] on icon "close" at bounding box center [538, 11] width 3 height 4
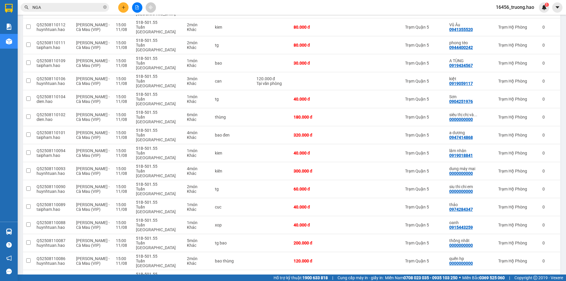
scroll to position [1195, 0]
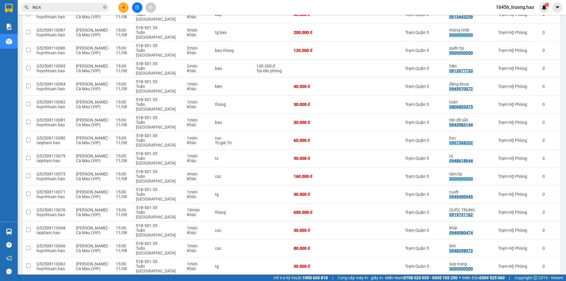
checkbox input "true"
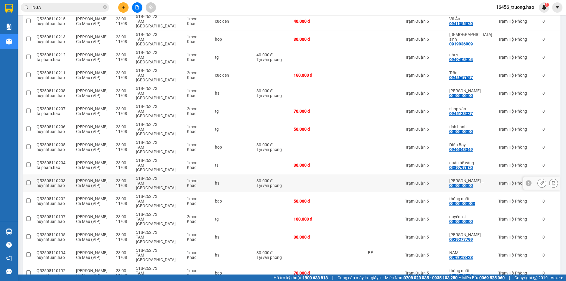
scroll to position [0, 0]
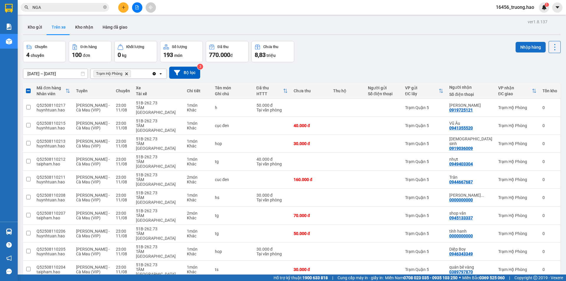
click at [523, 47] on button "Nhập hàng" at bounding box center [531, 47] width 30 height 11
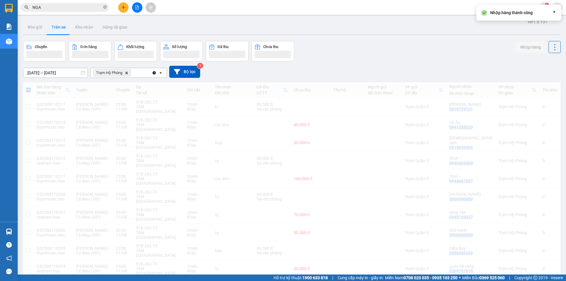
checkbox input "false"
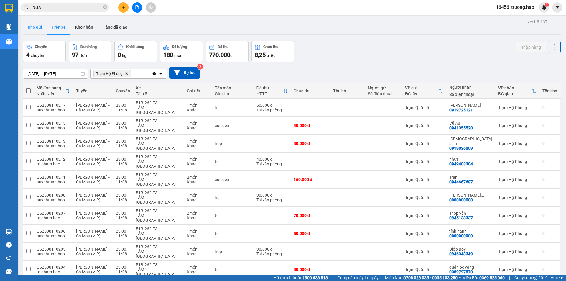
click at [32, 27] on button "Kho gửi" at bounding box center [35, 27] width 24 height 14
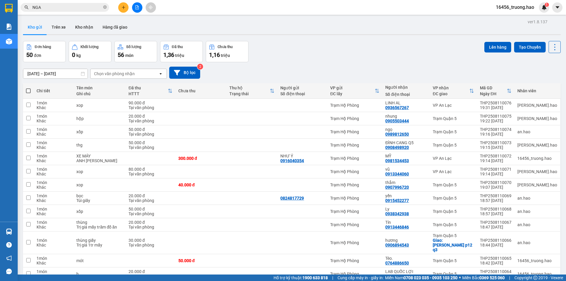
click at [74, 6] on input "NGA" at bounding box center [67, 7] width 70 height 6
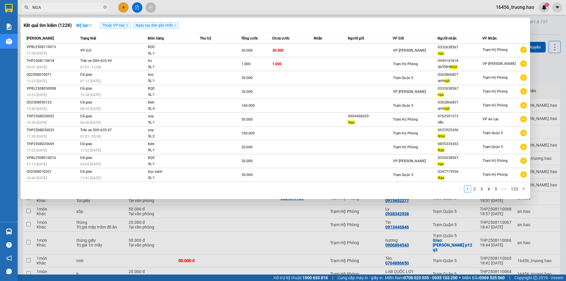
click at [200, 266] on div at bounding box center [283, 140] width 566 height 281
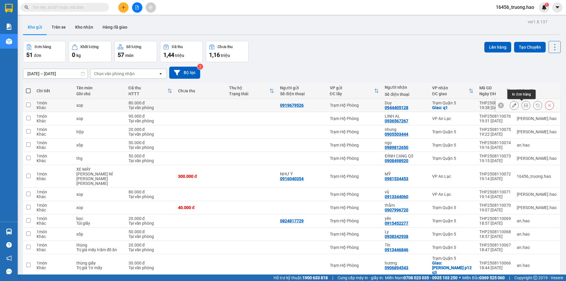
click at [524, 104] on icon at bounding box center [526, 105] width 4 height 4
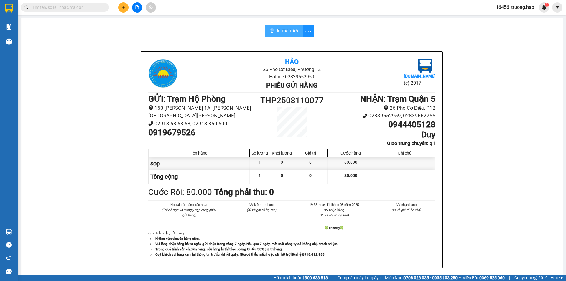
click at [285, 27] on span "In mẫu A5" at bounding box center [287, 30] width 21 height 7
click at [273, 31] on button "In mẫu A5" at bounding box center [284, 31] width 38 height 12
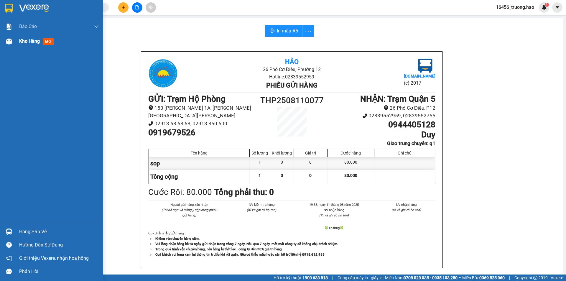
click at [32, 41] on span "Kho hàng" at bounding box center [29, 41] width 21 height 6
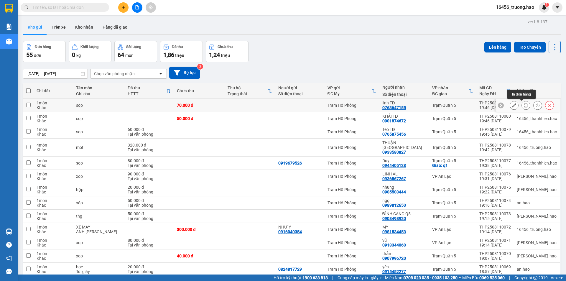
click at [524, 104] on icon at bounding box center [526, 105] width 4 height 4
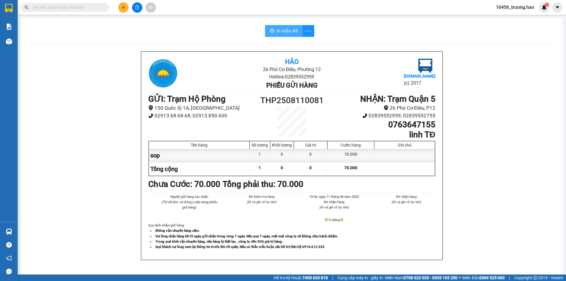
click at [291, 31] on span "In mẫu A5" at bounding box center [287, 30] width 21 height 7
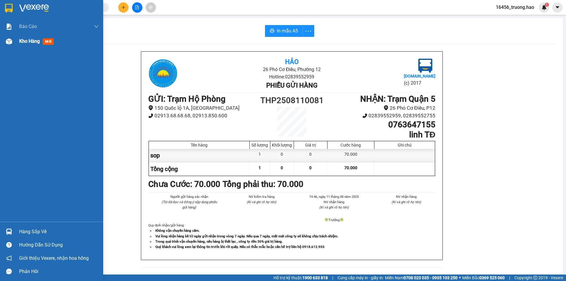
click at [23, 40] on span "Kho hàng" at bounding box center [29, 41] width 21 height 6
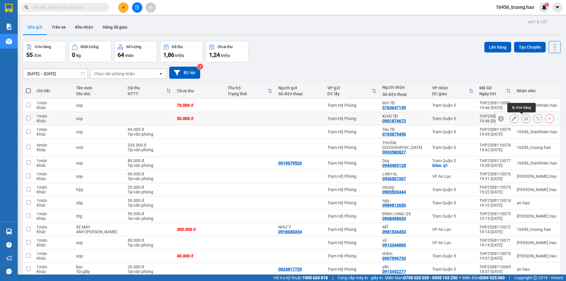
click at [522, 117] on button at bounding box center [526, 119] width 8 height 10
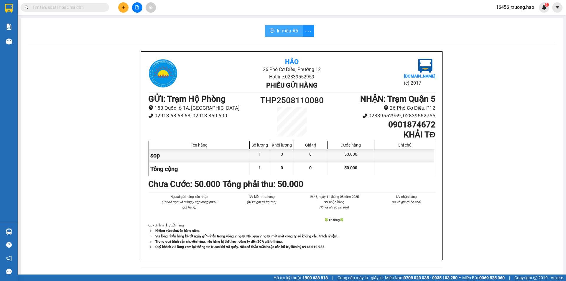
click at [283, 29] on span "In mẫu A5" at bounding box center [287, 30] width 21 height 7
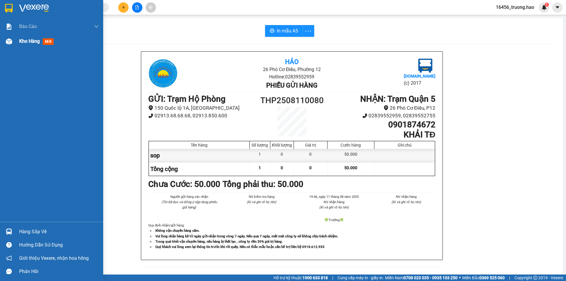
click at [28, 41] on span "Kho hàng" at bounding box center [29, 41] width 21 height 6
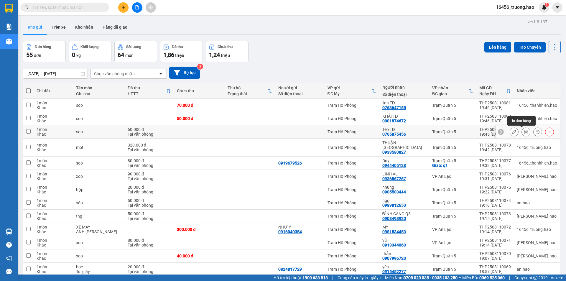
click at [524, 131] on icon at bounding box center [526, 132] width 4 height 4
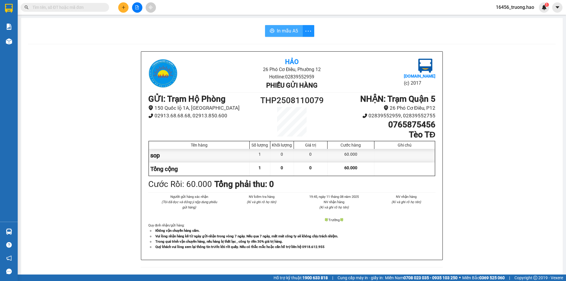
click at [279, 29] on span "In mẫu A5" at bounding box center [287, 30] width 21 height 7
click at [32, 9] on span at bounding box center [65, 7] width 89 height 9
click at [41, 7] on input "text" at bounding box center [67, 7] width 70 height 6
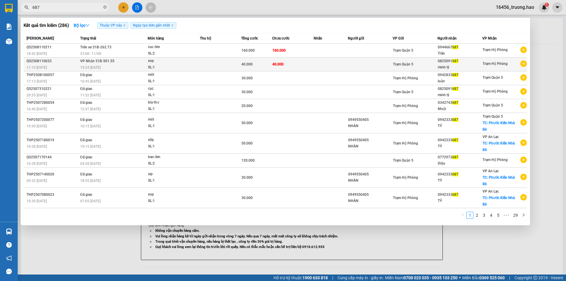
type input "687"
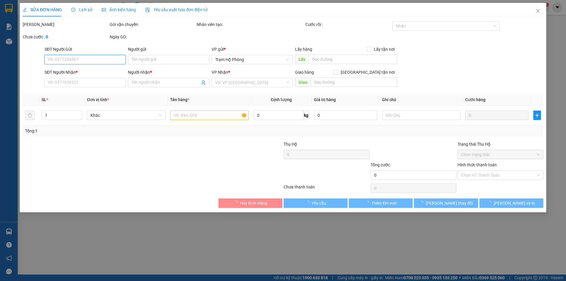
type input "0825091687"
type input "minh lý"
type input "40.000"
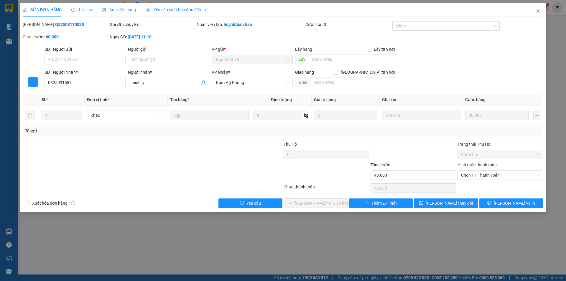
click at [120, 8] on span "Ảnh kiện hàng" at bounding box center [119, 9] width 34 height 5
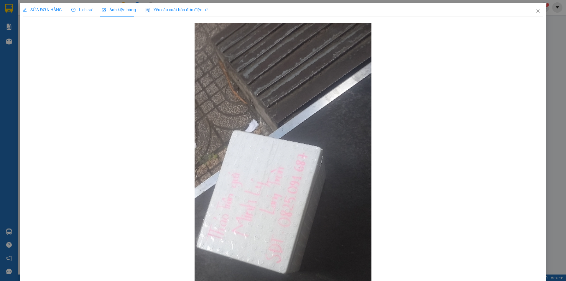
click at [37, 6] on div "SỬA ĐƠN HÀNG" at bounding box center [42, 10] width 39 height 14
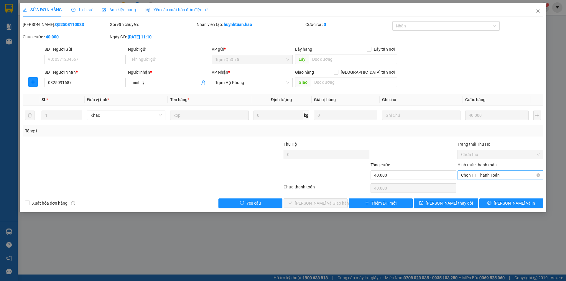
click at [467, 179] on span "Chọn HT Thanh Toán" at bounding box center [500, 175] width 79 height 9
click at [473, 188] on div "Tại văn phòng" at bounding box center [500, 187] width 79 height 6
type input "0"
click at [334, 203] on span "[PERSON_NAME] và Giao hàng" at bounding box center [323, 203] width 57 height 6
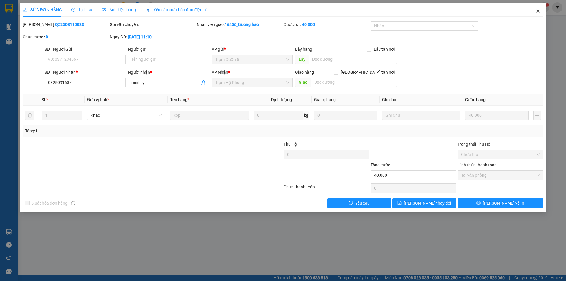
click at [538, 11] on icon "close" at bounding box center [538, 11] width 5 height 5
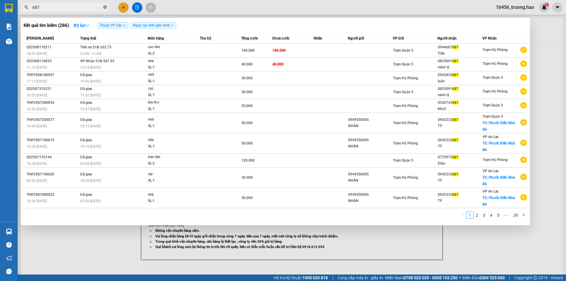
click at [104, 6] on icon "close-circle" at bounding box center [105, 7] width 4 height 4
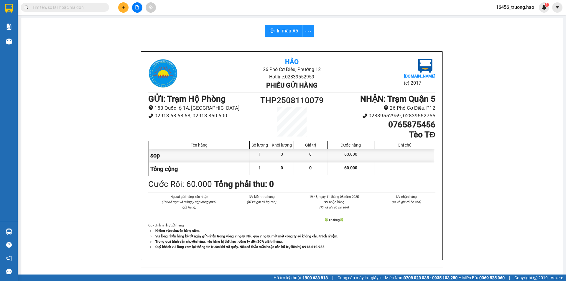
click at [88, 6] on input "text" at bounding box center [67, 7] width 70 height 6
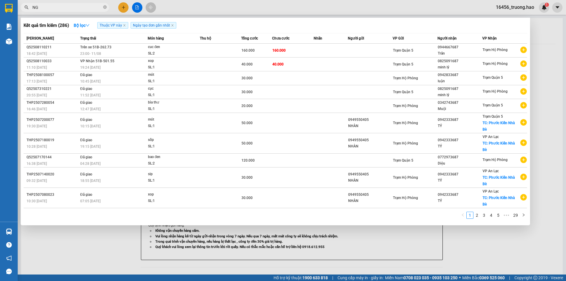
type input "NGA"
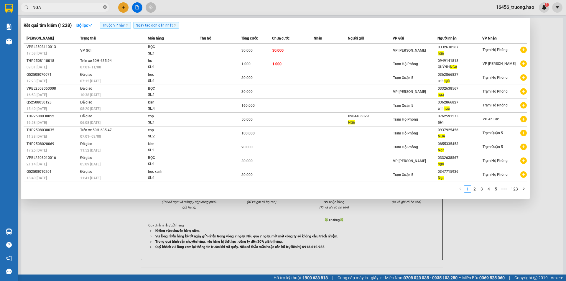
click at [104, 7] on icon "close-circle" at bounding box center [105, 7] width 4 height 4
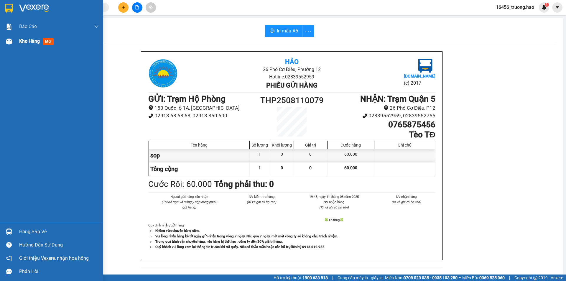
click at [50, 41] on span "mới" at bounding box center [48, 41] width 11 height 6
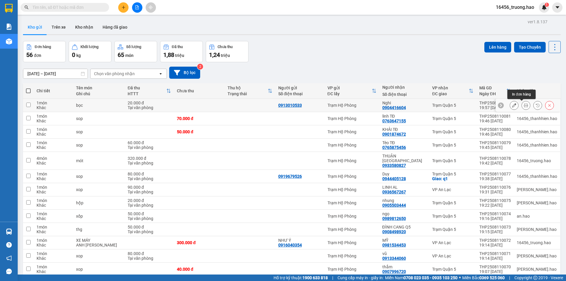
click at [524, 105] on icon at bounding box center [526, 105] width 4 height 4
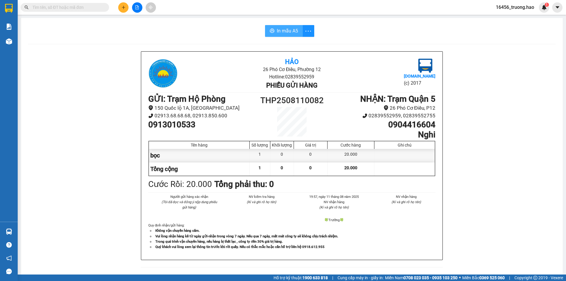
click at [280, 30] on span "In mẫu A5" at bounding box center [287, 30] width 21 height 7
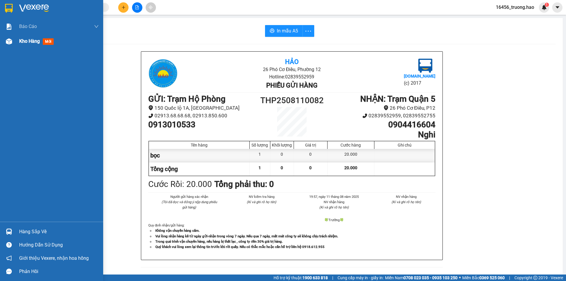
click at [46, 42] on span "mới" at bounding box center [48, 41] width 11 height 6
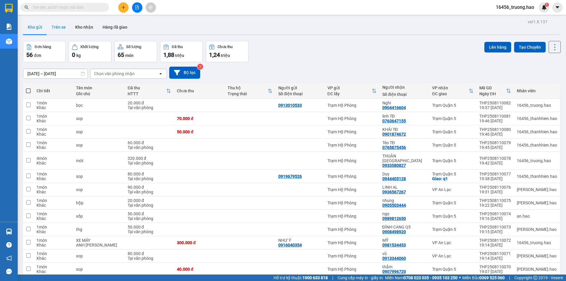
click at [58, 24] on button "Trên xe" at bounding box center [59, 27] width 24 height 14
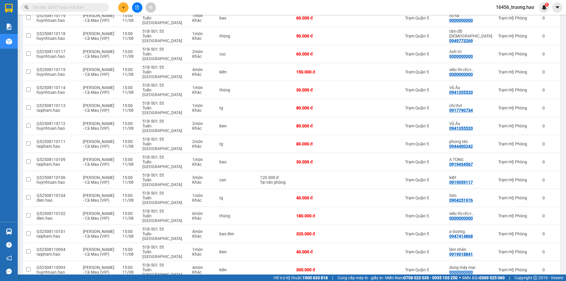
scroll to position [1190, 0]
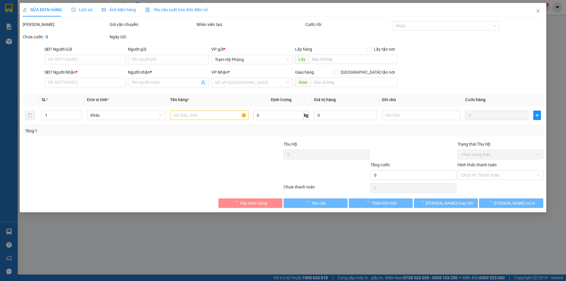
click at [119, 11] on span "Ảnh kiện hàng" at bounding box center [119, 9] width 34 height 5
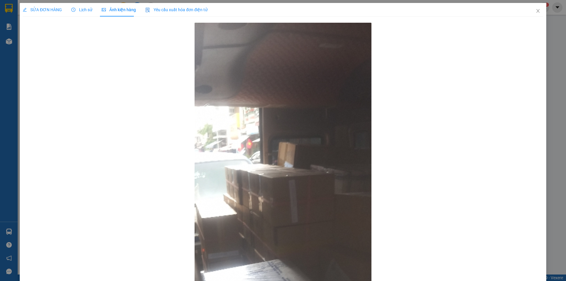
click at [89, 11] on span "Lịch sử" at bounding box center [81, 9] width 21 height 5
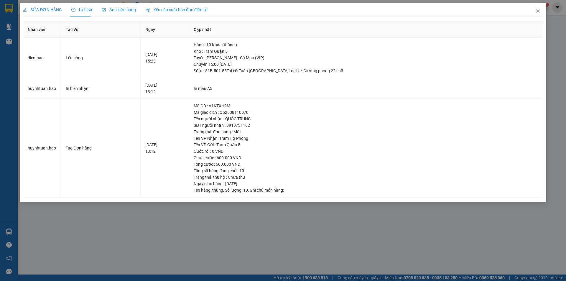
click at [43, 11] on span "SỬA ĐƠN HÀNG" at bounding box center [42, 9] width 39 height 5
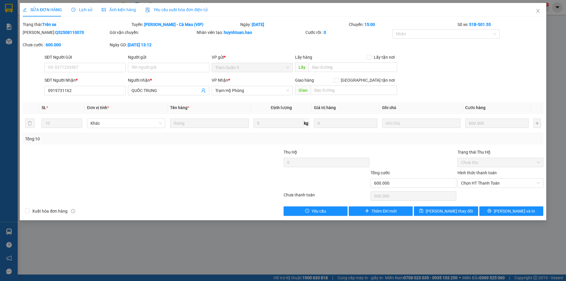
click at [90, 9] on span "Lịch sử" at bounding box center [81, 9] width 21 height 5
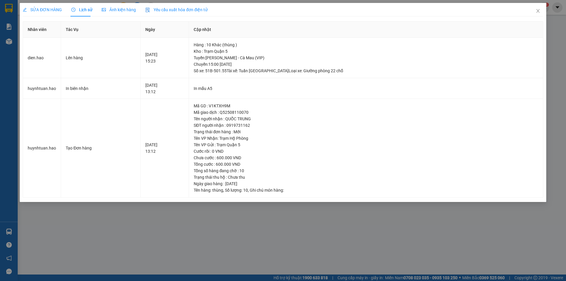
click at [108, 8] on span "Ảnh kiện hàng" at bounding box center [119, 9] width 34 height 5
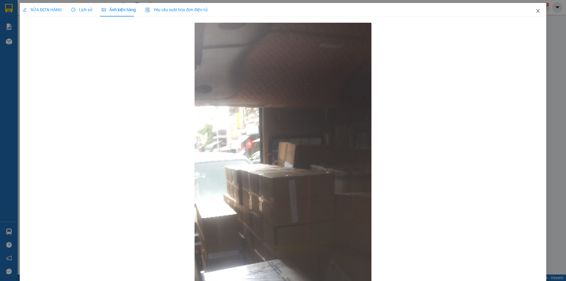
click at [536, 9] on icon "close" at bounding box center [538, 11] width 5 height 5
click at [532, 12] on div "16456_truong.hao 1" at bounding box center [520, 7] width 58 height 10
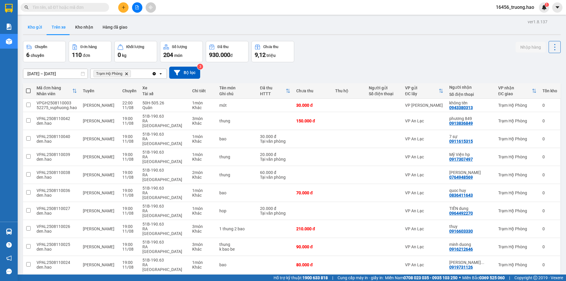
click at [25, 26] on button "Kho gửi" at bounding box center [35, 27] width 24 height 14
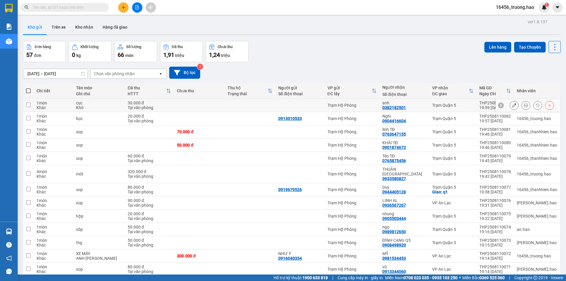
click at [524, 104] on icon at bounding box center [526, 105] width 4 height 4
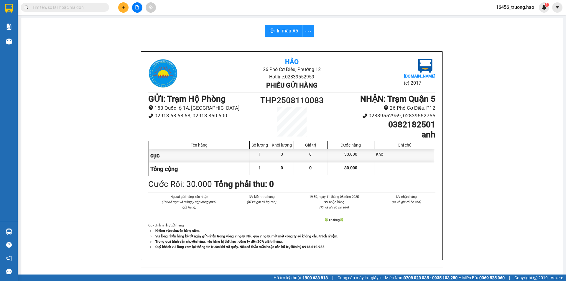
click at [283, 22] on div "In mẫu A5 Hảo 26 Phó Cơ Điều, Phường 12 Hotline: 02839552959 Phiếu gửi hàng [DO…" at bounding box center [292, 254] width 542 height 472
click at [283, 28] on span "In mẫu A5" at bounding box center [287, 30] width 21 height 7
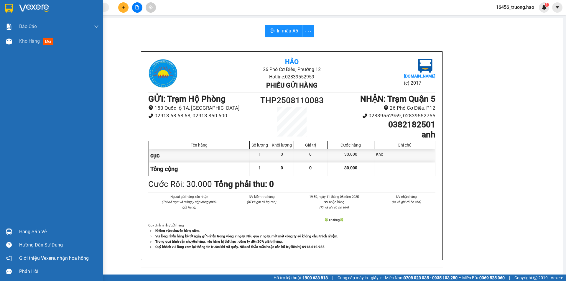
click at [19, 51] on div "Báo cáo BC tiền công nợ Báo cáo dòng tiền (trưởng trạm) Doanh số tạo đơn theo V…" at bounding box center [51, 120] width 103 height 203
click at [13, 37] on div at bounding box center [9, 41] width 10 height 10
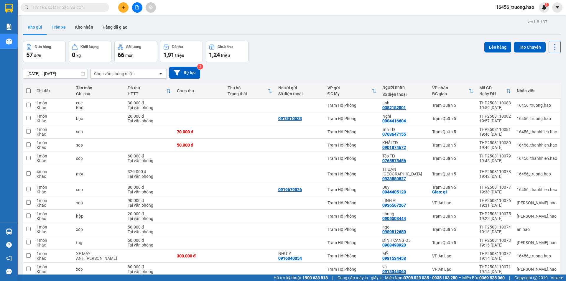
click at [60, 30] on button "Trên xe" at bounding box center [59, 27] width 24 height 14
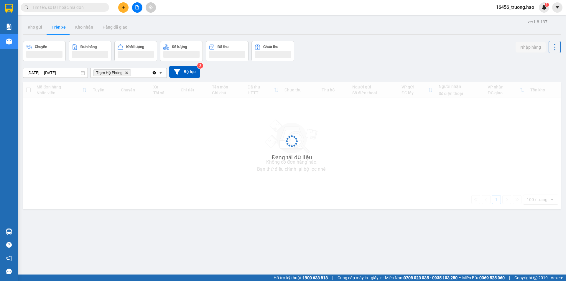
click at [60, 30] on button "Trên xe" at bounding box center [59, 27] width 24 height 14
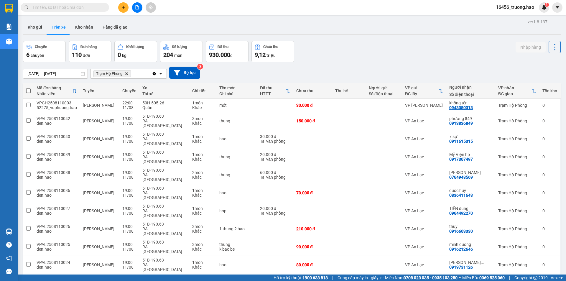
click at [61, 8] on input "text" at bounding box center [67, 7] width 70 height 6
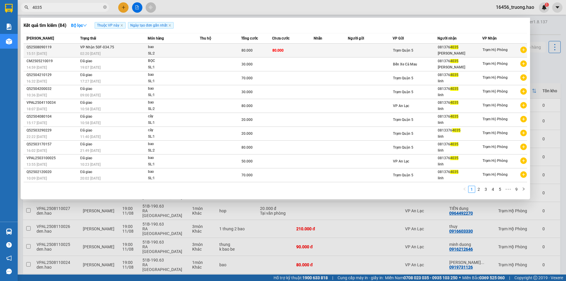
type input "4035"
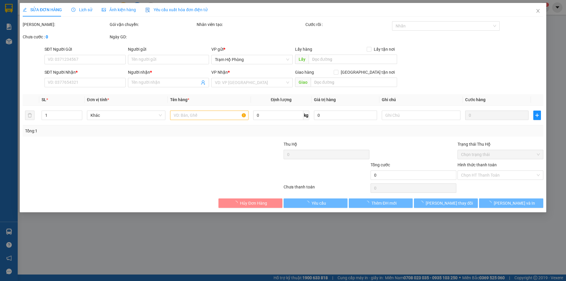
type input "0813764035"
type input "[PERSON_NAME]"
type input "80.000"
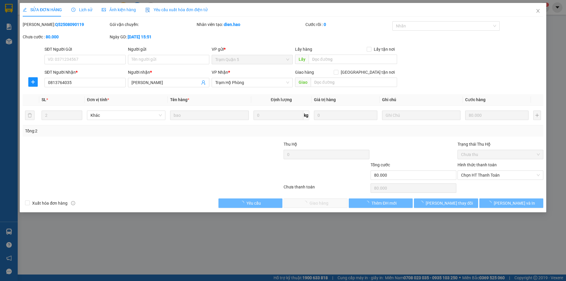
click at [114, 5] on div "Ảnh kiện hàng" at bounding box center [119, 10] width 34 height 14
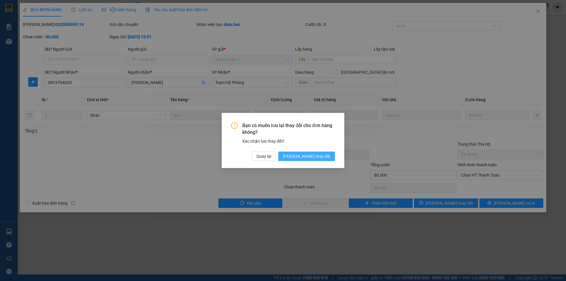
click at [318, 160] on button "[PERSON_NAME] thay đổi" at bounding box center [306, 156] width 57 height 9
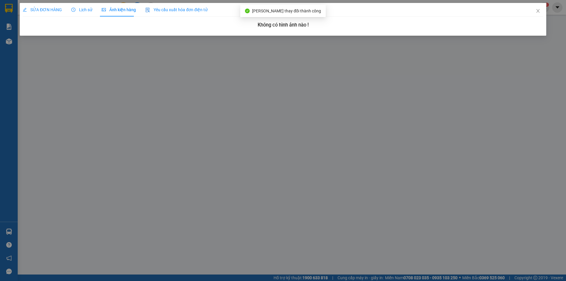
click at [38, 9] on span "SỬA ĐƠN HÀNG" at bounding box center [42, 9] width 39 height 5
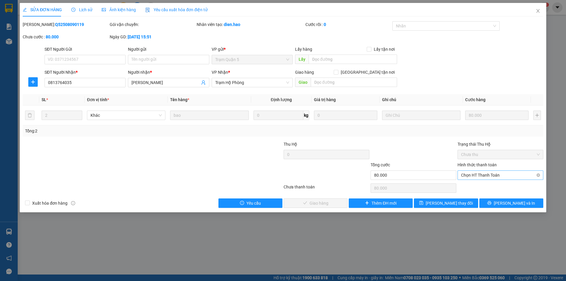
click at [472, 175] on span "Chọn HT Thanh Toán" at bounding box center [500, 175] width 79 height 9
click at [475, 186] on div "Tại văn phòng" at bounding box center [500, 187] width 79 height 6
type input "0"
click at [332, 203] on span "[PERSON_NAME] và Giao hàng" at bounding box center [323, 203] width 57 height 6
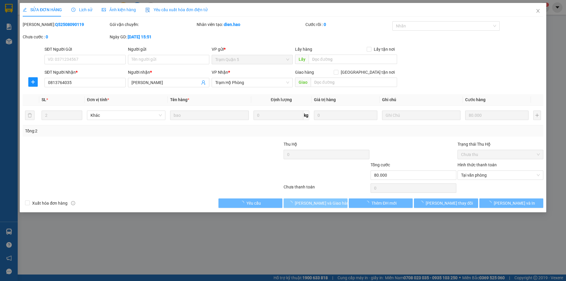
click at [332, 203] on span "[PERSON_NAME] và Giao hàng" at bounding box center [323, 203] width 57 height 6
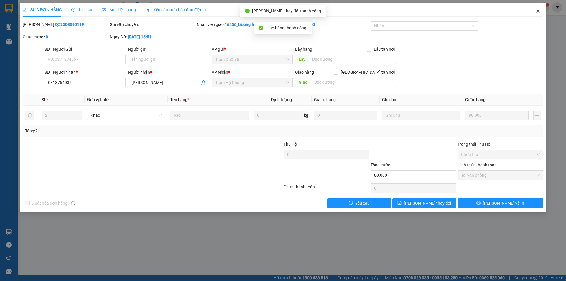
click at [542, 11] on span "Close" at bounding box center [538, 11] width 17 height 17
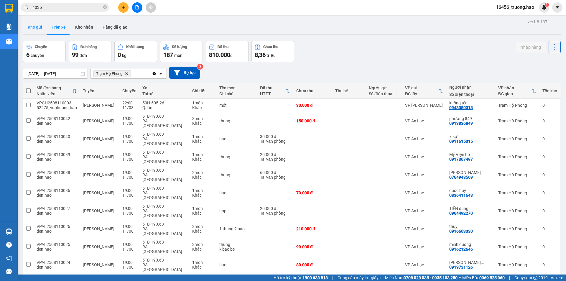
click at [35, 30] on button "Kho gửi" at bounding box center [35, 27] width 24 height 14
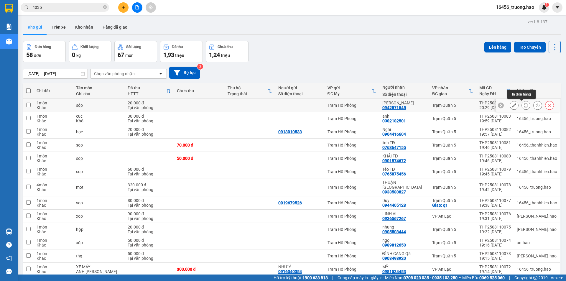
click at [524, 103] on icon at bounding box center [526, 105] width 4 height 4
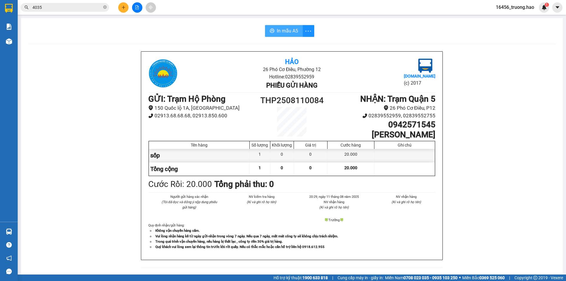
click at [289, 34] on span "In mẫu A5" at bounding box center [287, 30] width 21 height 7
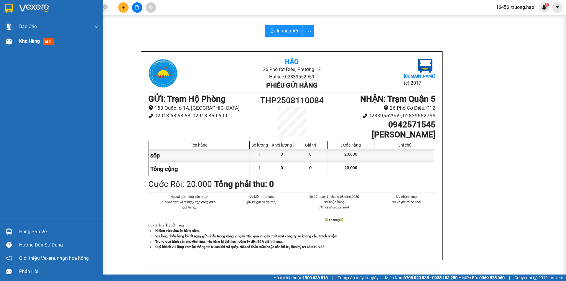
click at [25, 39] on span "Kho hàng" at bounding box center [29, 41] width 21 height 6
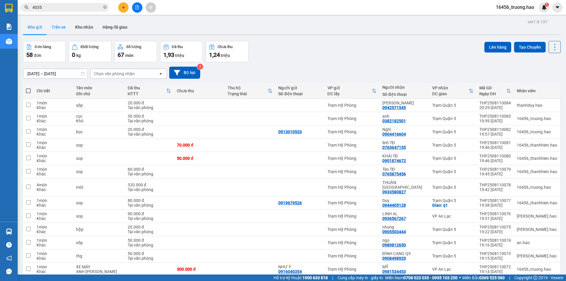
click at [55, 26] on button "Trên xe" at bounding box center [59, 27] width 24 height 14
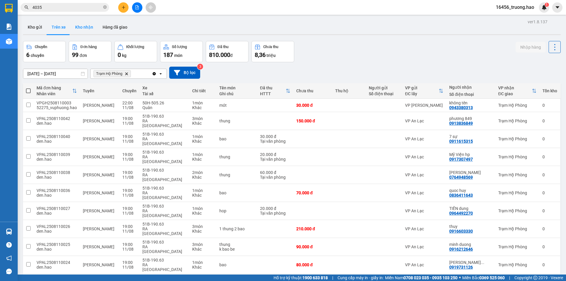
click at [84, 26] on button "Kho nhận" at bounding box center [84, 27] width 27 height 14
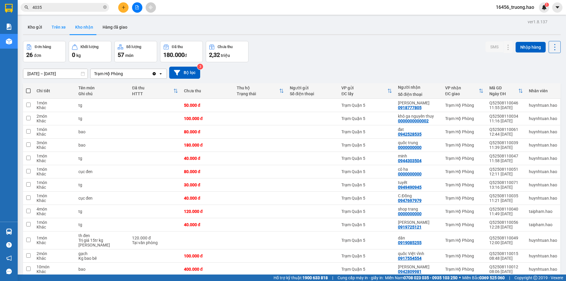
click at [55, 29] on button "Trên xe" at bounding box center [59, 27] width 24 height 14
type input "[DATE] – [DATE]"
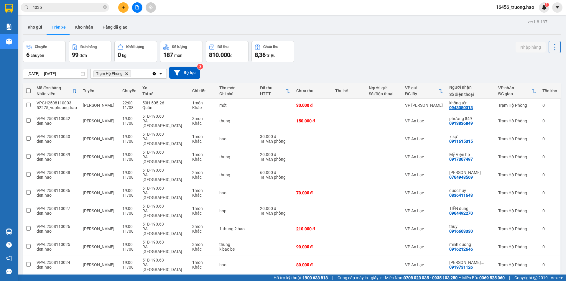
checkbox input "true"
checkbox input "false"
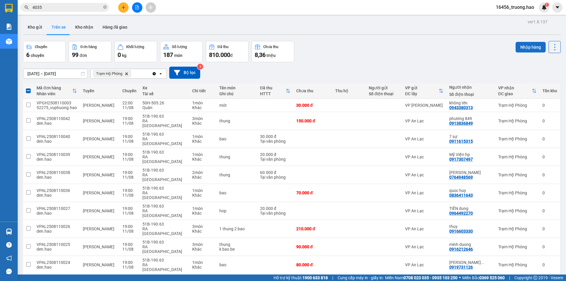
click at [516, 50] on button "Nhập hàng" at bounding box center [531, 47] width 30 height 11
click at [66, 9] on input "4035" at bounding box center [67, 7] width 70 height 6
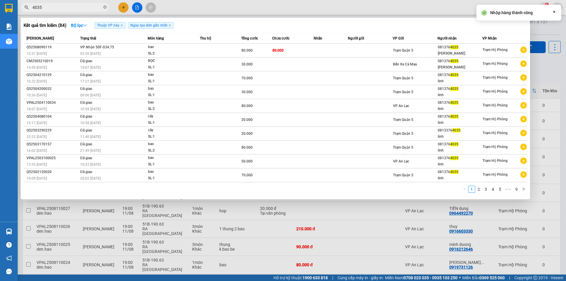
type input "403"
checkbox input "false"
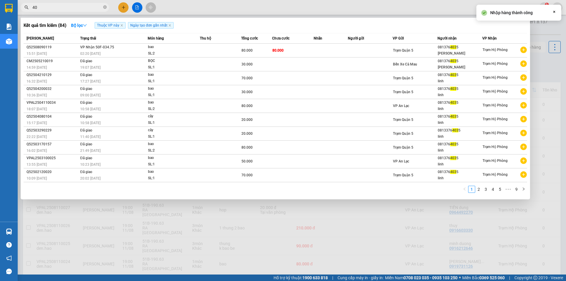
type input "4"
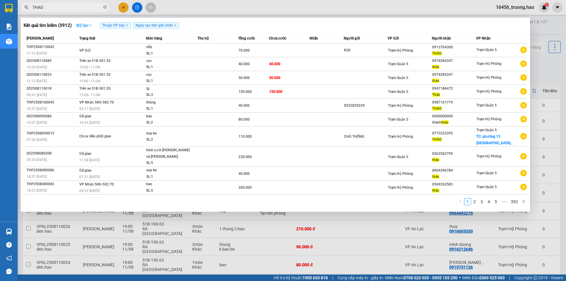
type input "THAO"
click at [81, 26] on strong "Bộ lọc" at bounding box center [84, 25] width 16 height 5
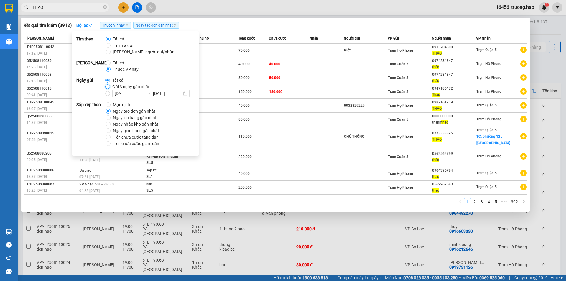
click at [107, 86] on input "Gửi 3 ngày gần nhất" at bounding box center [107, 86] width 5 height 5
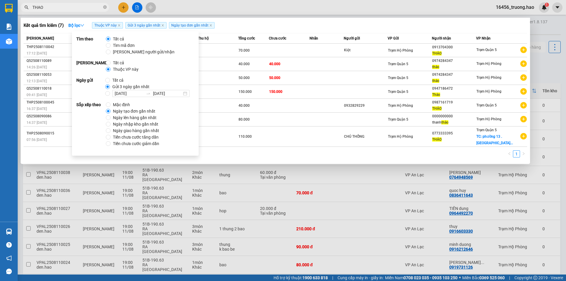
click at [246, 28] on div "Kết quả tìm kiếm ( 7 ) Bộ lọc Thuộc VP này Gửi 3 ngày gần nhất Ngày tạo đơn gần…" at bounding box center [276, 25] width 504 height 9
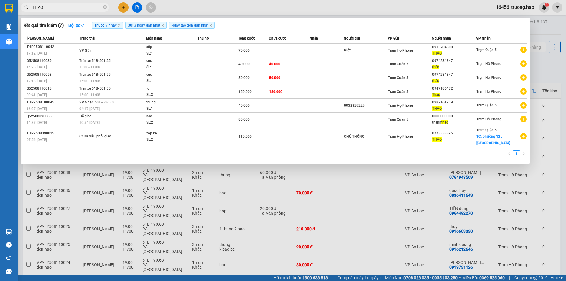
click at [216, 5] on div at bounding box center [283, 140] width 566 height 281
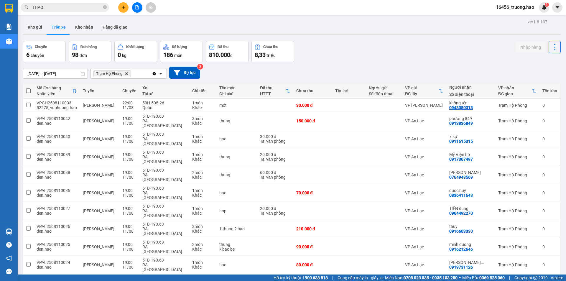
click at [521, 44] on button "Nhập hàng" at bounding box center [531, 47] width 30 height 11
checkbox input "false"
click at [88, 23] on button "Kho nhận" at bounding box center [84, 27] width 27 height 14
type input "01/08/2025 – 11/08/2025"
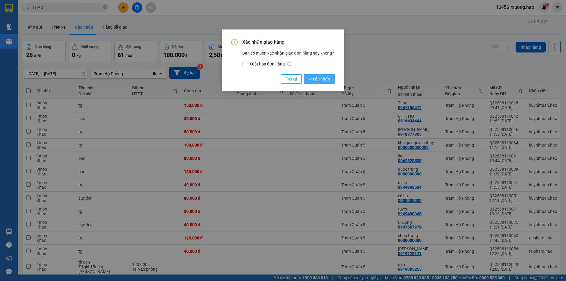
click at [317, 75] on button "Xác nhận" at bounding box center [319, 78] width 31 height 9
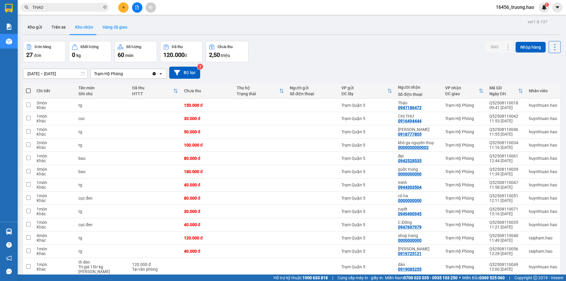
click at [114, 27] on button "Hàng đã giao" at bounding box center [115, 27] width 34 height 14
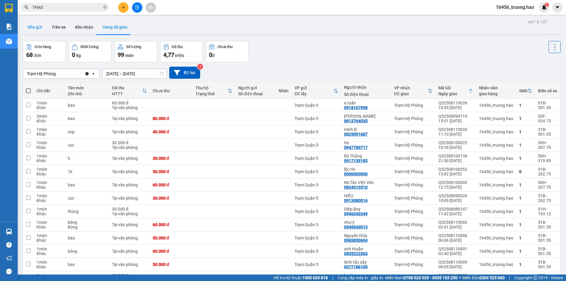
click at [42, 26] on button "Kho gửi" at bounding box center [35, 27] width 24 height 14
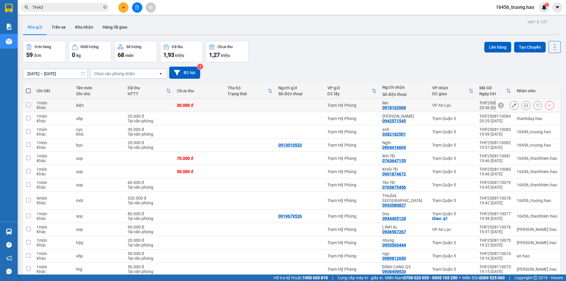
click at [522, 106] on button at bounding box center [526, 105] width 8 height 10
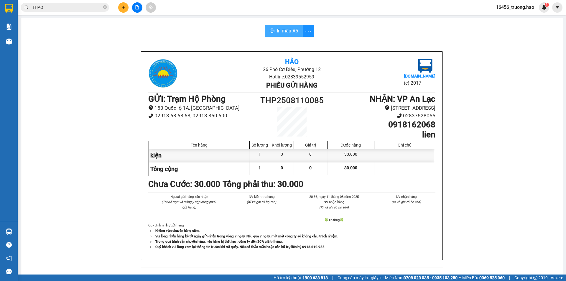
click at [281, 31] on span "In mẫu A5" at bounding box center [287, 30] width 21 height 7
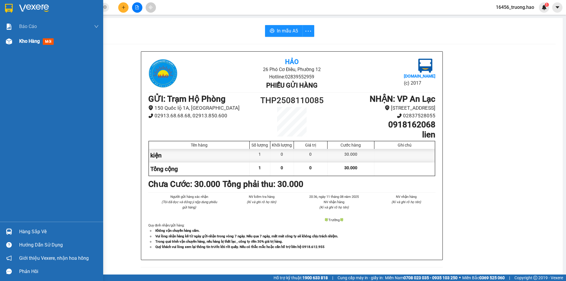
click at [38, 40] on span "Kho hàng" at bounding box center [29, 41] width 21 height 6
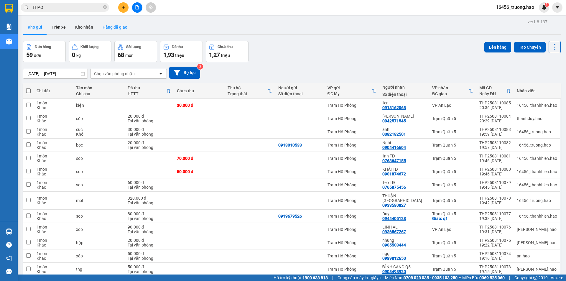
click at [110, 24] on button "Hàng đã giao" at bounding box center [115, 27] width 34 height 14
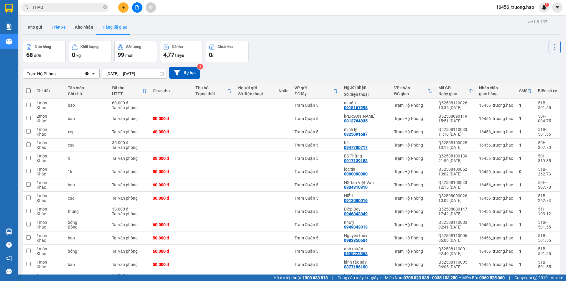
click at [63, 25] on button "Trên xe" at bounding box center [59, 27] width 24 height 14
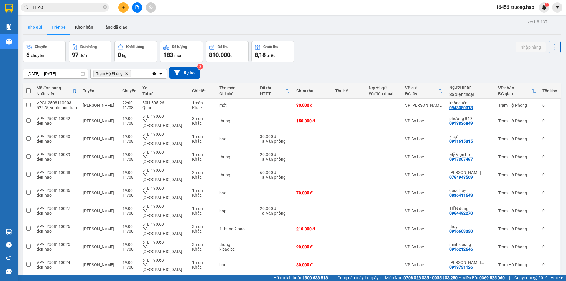
click at [37, 26] on button "Kho gửi" at bounding box center [35, 27] width 24 height 14
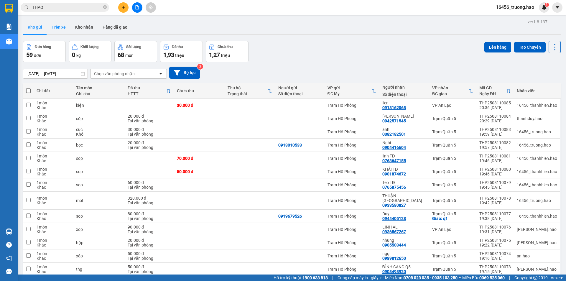
click at [60, 21] on button "Trên xe" at bounding box center [59, 27] width 24 height 14
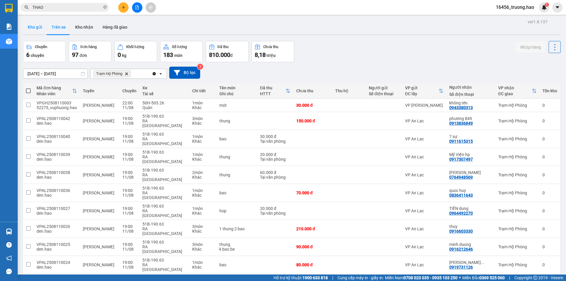
click at [37, 23] on button "Kho gửi" at bounding box center [35, 27] width 24 height 14
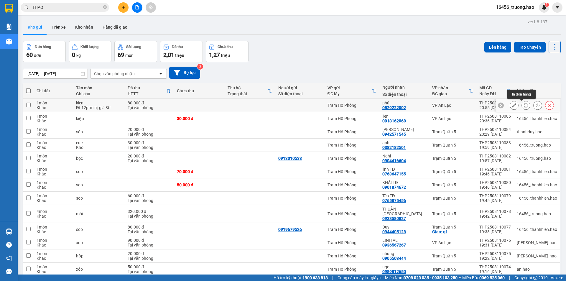
click at [524, 105] on icon at bounding box center [526, 105] width 4 height 4
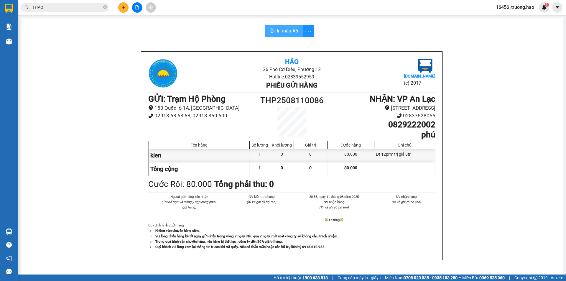
click at [289, 32] on span "In mẫu A5" at bounding box center [287, 30] width 21 height 7
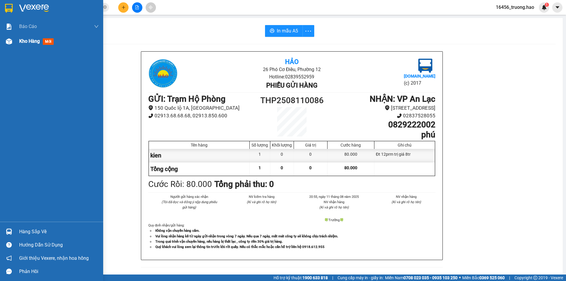
click at [23, 41] on span "Kho hàng" at bounding box center [29, 41] width 21 height 6
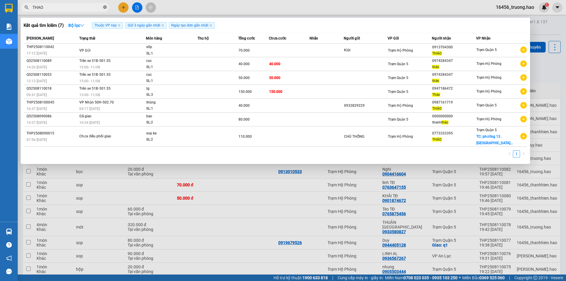
click at [106, 7] on icon "close-circle" at bounding box center [105, 7] width 4 height 4
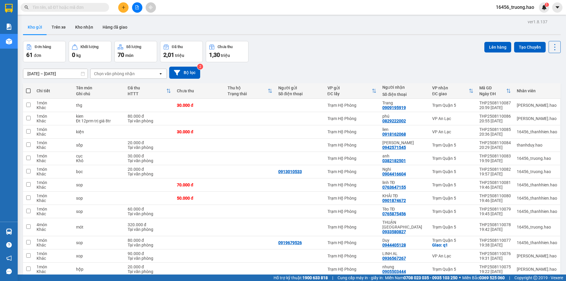
click at [92, 5] on input "text" at bounding box center [67, 7] width 70 height 6
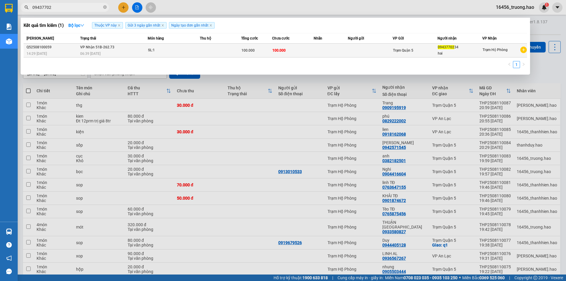
type input "09437702"
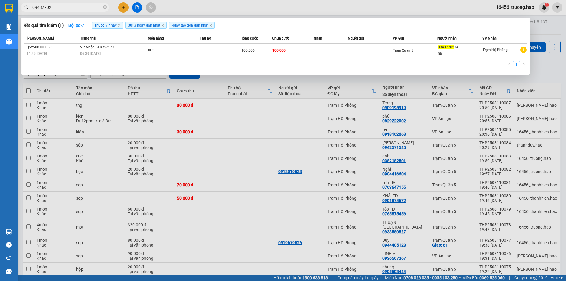
click at [332, 52] on td at bounding box center [331, 51] width 35 height 14
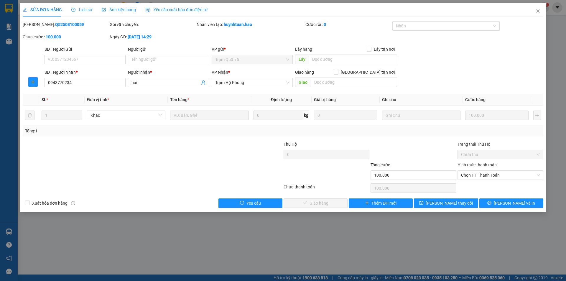
click at [117, 9] on span "Ảnh kiện hàng" at bounding box center [119, 9] width 34 height 5
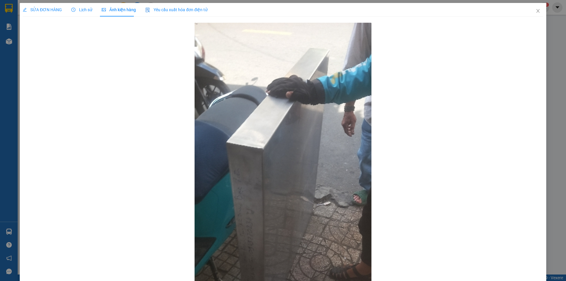
click at [44, 10] on span "SỬA ĐƠN HÀNG" at bounding box center [42, 9] width 39 height 5
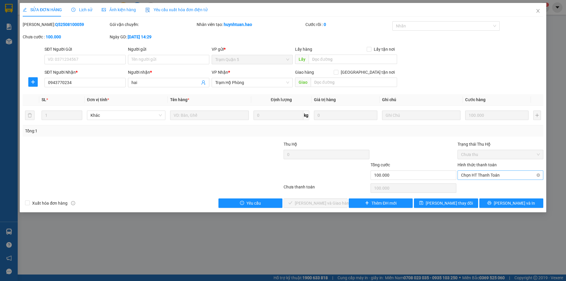
click at [484, 173] on span "Chọn HT Thanh Toán" at bounding box center [500, 175] width 79 height 9
click at [484, 186] on div "Tại văn phòng" at bounding box center [500, 187] width 79 height 6
type input "0"
click at [329, 199] on button "[PERSON_NAME] và Giao hàng" at bounding box center [316, 203] width 64 height 9
click at [326, 202] on span "[PERSON_NAME] và Giao hàng" at bounding box center [323, 203] width 57 height 6
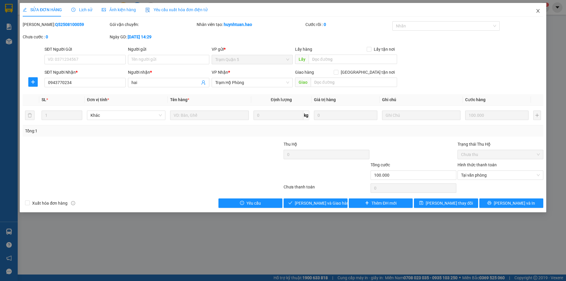
click at [538, 9] on icon "close" at bounding box center [538, 11] width 5 height 5
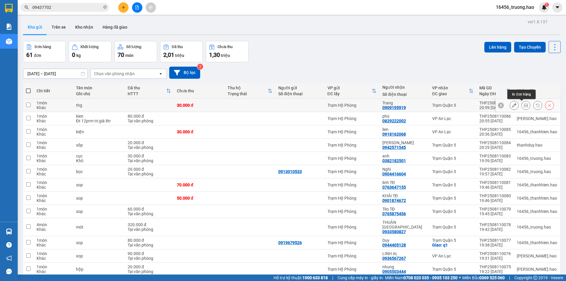
click at [524, 104] on icon at bounding box center [526, 105] width 4 height 4
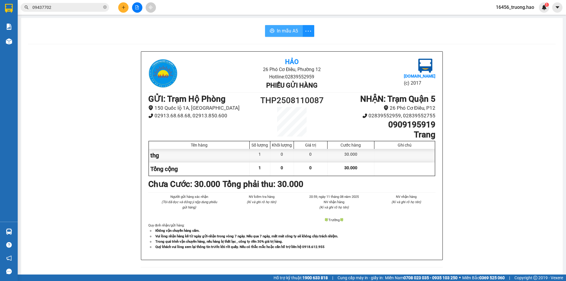
click at [277, 26] on button "In mẫu A5" at bounding box center [284, 31] width 38 height 12
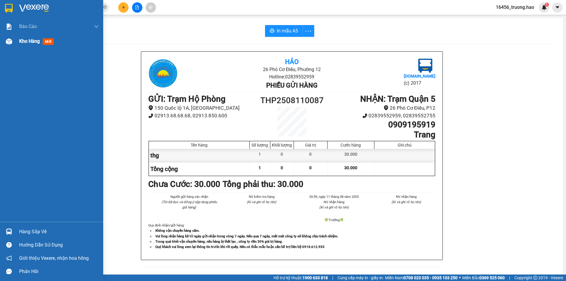
click at [35, 39] on span "Kho hàng" at bounding box center [29, 41] width 21 height 6
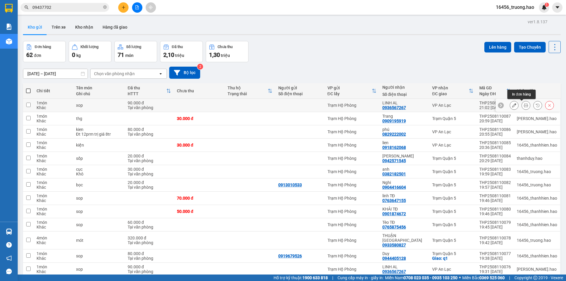
click at [524, 103] on icon at bounding box center [526, 105] width 4 height 4
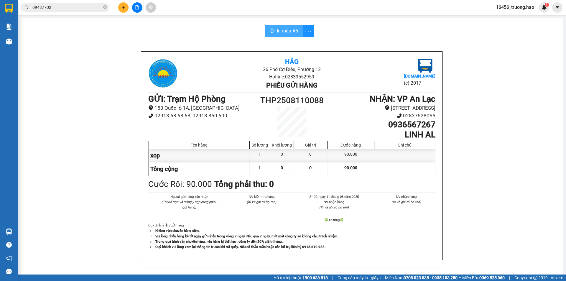
click at [287, 28] on span "In mẫu A5" at bounding box center [287, 30] width 21 height 7
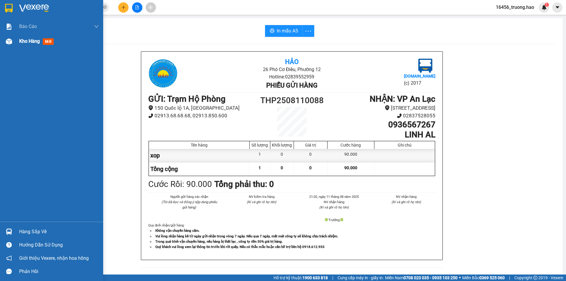
click at [24, 41] on span "Kho hàng" at bounding box center [29, 41] width 21 height 6
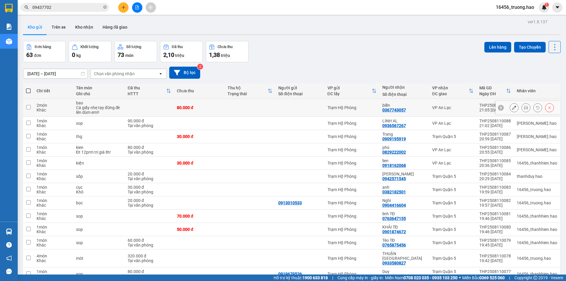
click at [524, 107] on icon at bounding box center [526, 108] width 4 height 4
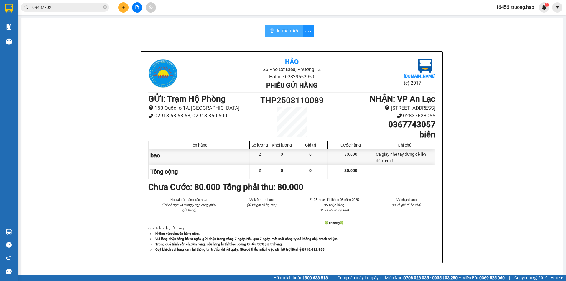
click at [280, 29] on span "In mẫu A5" at bounding box center [287, 30] width 21 height 7
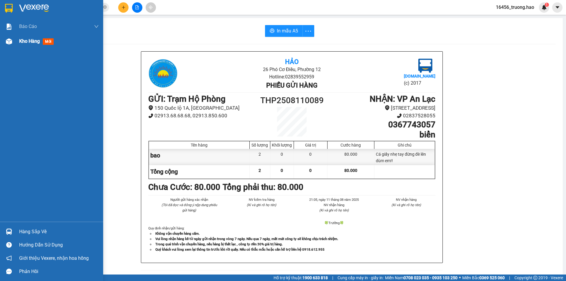
click at [50, 40] on span "mới" at bounding box center [48, 41] width 11 height 6
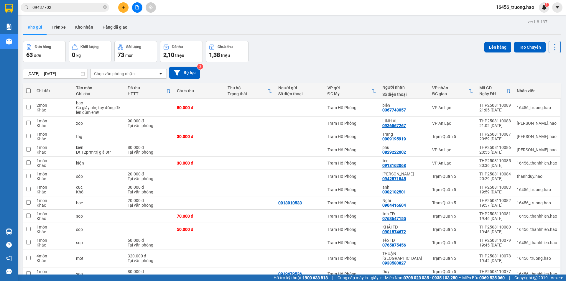
scroll to position [708, 0]
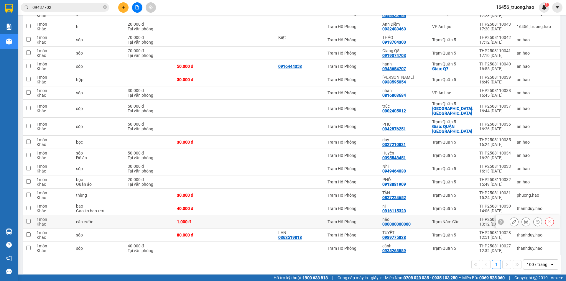
click at [27, 219] on input "checkbox" at bounding box center [28, 221] width 4 height 4
checkbox input "true"
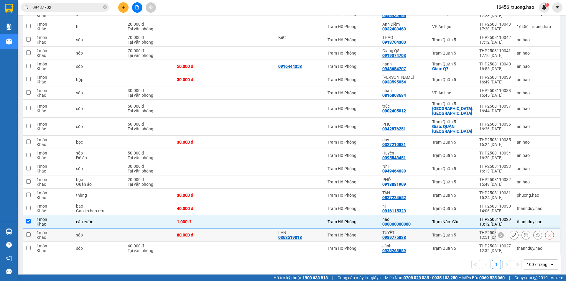
click at [28, 229] on td at bounding box center [28, 235] width 11 height 13
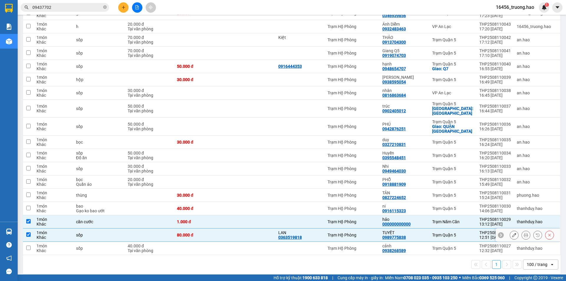
checkbox input "true"
click at [26, 242] on td at bounding box center [28, 248] width 11 height 13
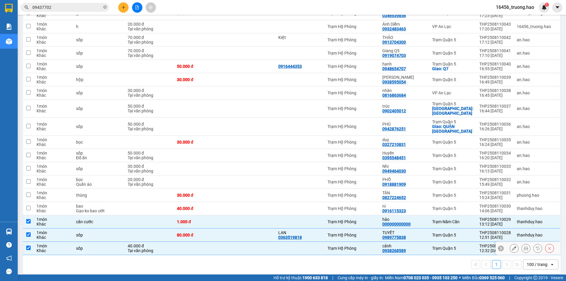
checkbox input "true"
click at [25, 202] on td at bounding box center [28, 208] width 11 height 13
checkbox input "true"
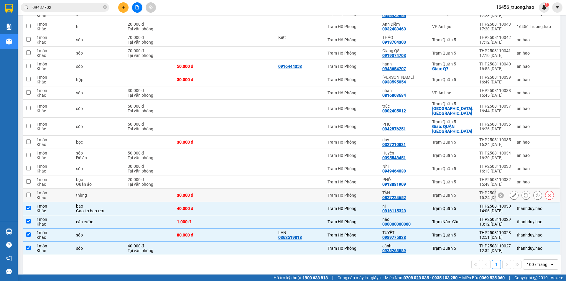
click at [27, 193] on input "checkbox" at bounding box center [28, 195] width 4 height 4
checkbox input "true"
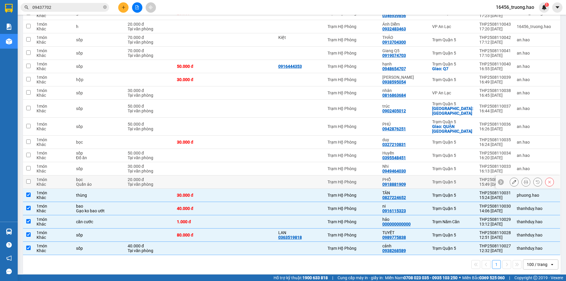
click at [27, 179] on input "checkbox" at bounding box center [28, 181] width 4 height 4
checkbox input "true"
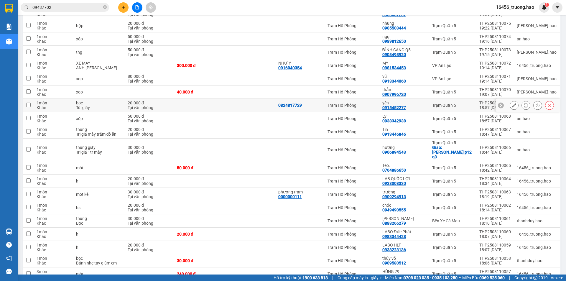
scroll to position [0, 0]
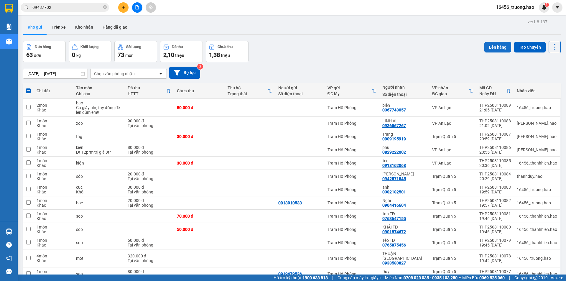
click at [490, 48] on button "Lên hàng" at bounding box center [498, 47] width 27 height 11
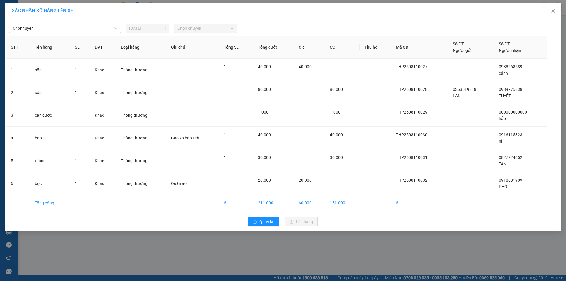
click at [82, 29] on span "Chọn tuyến" at bounding box center [65, 28] width 105 height 9
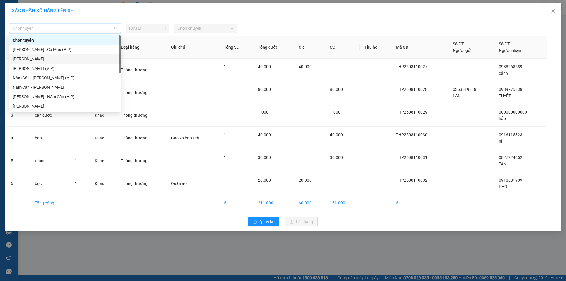
drag, startPoint x: 46, startPoint y: 56, endPoint x: 211, endPoint y: 2, distance: 174.0
click at [46, 56] on div "[PERSON_NAME]" at bounding box center [65, 59] width 105 height 6
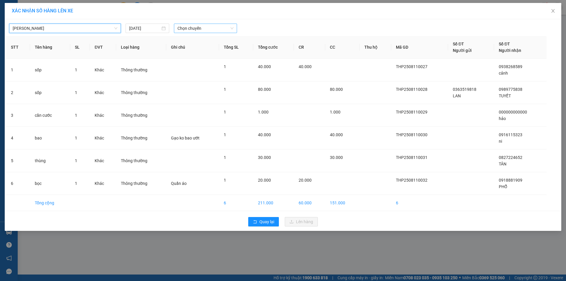
click at [213, 26] on span "Chọn chuyến" at bounding box center [206, 28] width 56 height 9
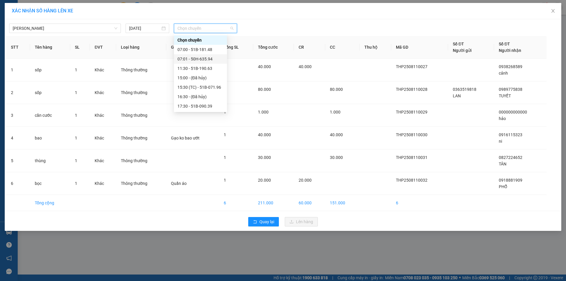
drag, startPoint x: 203, startPoint y: 61, endPoint x: 207, endPoint y: 62, distance: 4.2
click at [204, 61] on div "07:01 - 50H-635.94" at bounding box center [201, 59] width 46 height 6
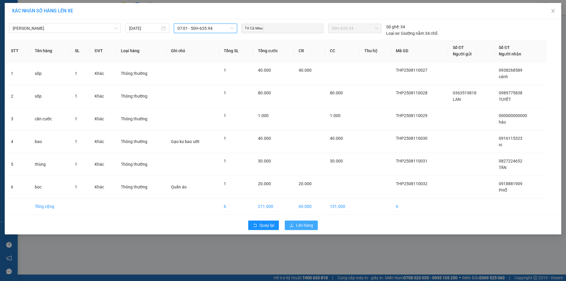
click at [294, 227] on icon "upload" at bounding box center [292, 225] width 4 height 4
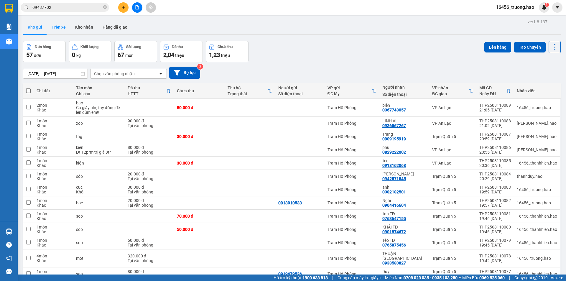
click at [58, 28] on button "Trên xe" at bounding box center [59, 27] width 24 height 14
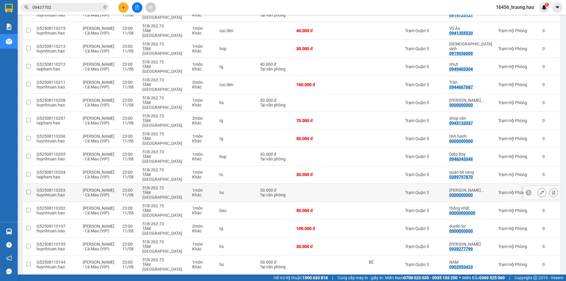
scroll to position [118, 0]
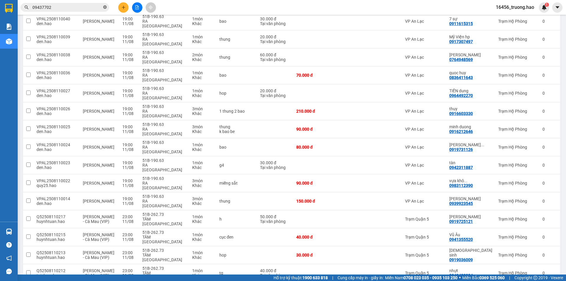
click at [104, 6] on icon "close-circle" at bounding box center [105, 7] width 4 height 4
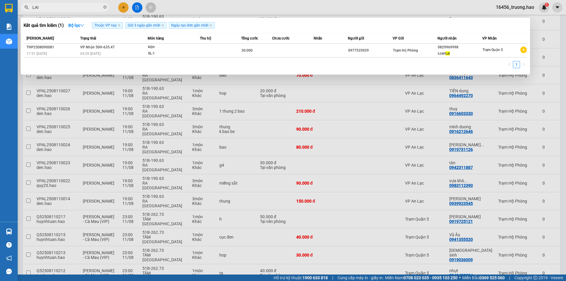
type input "LAI"
click at [215, 8] on div at bounding box center [283, 140] width 566 height 281
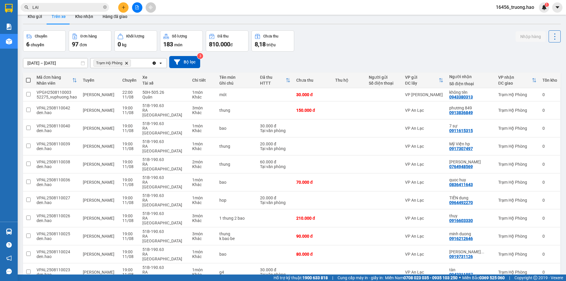
scroll to position [0, 0]
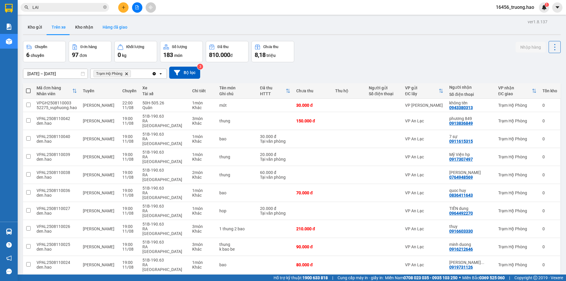
click at [122, 31] on button "Hàng đã giao" at bounding box center [115, 27] width 34 height 14
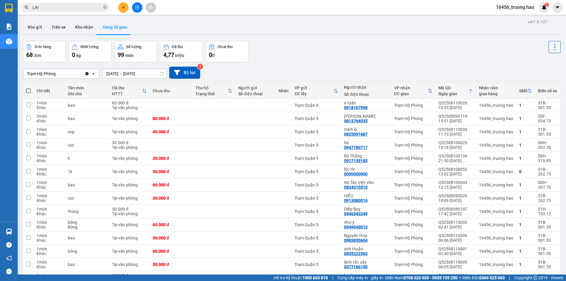
click at [76, 9] on input "LAI" at bounding box center [67, 7] width 70 height 6
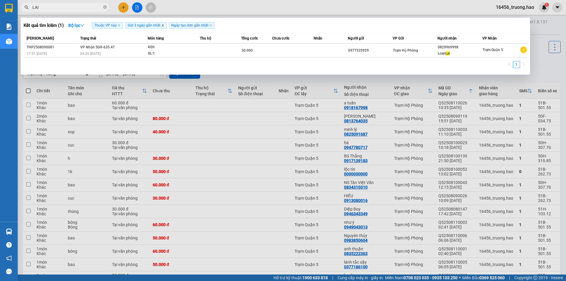
click at [162, 26] on icon "close" at bounding box center [162, 25] width 3 height 3
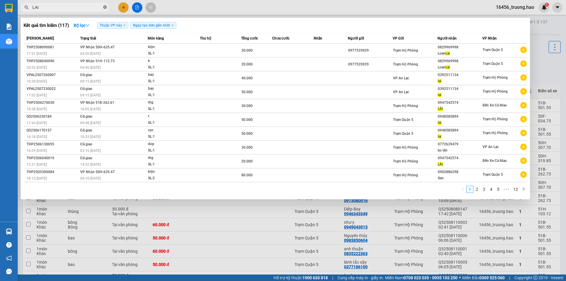
click at [105, 9] on icon "close-circle" at bounding box center [105, 7] width 4 height 4
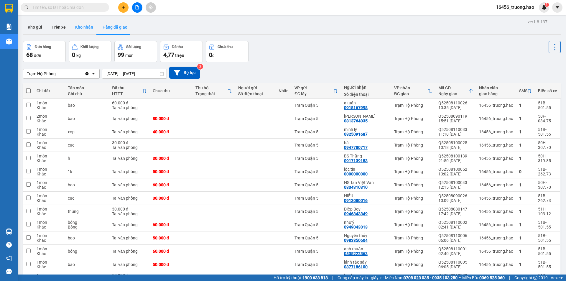
click at [83, 29] on button "Kho nhận" at bounding box center [84, 27] width 27 height 14
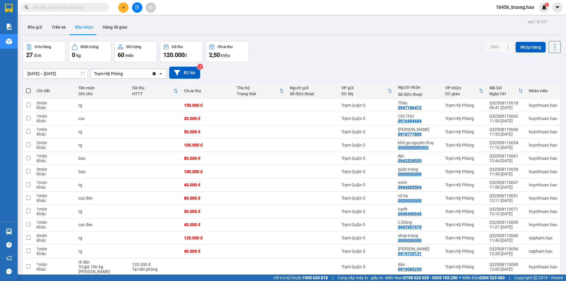
scroll to position [221, 0]
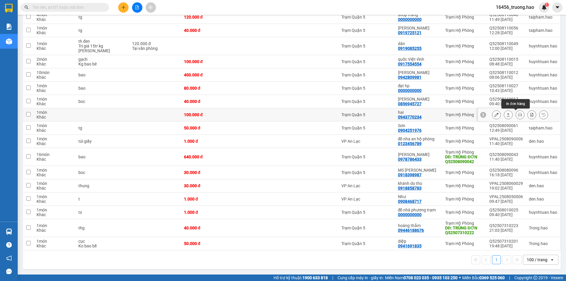
click at [518, 115] on icon at bounding box center [520, 115] width 4 height 4
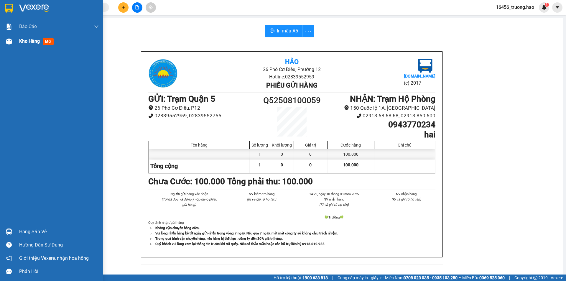
click at [37, 40] on span "Kho hàng" at bounding box center [29, 41] width 21 height 6
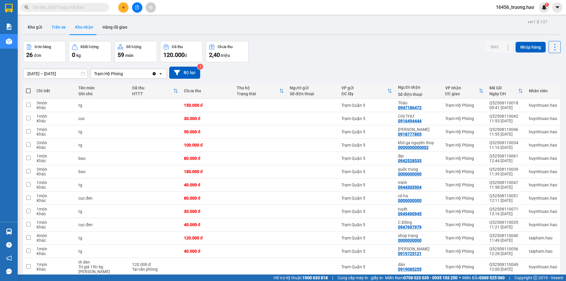
click at [57, 28] on button "Trên xe" at bounding box center [59, 27] width 24 height 14
type input "[DATE] – [DATE]"
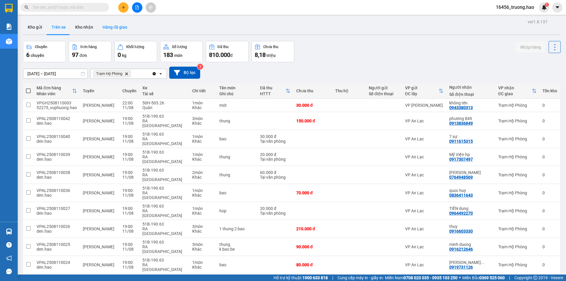
click at [109, 27] on button "Hàng đã giao" at bounding box center [115, 27] width 34 height 14
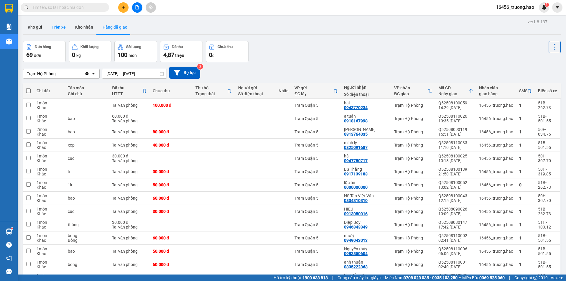
click at [58, 27] on button "Trên xe" at bounding box center [59, 27] width 24 height 14
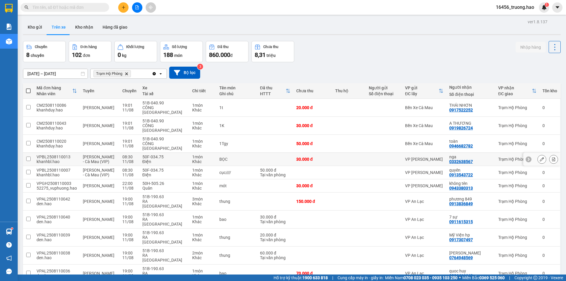
click at [304, 157] on div "30.000 đ" at bounding box center [312, 159] width 33 height 5
checkbox input "true"
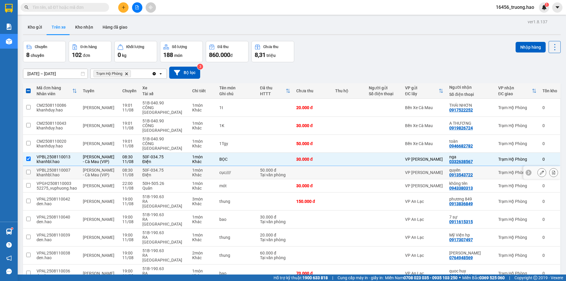
click at [330, 166] on td at bounding box center [313, 172] width 39 height 13
checkbox input "true"
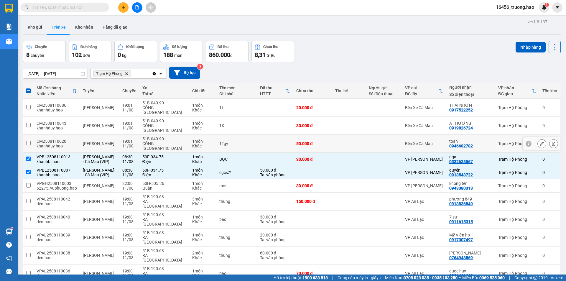
click at [373, 135] on td at bounding box center [384, 144] width 36 height 18
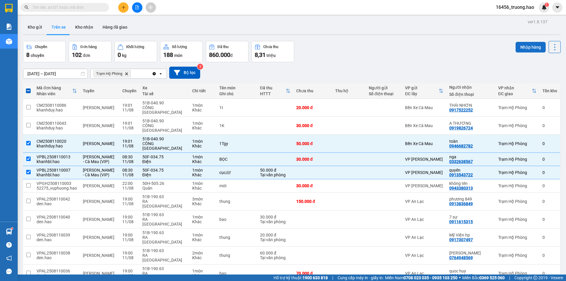
click at [516, 45] on button "Nhập hàng" at bounding box center [531, 47] width 30 height 11
checkbox input "false"
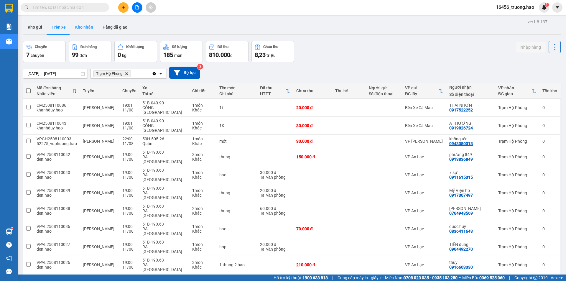
click at [83, 27] on button "Kho nhận" at bounding box center [84, 27] width 27 height 14
type input "01/08/2025 – 11/08/2025"
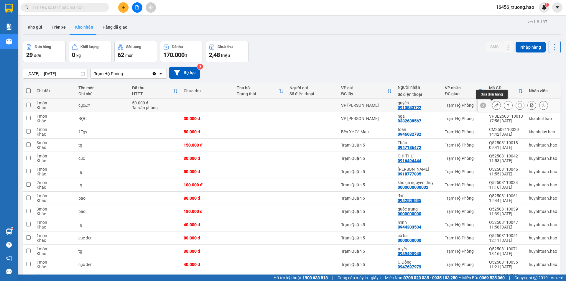
click at [494, 103] on button at bounding box center [497, 105] width 8 height 10
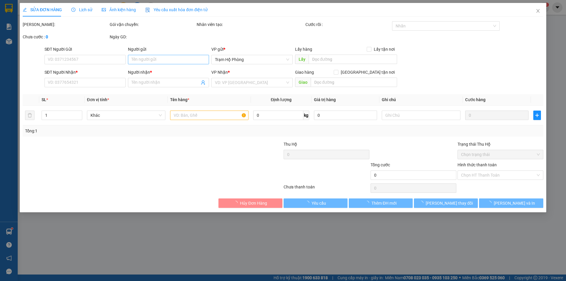
type input "0913543722"
type input "quyên"
type input "50.000"
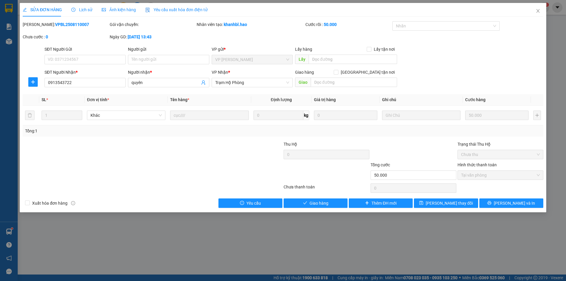
click at [109, 8] on span "Ảnh kiện hàng" at bounding box center [119, 9] width 34 height 5
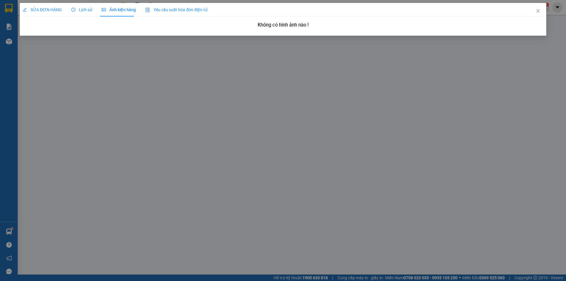
click at [82, 10] on span "Lịch sử" at bounding box center [81, 9] width 21 height 5
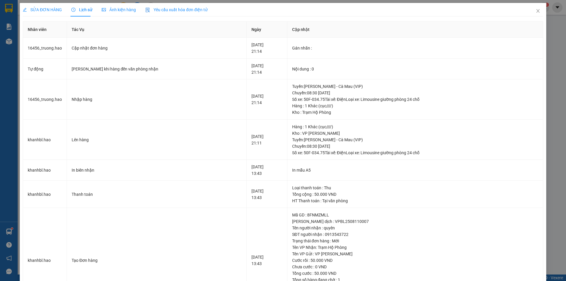
click at [38, 9] on span "SỬA ĐƠN HÀNG" at bounding box center [42, 9] width 39 height 5
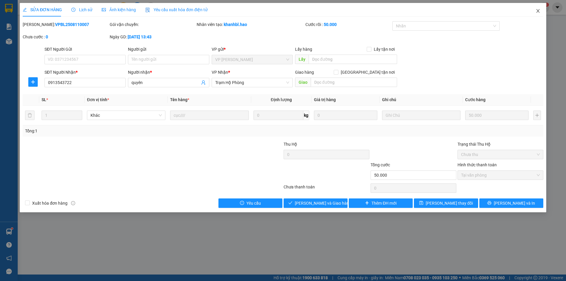
click at [541, 9] on span "Close" at bounding box center [538, 11] width 17 height 17
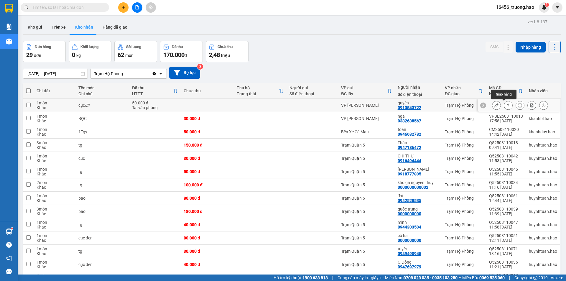
click at [507, 106] on icon at bounding box center [509, 105] width 4 height 4
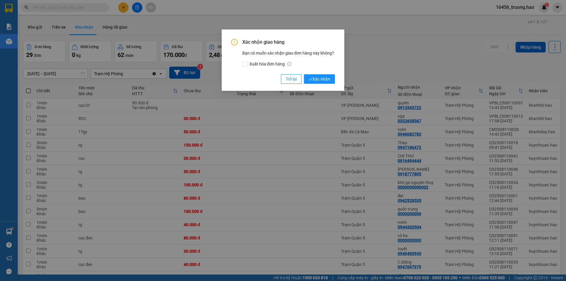
click at [418, 47] on div "Xác nhận giao hàng Bạn có muốn xác nhận giao đơn hàng này không? Xuất hóa đơn h…" at bounding box center [283, 140] width 566 height 281
click at [292, 78] on span "Trở lại" at bounding box center [291, 79] width 11 height 6
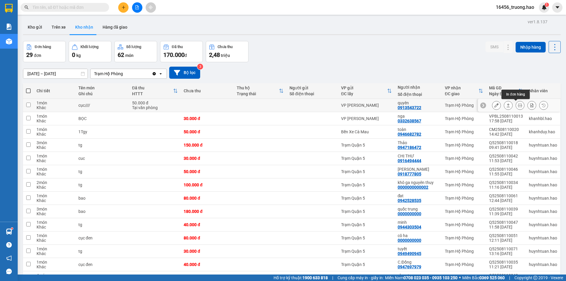
click at [495, 106] on icon at bounding box center [497, 105] width 4 height 4
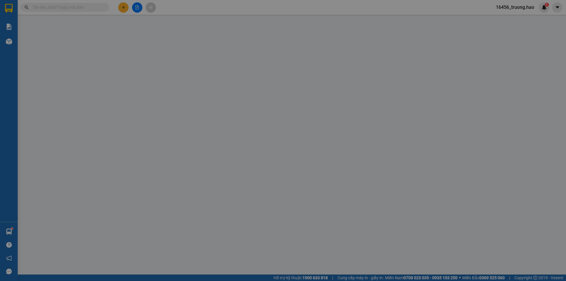
type input "0913543722"
type input "quyên"
type input "50.000"
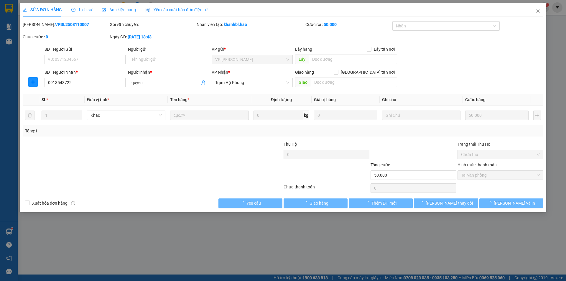
click at [81, 8] on span "Lịch sử" at bounding box center [81, 9] width 21 height 5
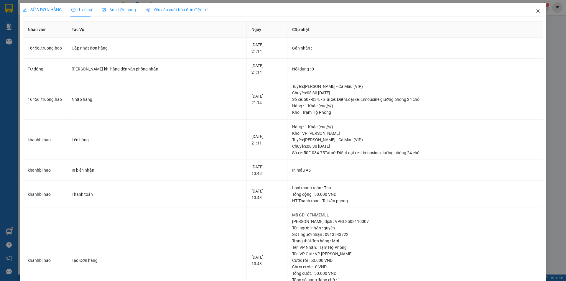
click at [536, 11] on icon "close" at bounding box center [538, 11] width 5 height 5
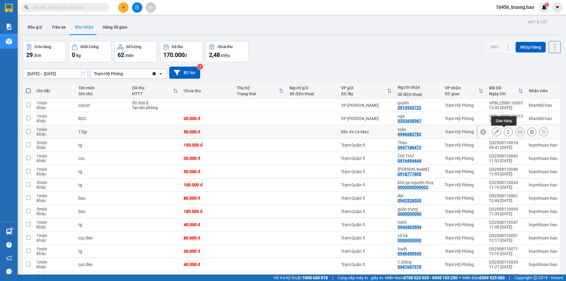
click at [507, 132] on icon at bounding box center [509, 132] width 4 height 4
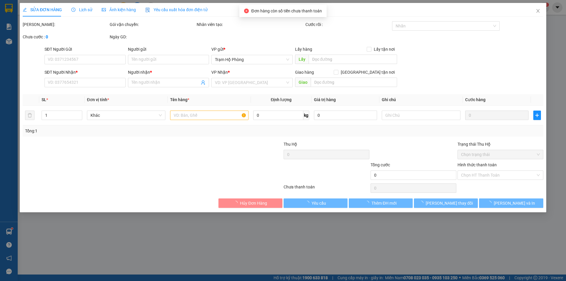
type input "0946682782"
type input "toàn"
type input "50.000"
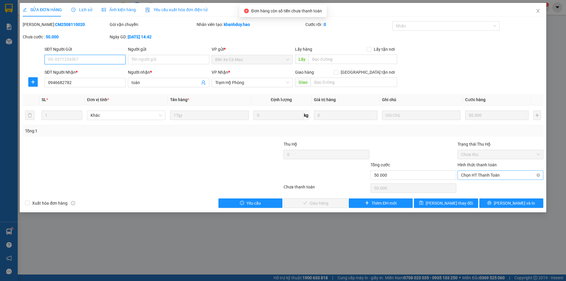
click at [467, 176] on span "Chọn HT Thanh Toán" at bounding box center [500, 175] width 79 height 9
click at [473, 191] on div "Tại văn phòng" at bounding box center [501, 186] width 86 height 9
type input "0"
click at [337, 204] on button "[PERSON_NAME] và Giao hàng" at bounding box center [316, 203] width 64 height 9
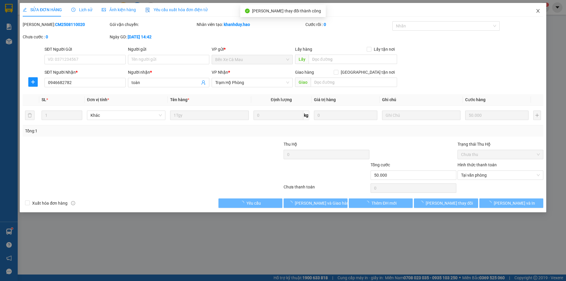
click at [537, 10] on icon "close" at bounding box center [538, 11] width 5 height 5
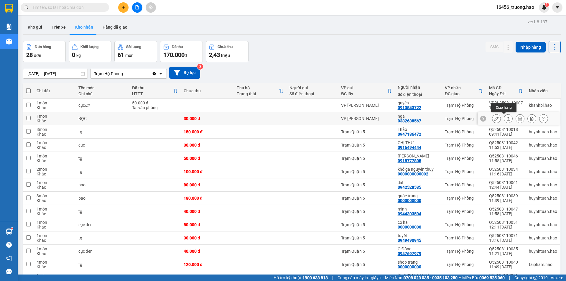
click at [507, 119] on icon at bounding box center [509, 119] width 4 height 4
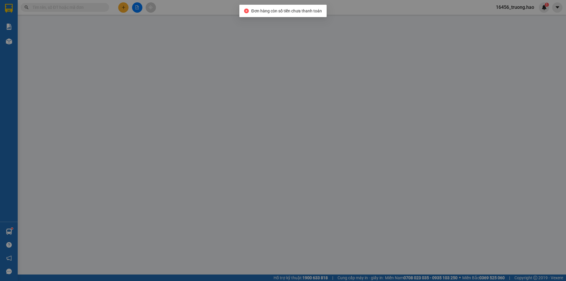
type input "0332638567"
type input "nga"
type input "30.000"
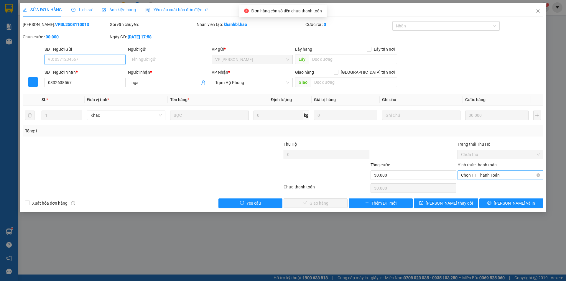
click at [466, 177] on span "Chọn HT Thanh Toán" at bounding box center [500, 175] width 79 height 9
click at [471, 190] on div "Tại văn phòng" at bounding box center [500, 187] width 79 height 6
type input "0"
click at [321, 206] on span "[PERSON_NAME] và Giao hàng" at bounding box center [323, 203] width 57 height 6
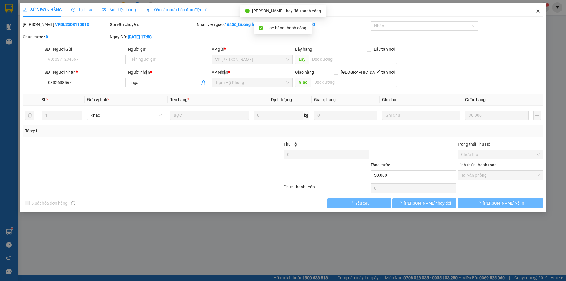
click at [538, 12] on icon "close" at bounding box center [538, 11] width 5 height 5
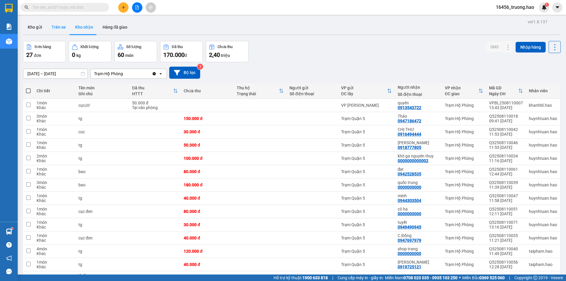
click at [60, 24] on button "Trên xe" at bounding box center [59, 27] width 24 height 14
type input "[DATE] – [DATE]"
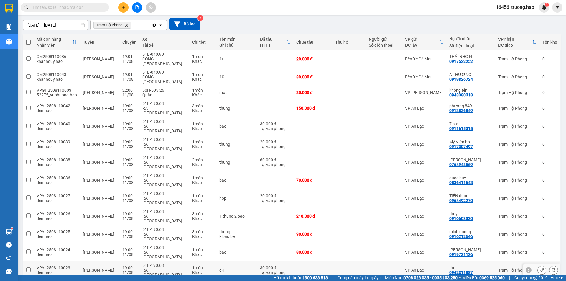
scroll to position [59, 0]
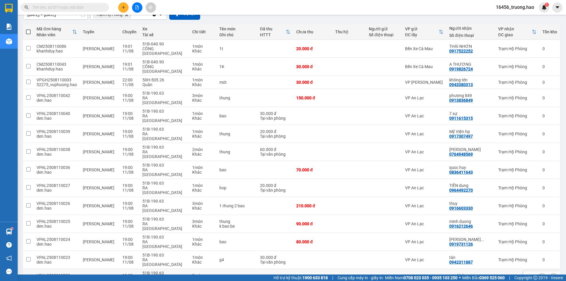
click at [444, 276] on div "VP An Lạc" at bounding box center [424, 278] width 38 height 5
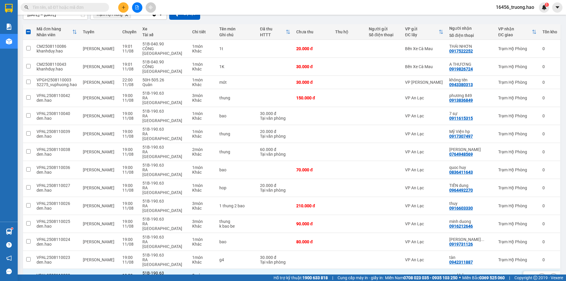
click at [444, 276] on div "VP An Lạc" at bounding box center [424, 278] width 38 height 5
checkbox input "false"
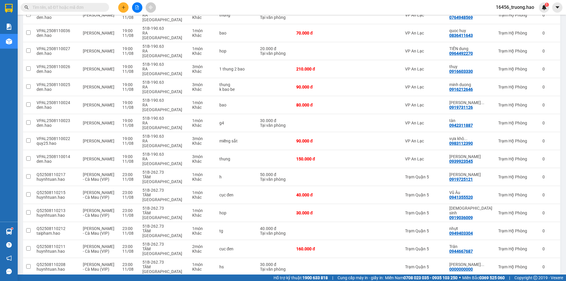
scroll to position [207, 0]
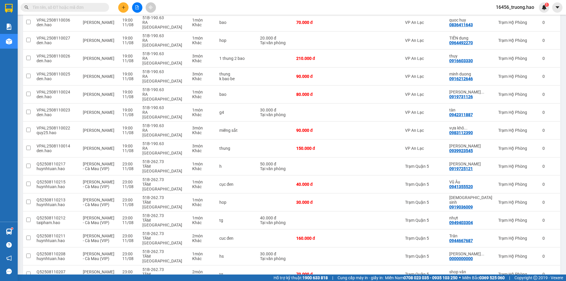
checkbox input "true"
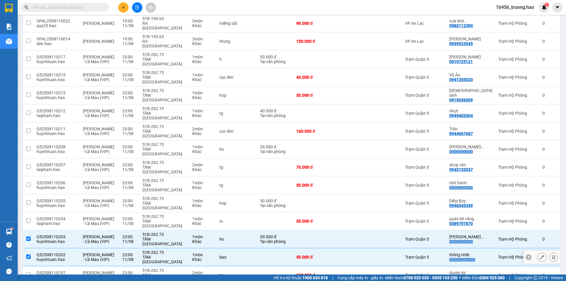
scroll to position [325, 0]
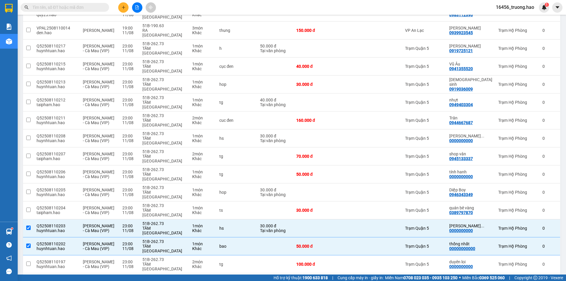
checkbox input "true"
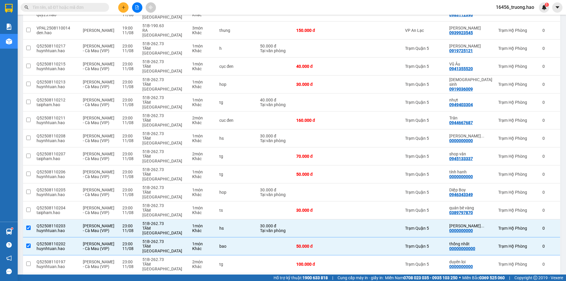
checkbox input "true"
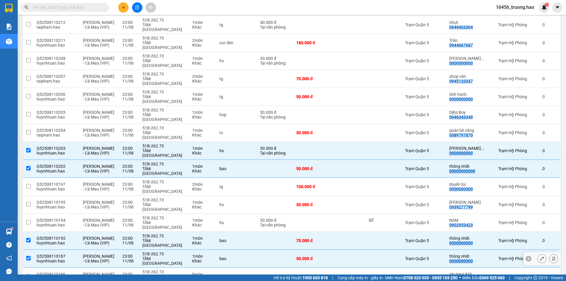
scroll to position [349, 0]
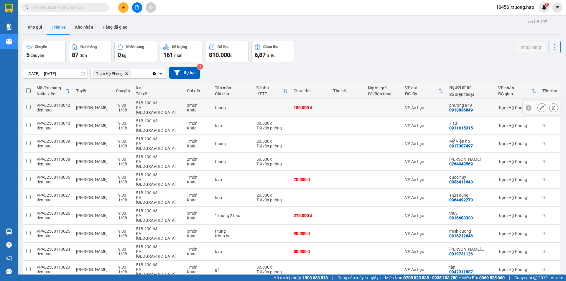
click at [399, 105] on div at bounding box center [383, 107] width 31 height 5
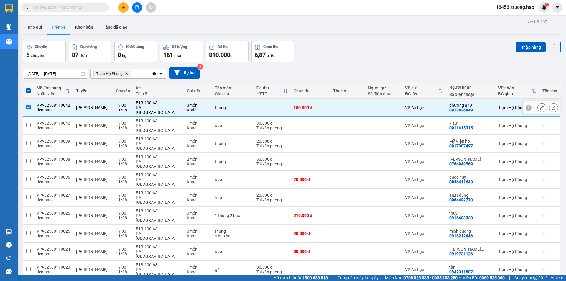
click at [434, 105] on div "VP An Lạc" at bounding box center [424, 107] width 38 height 5
checkbox input "false"
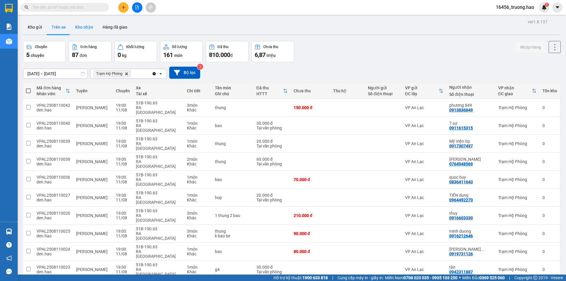
click at [85, 24] on button "Kho nhận" at bounding box center [84, 27] width 27 height 14
type input "01/08/2025 – 11/08/2025"
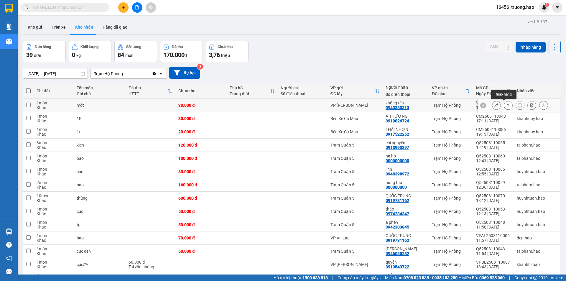
click at [507, 104] on icon at bounding box center [509, 105] width 4 height 4
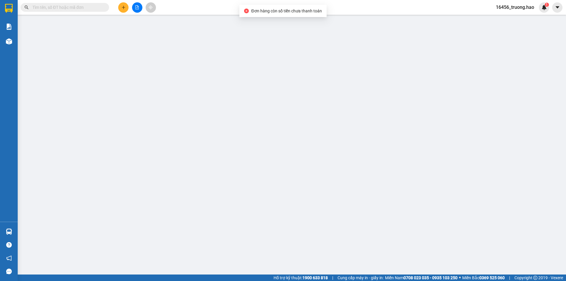
type input "0943380313"
type input "không tên"
type input "30.000"
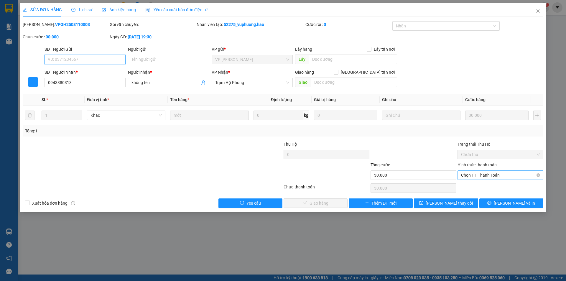
click at [476, 173] on span "Chọn HT Thanh Toán" at bounding box center [500, 175] width 79 height 9
click at [476, 183] on div "Tại văn phòng" at bounding box center [501, 186] width 86 height 9
type input "0"
click at [307, 200] on span "[PERSON_NAME] và Giao hàng" at bounding box center [323, 203] width 57 height 6
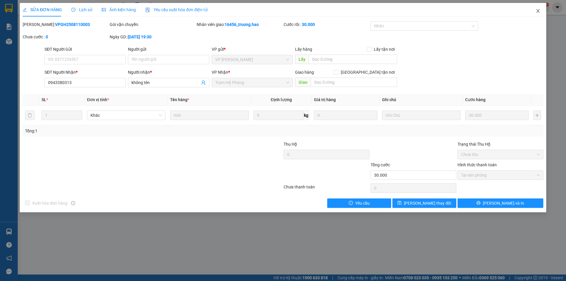
click at [539, 10] on icon "close" at bounding box center [538, 11] width 5 height 5
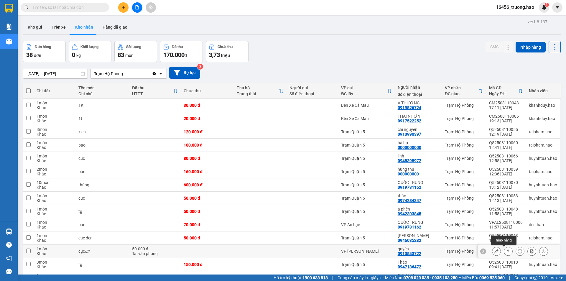
click at [507, 250] on icon at bounding box center [508, 252] width 3 height 4
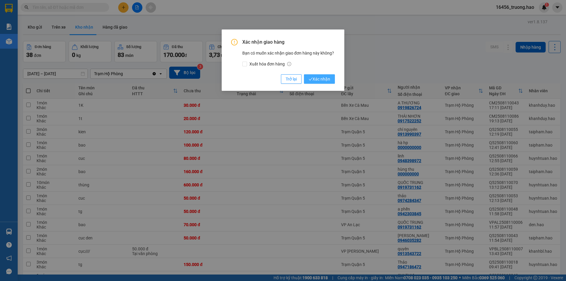
click at [314, 81] on span "Xác nhận" at bounding box center [320, 79] width 22 height 6
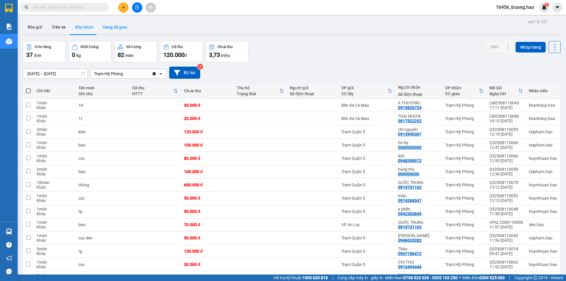
click at [105, 27] on button "Hàng đã giao" at bounding box center [115, 27] width 34 height 14
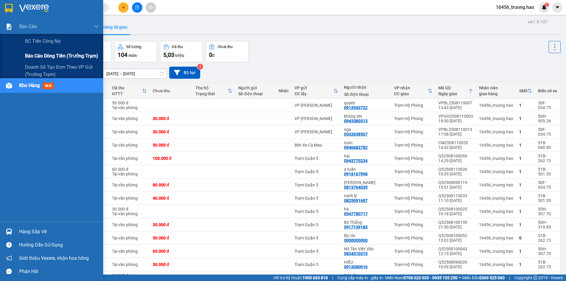
click at [63, 58] on span "Báo cáo dòng tiền (trưởng trạm)" at bounding box center [61, 55] width 73 height 7
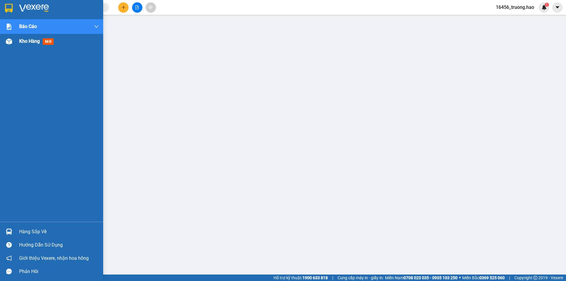
click at [20, 45] on div "Kho hàng mới" at bounding box center [37, 40] width 37 height 7
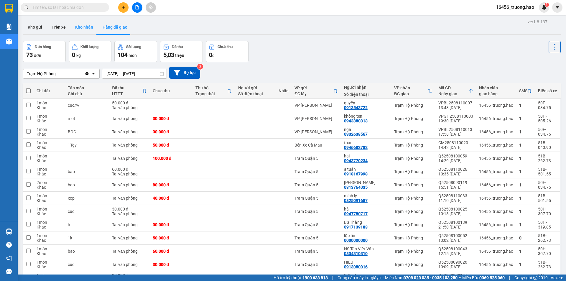
click at [87, 24] on button "Kho nhận" at bounding box center [84, 27] width 27 height 14
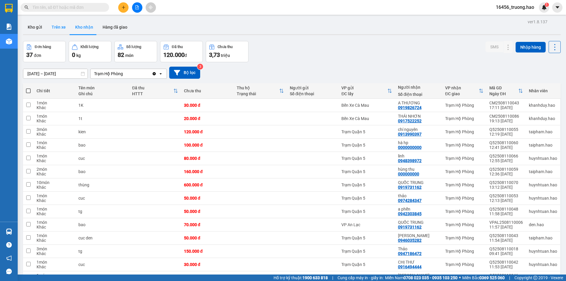
click at [54, 26] on button "Trên xe" at bounding box center [59, 27] width 24 height 14
type input "[DATE] – [DATE]"
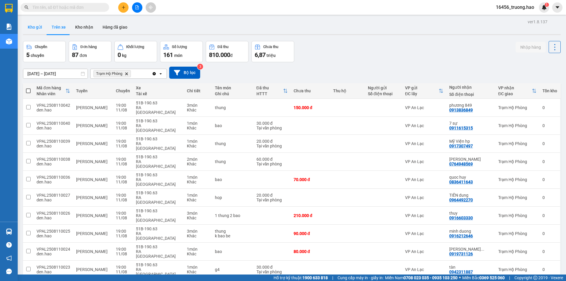
click at [27, 26] on button "Kho gửi" at bounding box center [35, 27] width 24 height 14
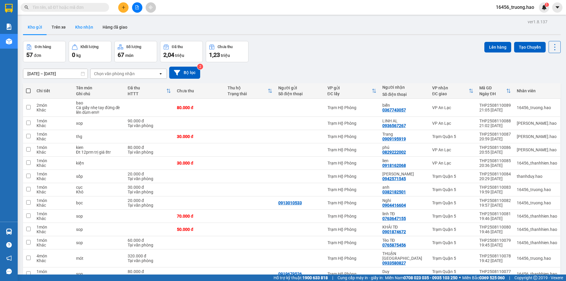
click at [89, 31] on button "Kho nhận" at bounding box center [84, 27] width 27 height 14
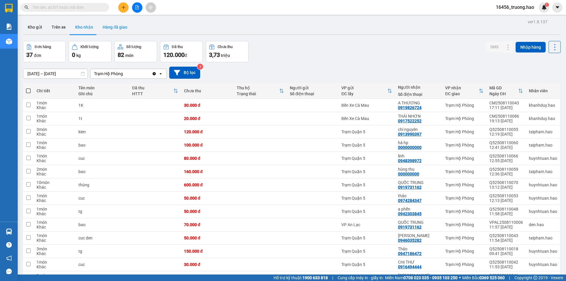
click at [110, 26] on button "Hàng đã giao" at bounding box center [115, 27] width 34 height 14
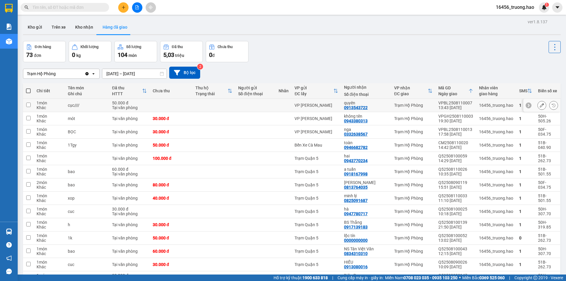
click at [250, 104] on div at bounding box center [255, 105] width 35 height 5
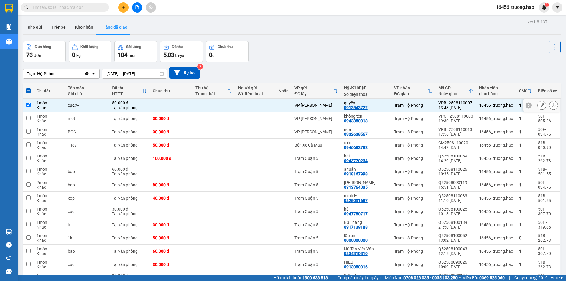
click at [250, 104] on div at bounding box center [255, 105] width 35 height 5
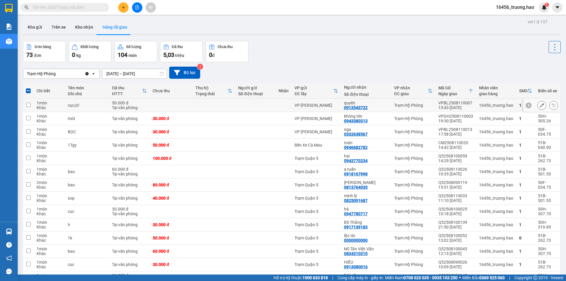
click at [250, 104] on div at bounding box center [255, 105] width 35 height 5
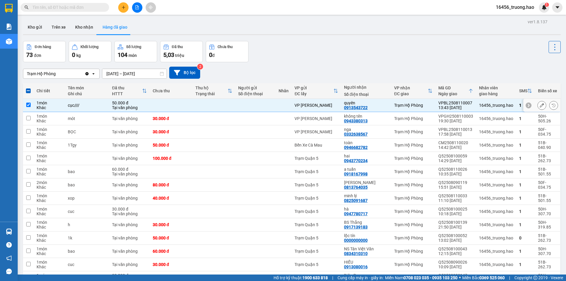
click at [250, 104] on div at bounding box center [255, 105] width 35 height 5
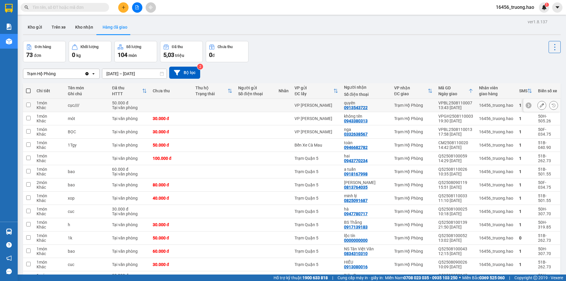
click at [230, 100] on td at bounding box center [214, 105] width 43 height 13
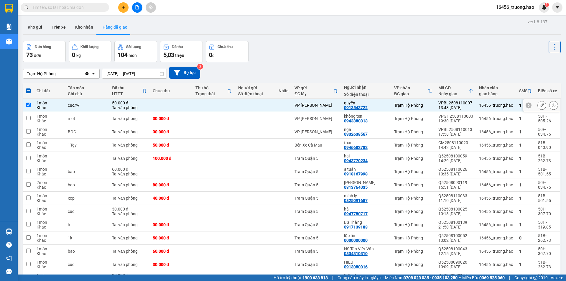
click at [224, 104] on td at bounding box center [214, 105] width 43 height 13
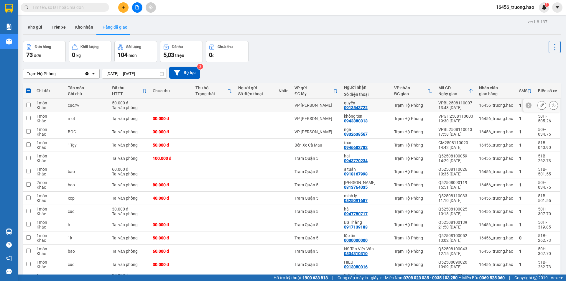
click at [224, 104] on td at bounding box center [214, 105] width 43 height 13
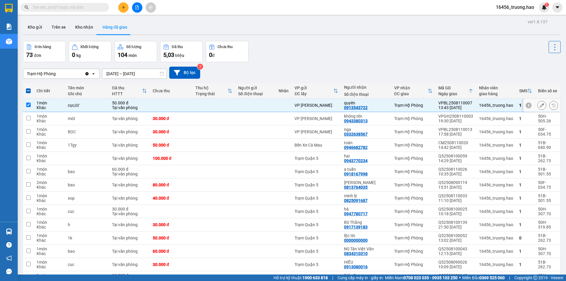
click at [223, 104] on td at bounding box center [214, 105] width 43 height 13
checkbox input "false"
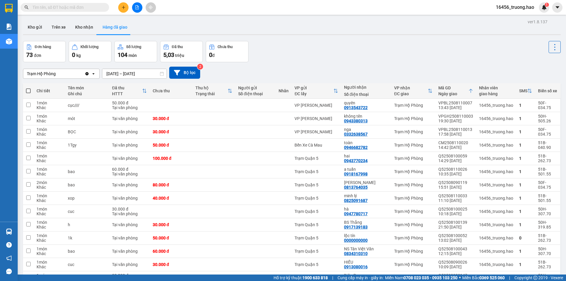
click at [32, 30] on button "Kho gửi" at bounding box center [35, 27] width 24 height 14
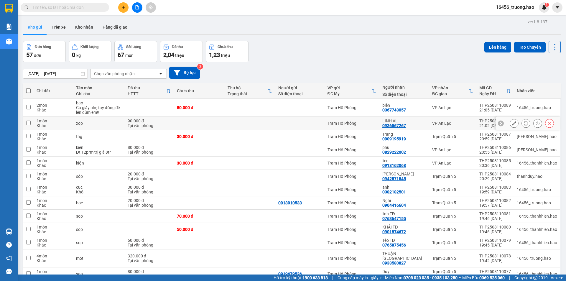
click at [228, 124] on td at bounding box center [250, 123] width 51 height 13
checkbox input "true"
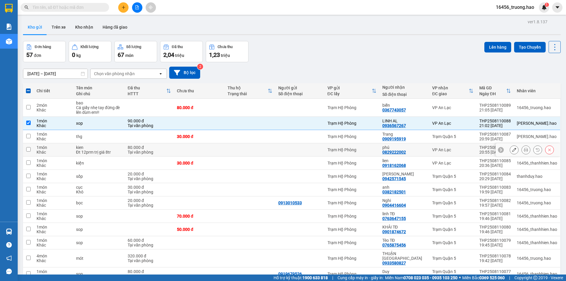
click at [222, 143] on td at bounding box center [199, 149] width 51 height 13
checkbox input "true"
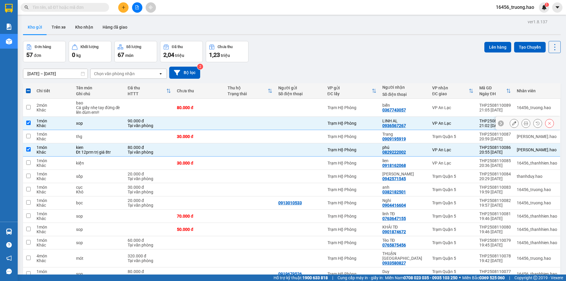
click at [231, 119] on td at bounding box center [250, 123] width 51 height 13
checkbox input "false"
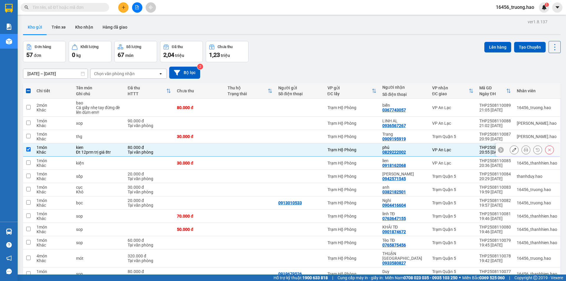
click at [225, 151] on td at bounding box center [199, 149] width 51 height 13
checkbox input "false"
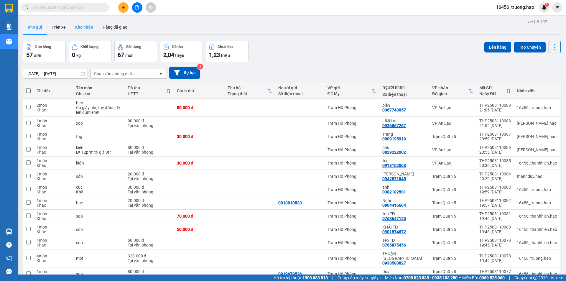
click at [79, 26] on button "Kho nhận" at bounding box center [84, 27] width 27 height 14
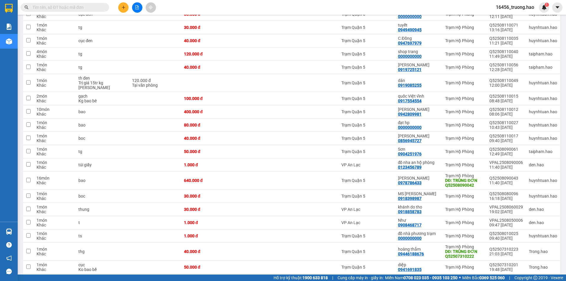
scroll to position [336, 0]
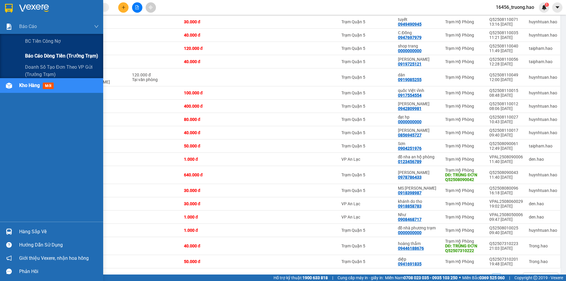
click at [67, 58] on span "Báo cáo dòng tiền (trưởng trạm)" at bounding box center [61, 55] width 73 height 7
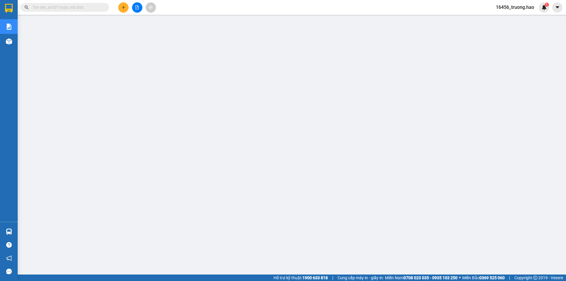
scroll to position [12, 0]
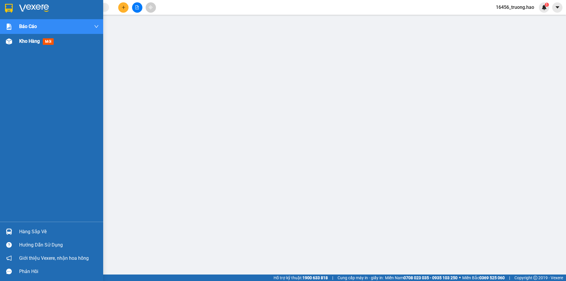
click at [29, 41] on span "Kho hàng" at bounding box center [29, 41] width 21 height 6
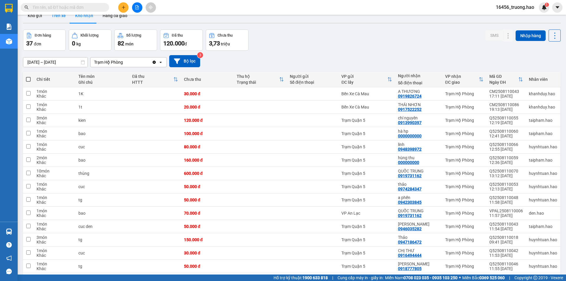
click at [67, 18] on button "Trên xe" at bounding box center [59, 16] width 24 height 14
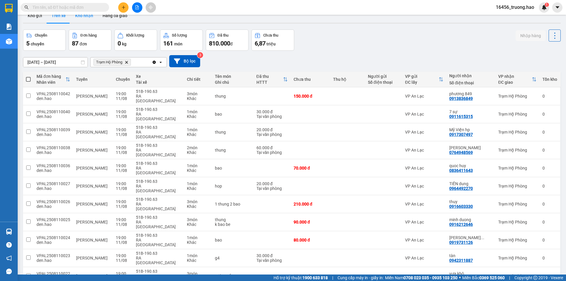
click at [88, 18] on button "Kho nhận" at bounding box center [84, 16] width 27 height 14
type input "01/08/2025 – 11/08/2025"
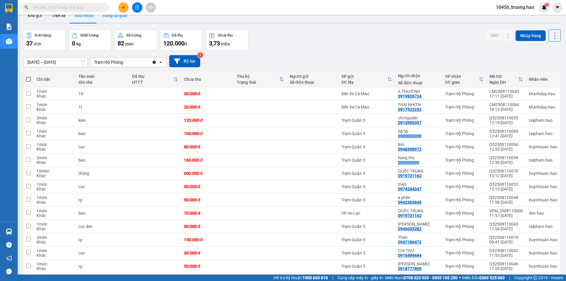
click at [117, 20] on button "Hàng đã giao" at bounding box center [115, 16] width 34 height 14
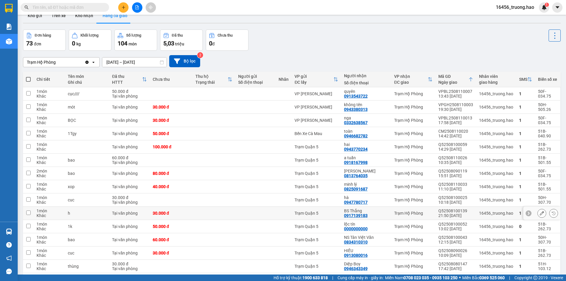
drag, startPoint x: 336, startPoint y: 209, endPoint x: 263, endPoint y: 36, distance: 187.7
click at [263, 36] on div "Đơn hàng 73 đơn Khối lượng 0 kg Số lượng 104 món Đã thu 5,03 triệu Chưa thu 0 đ" at bounding box center [292, 40] width 538 height 21
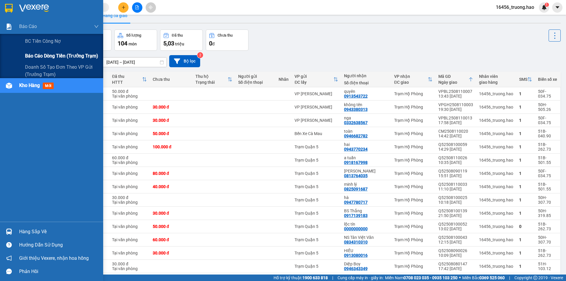
click at [81, 56] on span "Báo cáo dòng tiền (trưởng trạm)" at bounding box center [61, 55] width 73 height 7
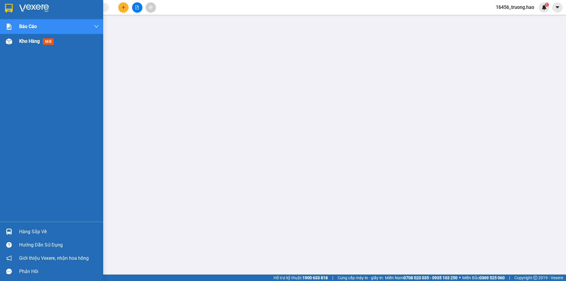
click at [39, 38] on span "Kho hàng" at bounding box center [29, 41] width 21 height 6
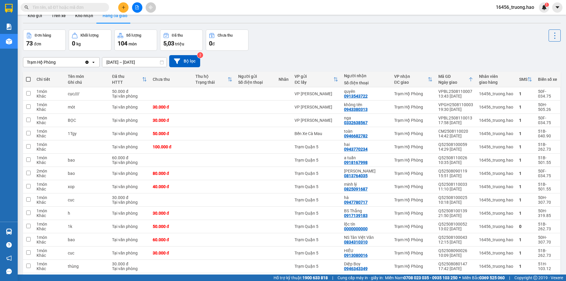
click at [122, 5] on icon "plus" at bounding box center [124, 7] width 4 height 4
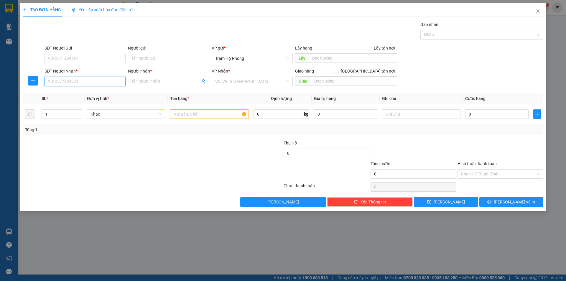
click at [67, 81] on input "SĐT Người Nhận *" at bounding box center [85, 81] width 81 height 9
type input "0925111159"
click at [143, 78] on span at bounding box center [168, 81] width 81 height 9
type input "[PERSON_NAME]"
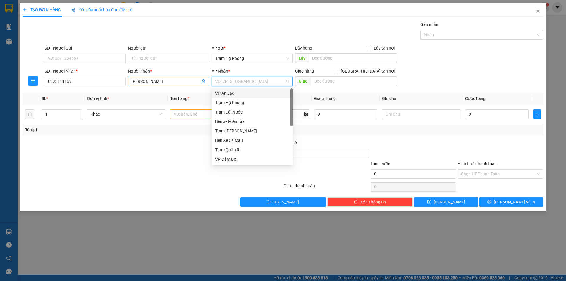
click at [161, 81] on input "[PERSON_NAME]" at bounding box center [166, 81] width 68 height 6
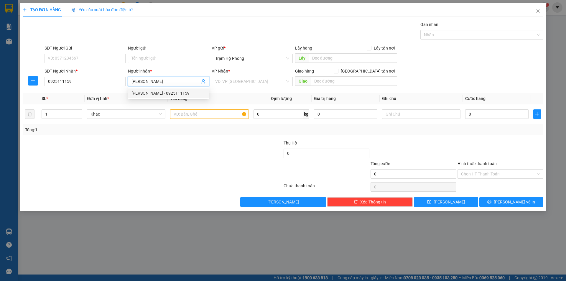
click at [167, 91] on div "LÊ CƯỜNG - 0925111159" at bounding box center [169, 93] width 74 height 6
click at [223, 83] on input "search" at bounding box center [250, 81] width 70 height 9
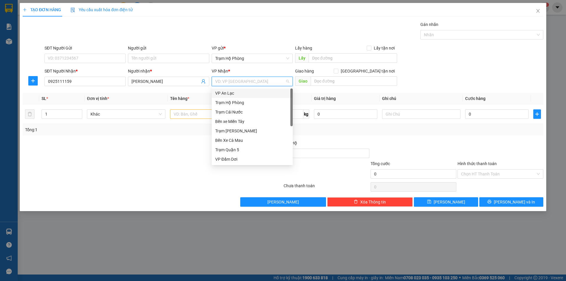
click at [240, 92] on div "VP An Lạc" at bounding box center [252, 93] width 74 height 6
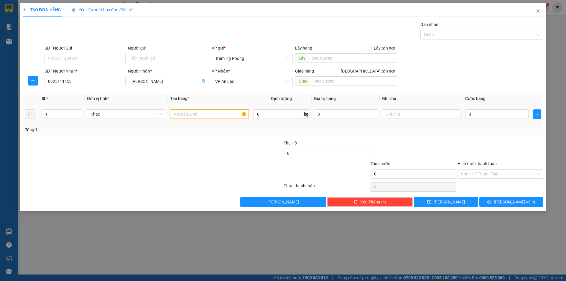
click at [209, 111] on input "text" at bounding box center [209, 113] width 78 height 9
type input "BAO"
click at [77, 111] on span "up" at bounding box center [79, 113] width 4 height 4
type input "3"
click at [77, 111] on span "up" at bounding box center [79, 113] width 4 height 4
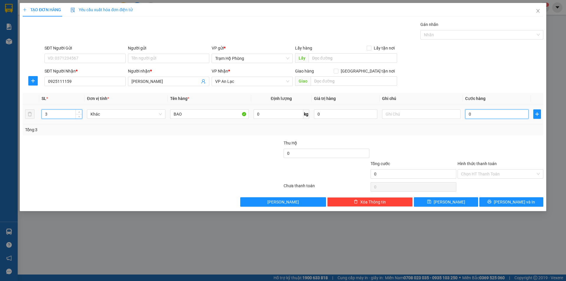
click at [480, 117] on input "0" at bounding box center [497, 113] width 63 height 9
type input "002"
type input "2"
type input "0.027"
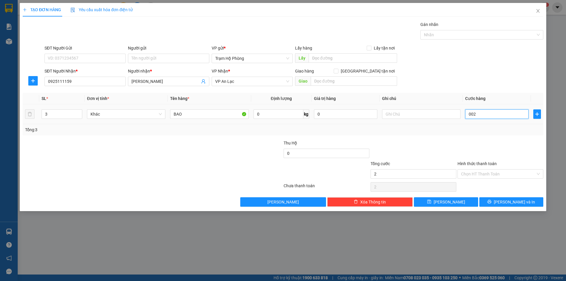
type input "27"
type input "000.270"
type input "270"
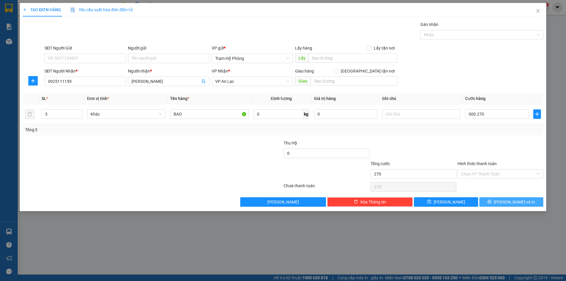
type input "270.000"
click at [506, 201] on button "[PERSON_NAME] và In" at bounding box center [512, 201] width 64 height 9
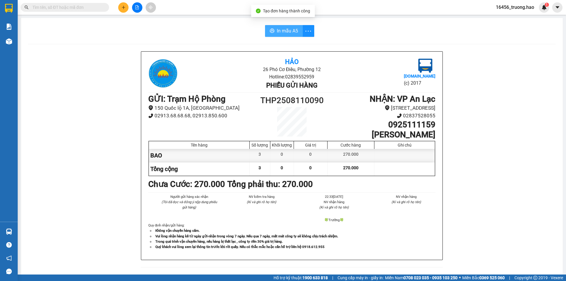
click at [277, 34] on span "In mẫu A5" at bounding box center [287, 30] width 21 height 7
click at [119, 8] on button at bounding box center [123, 7] width 10 height 10
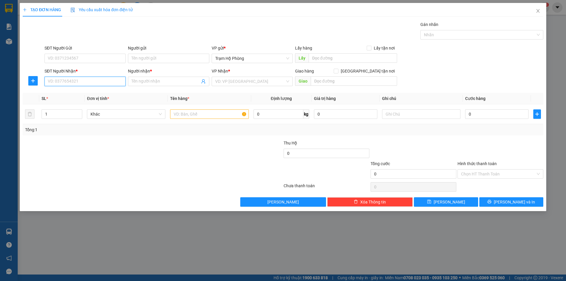
click at [75, 81] on input "SĐT Người Nhận *" at bounding box center [85, 81] width 81 height 9
type input "0902617471"
click at [151, 91] on div "LÊ THANH DUY - 0902617471" at bounding box center [169, 93] width 74 height 6
type input "LÊ THANH DUY"
click at [229, 82] on input "search" at bounding box center [250, 81] width 70 height 9
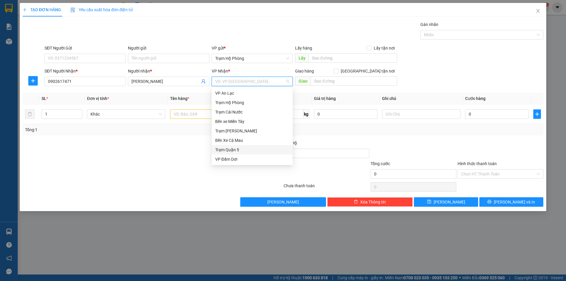
click at [234, 150] on div "Trạm Quận 5" at bounding box center [252, 150] width 74 height 6
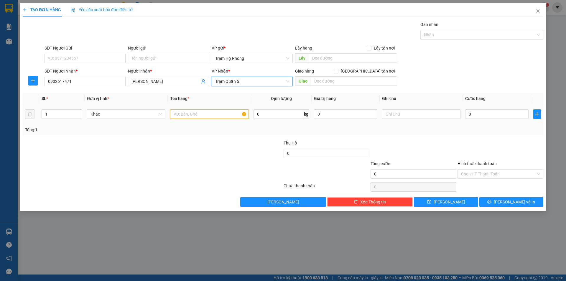
click at [195, 113] on input "text" at bounding box center [209, 113] width 78 height 9
type input "CỤC"
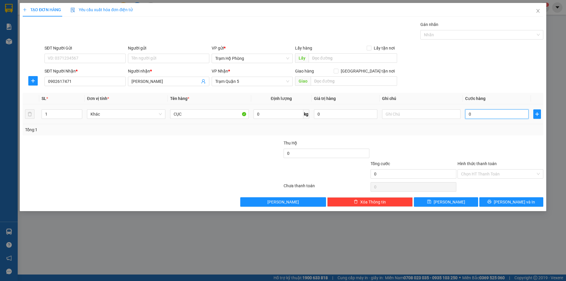
click at [496, 116] on input "0" at bounding box center [497, 113] width 63 height 9
type input "004"
type input "4"
type input "0.040"
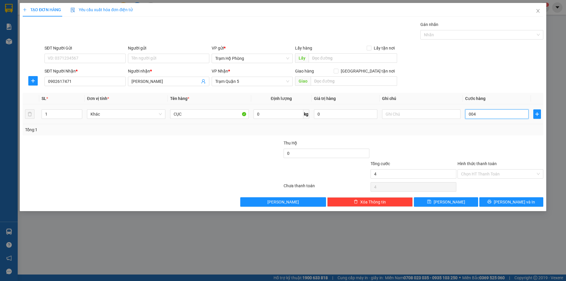
type input "40"
click at [492, 201] on icon "printer" at bounding box center [490, 202] width 4 height 4
type input "40.000"
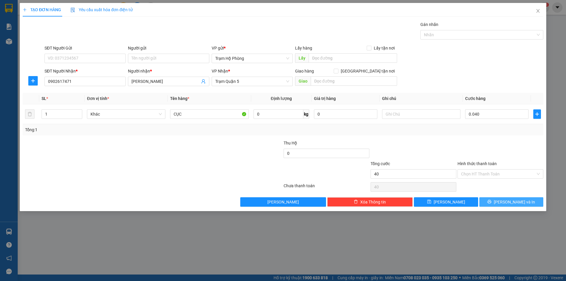
type input "40.000"
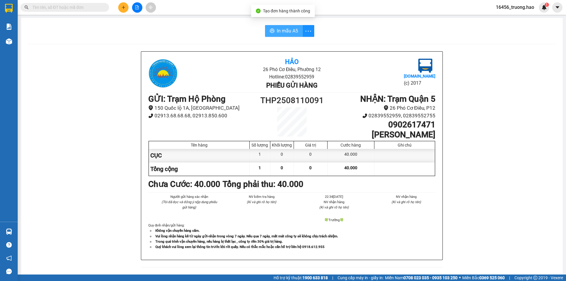
click at [275, 27] on button "In mẫu A5" at bounding box center [284, 31] width 38 height 12
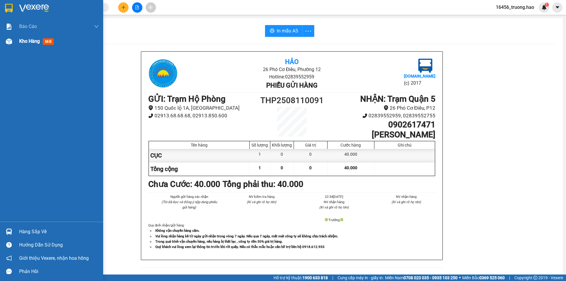
click at [18, 44] on div "Kho hàng mới" at bounding box center [51, 41] width 103 height 15
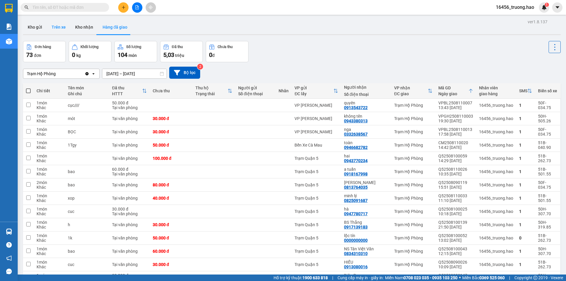
click at [57, 21] on button "Trên xe" at bounding box center [59, 27] width 24 height 14
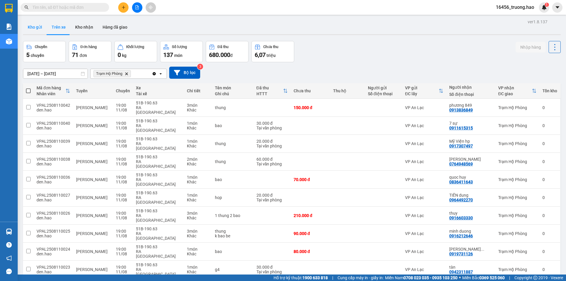
click at [40, 29] on button "Kho gửi" at bounding box center [35, 27] width 24 height 14
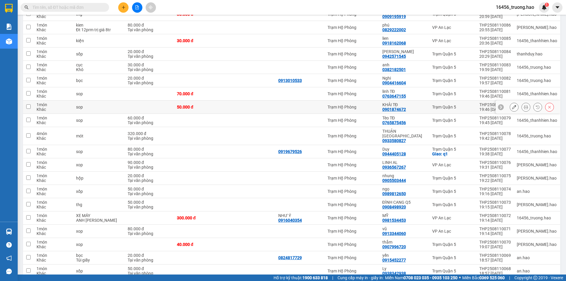
scroll to position [210, 0]
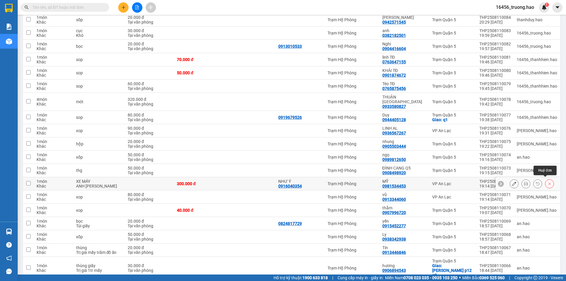
click at [548, 182] on icon at bounding box center [550, 184] width 4 height 4
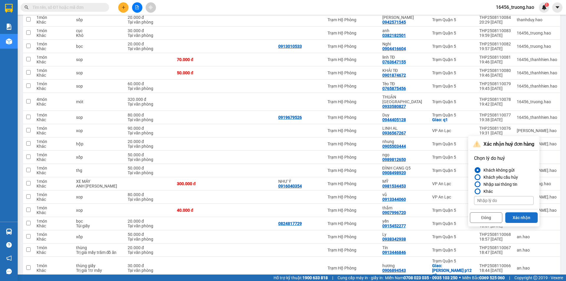
click at [513, 213] on button "Xác nhận" at bounding box center [522, 217] width 32 height 11
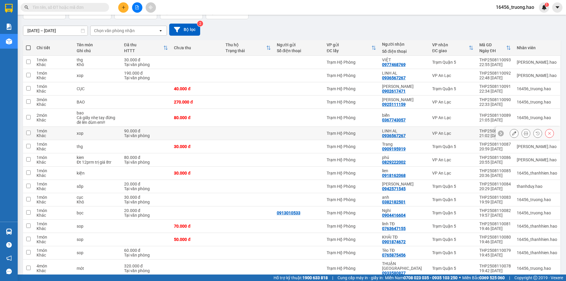
scroll to position [0, 0]
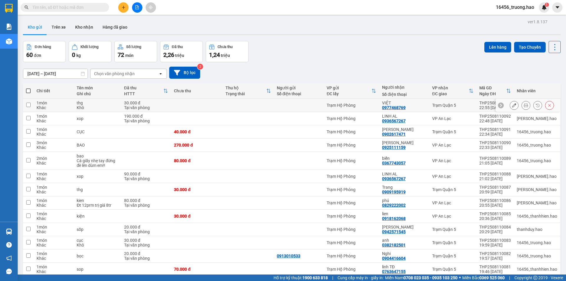
click at [522, 105] on button at bounding box center [526, 105] width 8 height 10
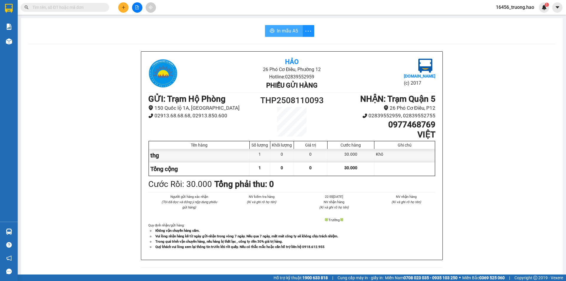
click at [270, 28] on button "In mẫu A5" at bounding box center [284, 31] width 38 height 12
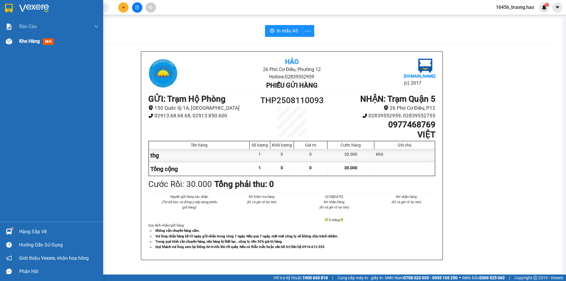
click at [6, 44] on img at bounding box center [9, 41] width 6 height 6
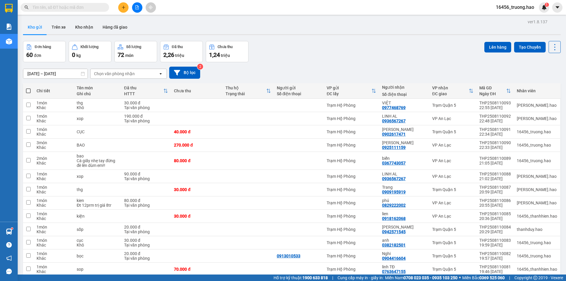
click at [26, 93] on span at bounding box center [28, 91] width 5 height 5
click at [28, 88] on input "checkbox" at bounding box center [28, 88] width 0 height 0
checkbox input "true"
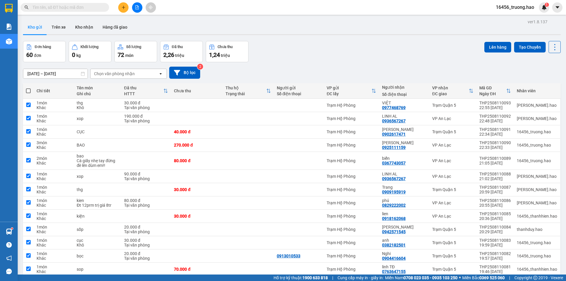
checkbox input "true"
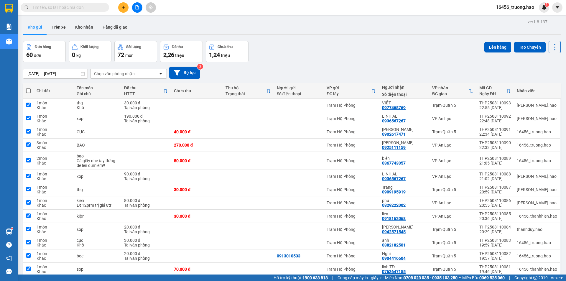
checkbox input "true"
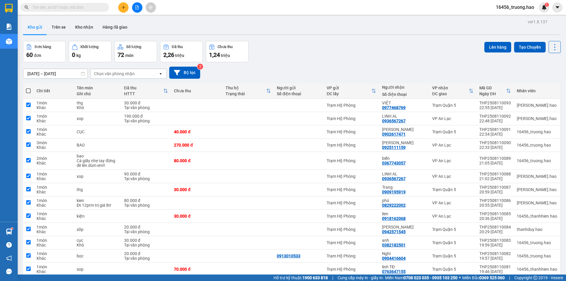
checkbox input "true"
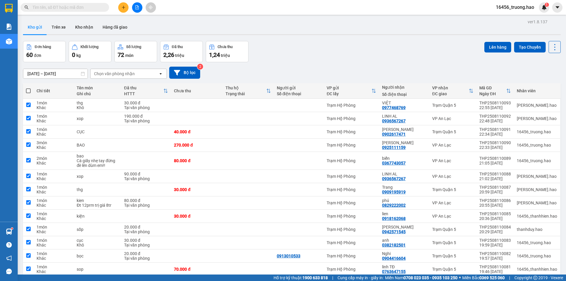
checkbox input "true"
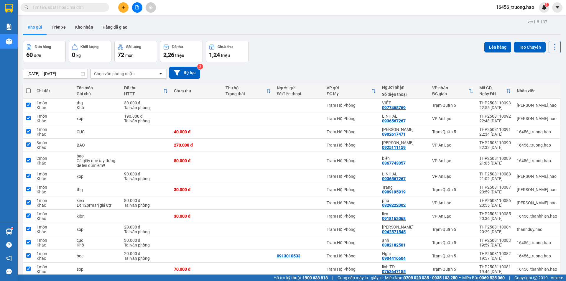
checkbox input "true"
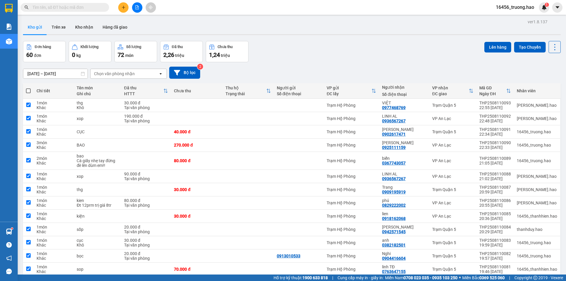
checkbox input "true"
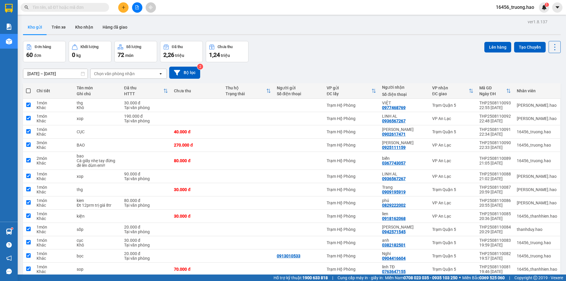
checkbox input "true"
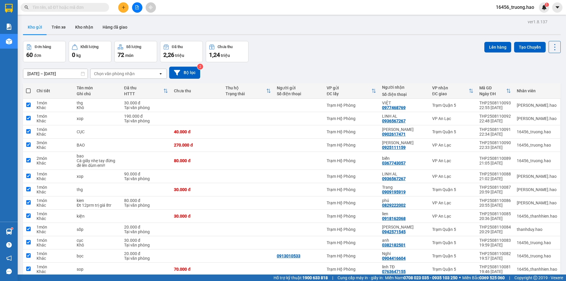
checkbox input "true"
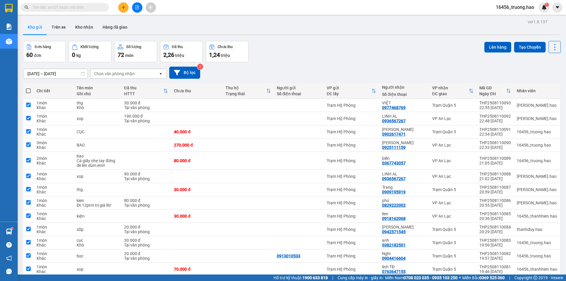
checkbox input "true"
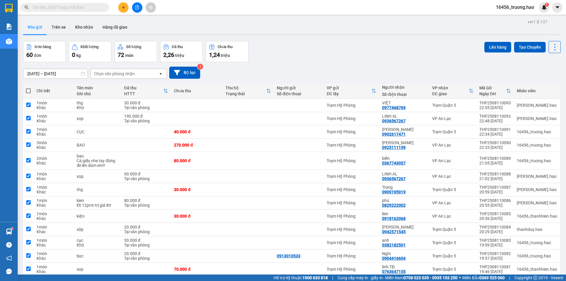
checkbox input "true"
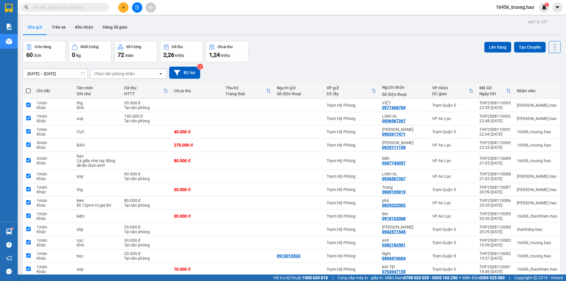
checkbox input "true"
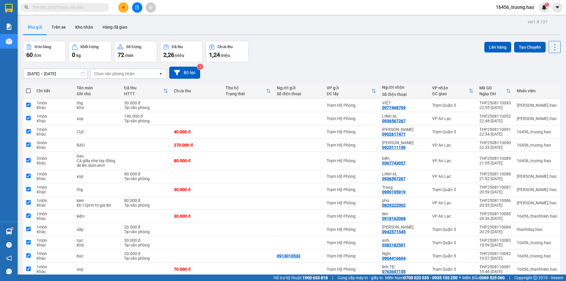
checkbox input "true"
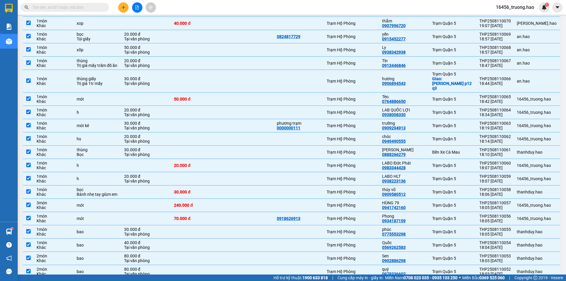
scroll to position [413, 0]
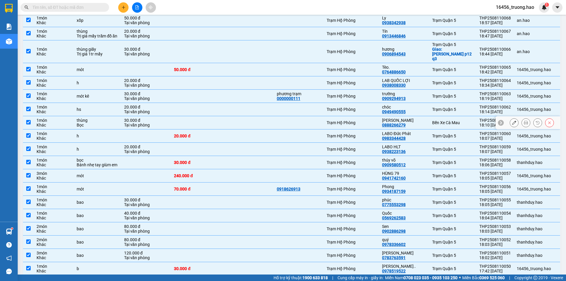
click at [340, 120] on div "Trạm Hộ Phòng" at bounding box center [352, 122] width 50 height 5
checkbox input "false"
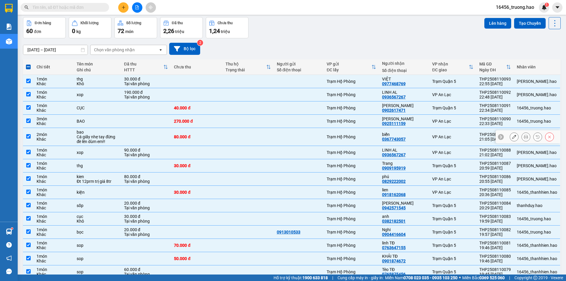
scroll to position [0, 0]
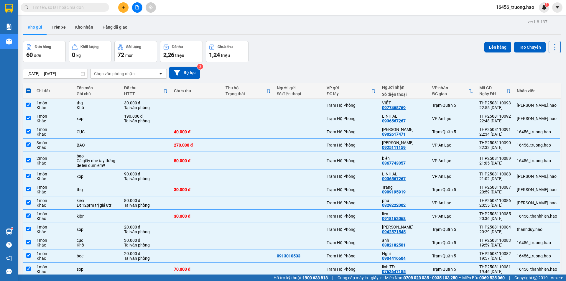
click at [479, 49] on div "Đơn hàng 60 đơn Khối lượng 0 kg Số lượng 72 món Đã thu 2,26 triệu Chưa thu 1,24…" at bounding box center [292, 51] width 538 height 21
click at [486, 47] on button "Lên hàng" at bounding box center [498, 47] width 27 height 11
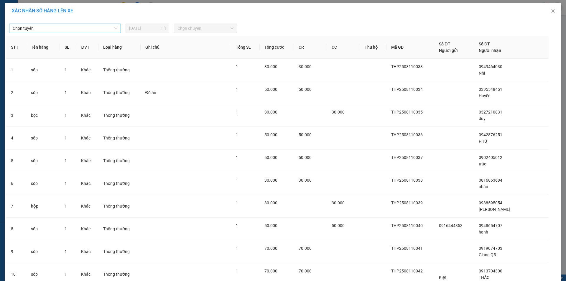
click at [71, 25] on span "Chọn tuyến" at bounding box center [65, 28] width 105 height 9
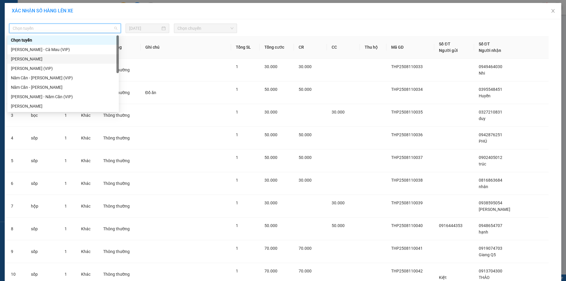
click at [36, 56] on div "[PERSON_NAME]" at bounding box center [63, 59] width 104 height 6
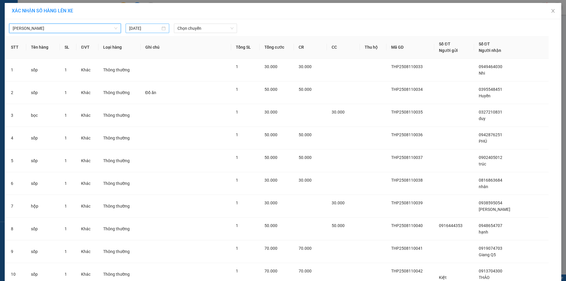
click at [156, 27] on input "[DATE]" at bounding box center [144, 28] width 31 height 6
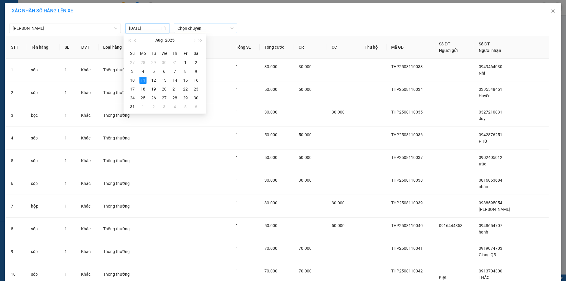
click at [180, 28] on span "Chọn chuyến" at bounding box center [206, 28] width 56 height 9
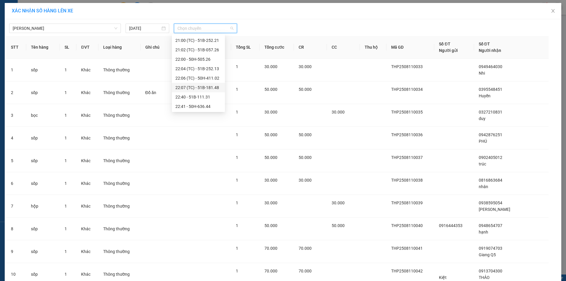
scroll to position [104, 0]
click at [204, 57] on div "22:00 - 50H-505.26" at bounding box center [199, 59] width 46 height 6
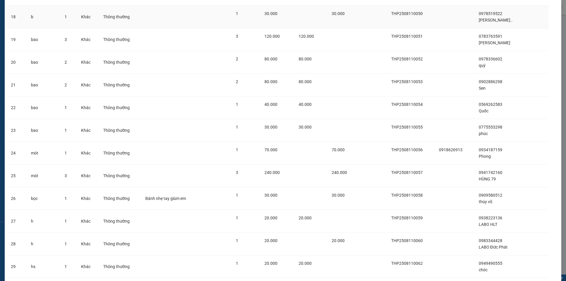
scroll to position [1164, 0]
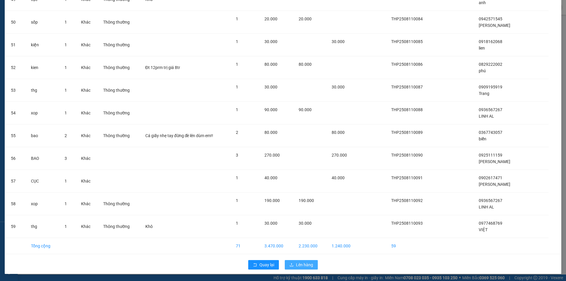
click at [294, 265] on button "Lên hàng" at bounding box center [301, 264] width 33 height 9
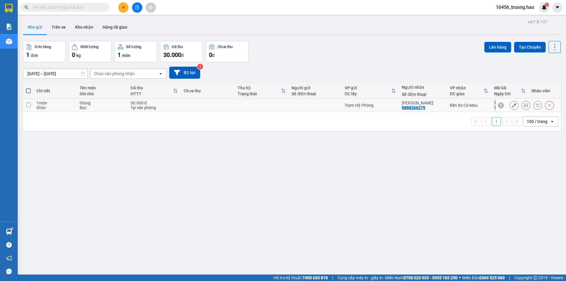
click at [146, 103] on div "30.000 đ" at bounding box center [154, 103] width 47 height 5
checkbox input "true"
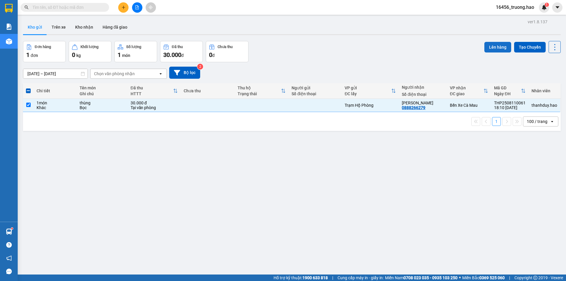
click at [493, 49] on button "Lên hàng" at bounding box center [498, 47] width 27 height 11
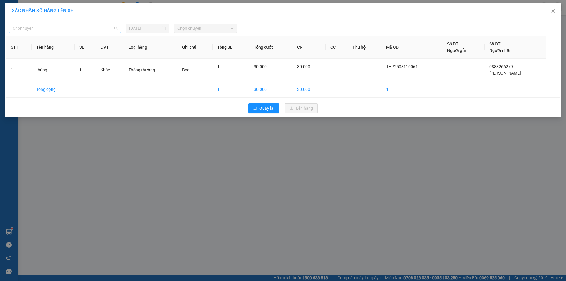
click at [49, 29] on span "Chọn tuyến" at bounding box center [65, 28] width 105 height 9
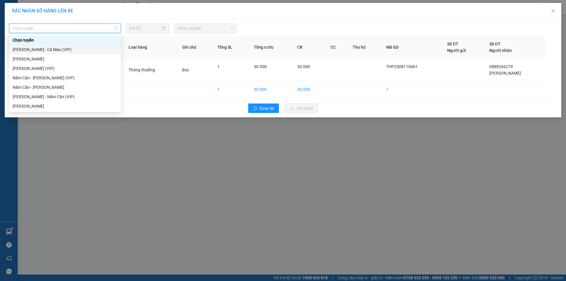
click at [53, 49] on div "[PERSON_NAME] - Cà Mau (VIP)" at bounding box center [65, 49] width 105 height 6
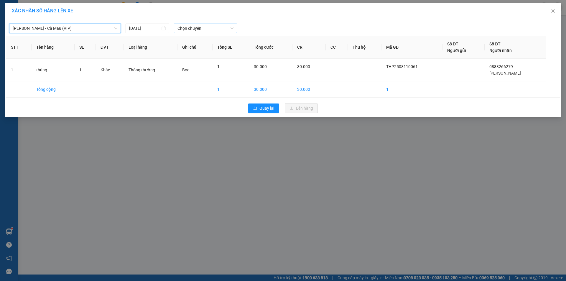
click at [208, 30] on span "Chọn chuyến" at bounding box center [206, 28] width 56 height 9
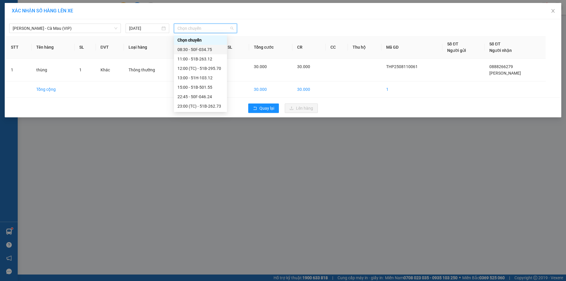
click at [206, 49] on div "08:30 - 50F-034.75" at bounding box center [201, 49] width 46 height 6
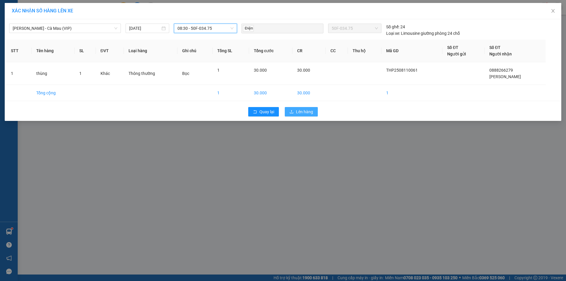
click at [299, 111] on span "Lên hàng" at bounding box center [304, 112] width 17 height 6
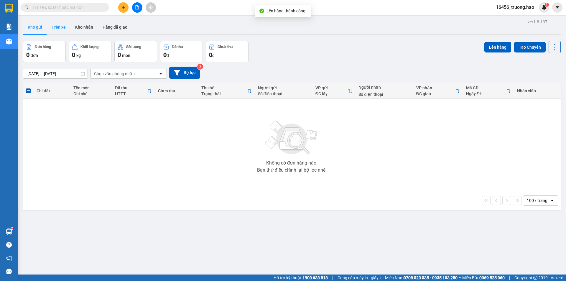
click at [60, 30] on button "Trên xe" at bounding box center [59, 27] width 24 height 14
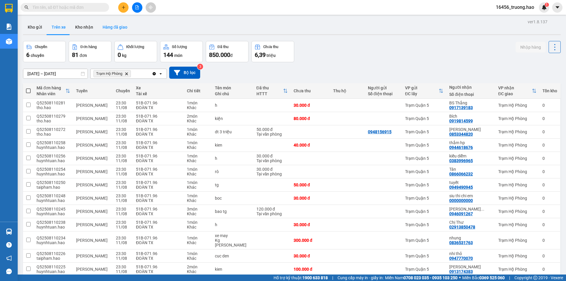
click at [113, 27] on button "Hàng đã giao" at bounding box center [115, 27] width 34 height 14
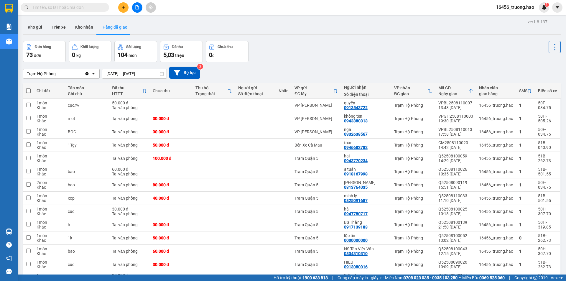
click at [71, 8] on input "text" at bounding box center [67, 7] width 70 height 6
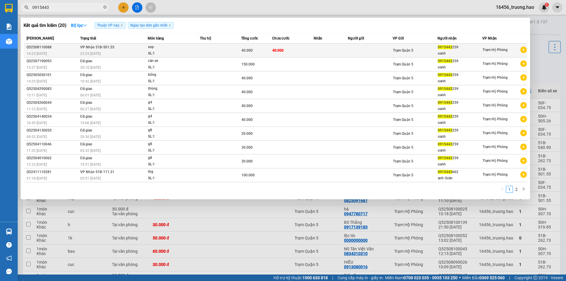
type input "0915443"
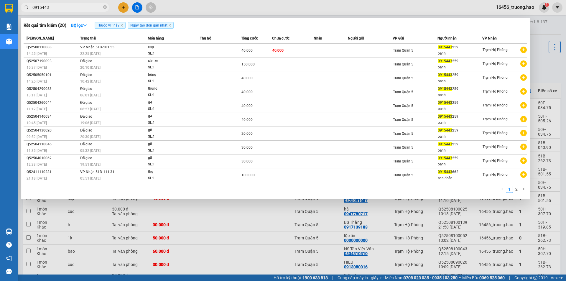
click at [169, 49] on div "xop" at bounding box center [170, 47] width 44 height 6
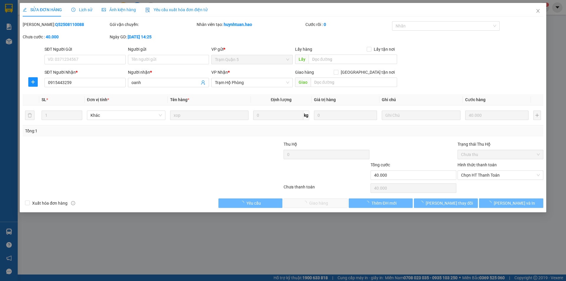
type input "0915443259"
type input "oanh"
type input "40.000"
click at [124, 8] on span "Ảnh kiện hàng" at bounding box center [119, 9] width 34 height 5
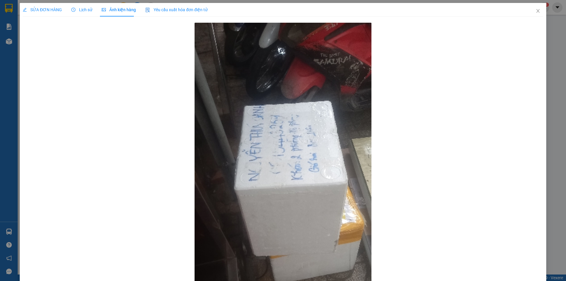
click at [32, 6] on div "SỬA ĐƠN HÀNG" at bounding box center [42, 10] width 39 height 14
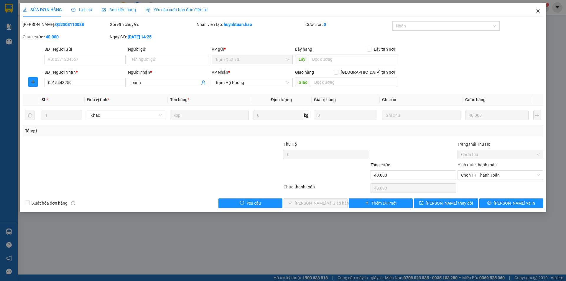
click at [538, 9] on icon "close" at bounding box center [538, 11] width 5 height 5
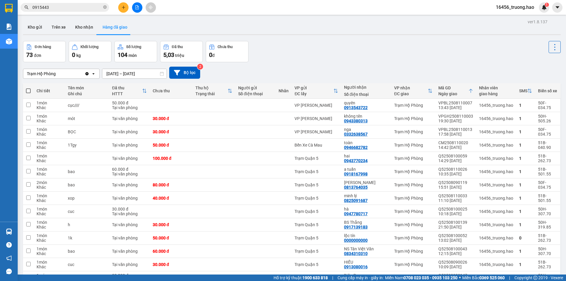
click at [127, 73] on input "[DATE] – [DATE]" at bounding box center [134, 73] width 64 height 9
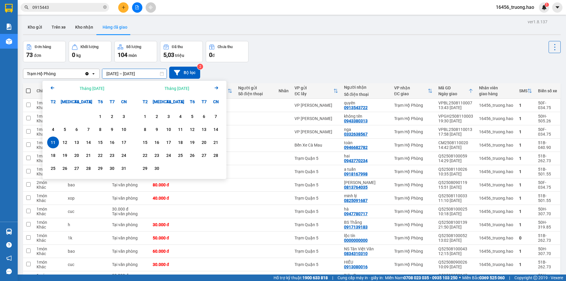
click at [127, 73] on input "[DATE] – [DATE]" at bounding box center [134, 73] width 64 height 9
click at [342, 73] on div "Trạm Hộ Phòng Clear value open [DATE] – [DATE] Press the down arrow key to inte…" at bounding box center [292, 73] width 538 height 12
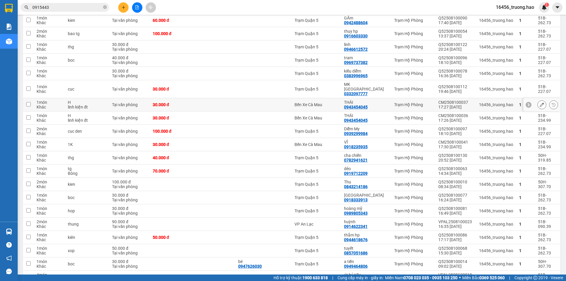
scroll to position [836, 0]
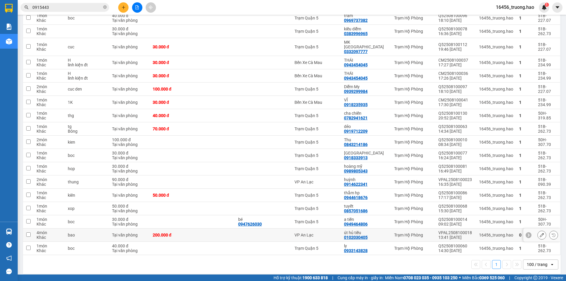
click at [320, 229] on td "VP An Lạc" at bounding box center [316, 235] width 49 height 13
checkbox input "true"
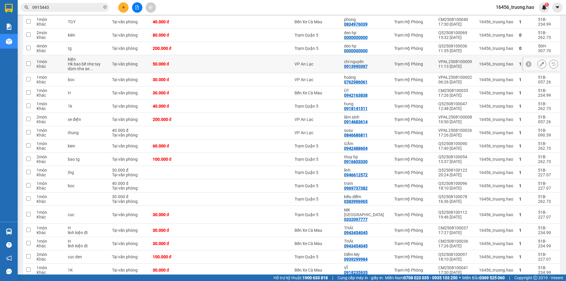
scroll to position [659, 0]
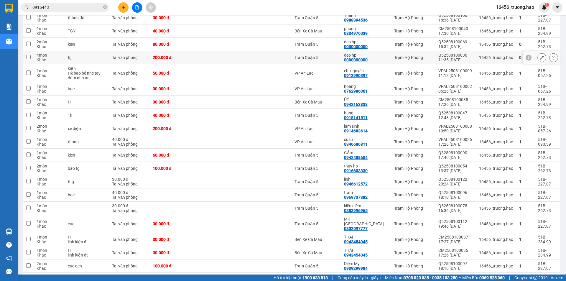
click at [370, 53] on div "deo hp" at bounding box center [366, 55] width 44 height 5
checkbox input "true"
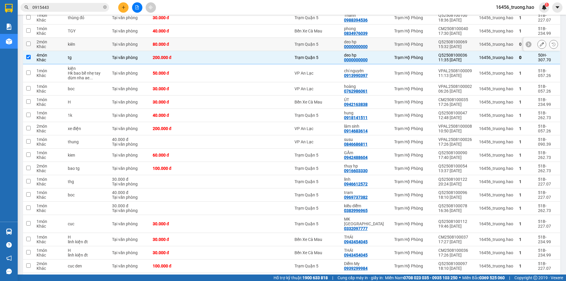
click at [363, 40] on div "deo hp" at bounding box center [366, 42] width 44 height 5
checkbox input "true"
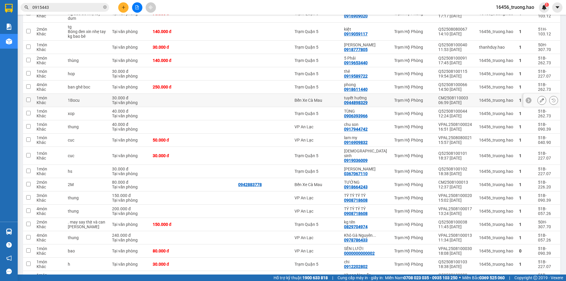
scroll to position [364, 0]
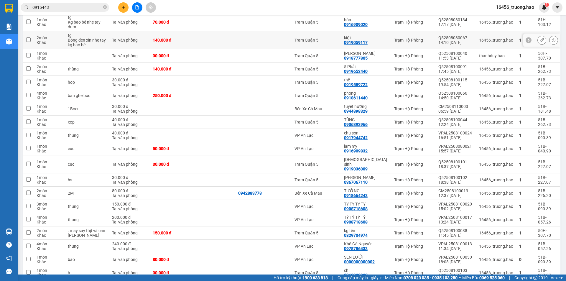
click at [356, 35] on div "kiệt" at bounding box center [366, 37] width 44 height 5
checkbox input "true"
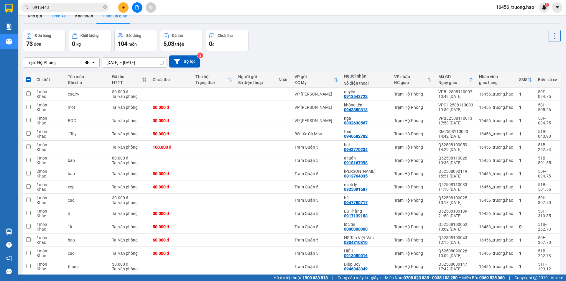
scroll to position [0, 0]
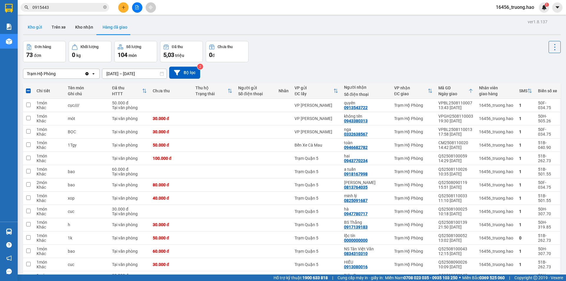
click at [38, 26] on button "Kho gửi" at bounding box center [35, 27] width 24 height 14
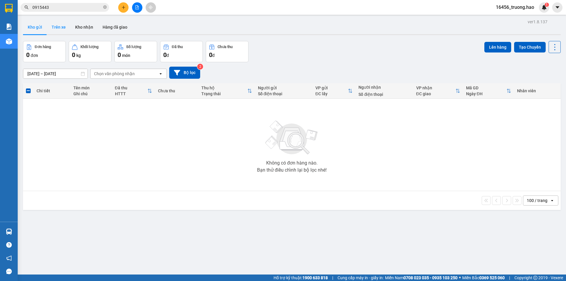
click at [58, 24] on button "Trên xe" at bounding box center [59, 27] width 24 height 14
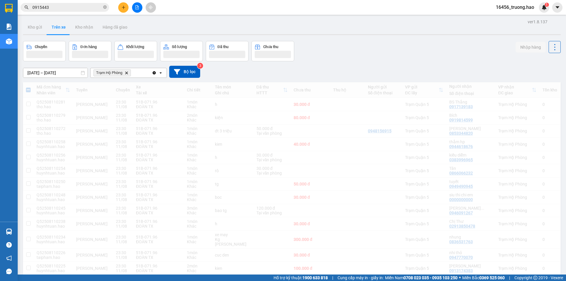
click at [126, 72] on icon "Trạm Hộ Phòng, close by backspace" at bounding box center [126, 72] width 3 height 3
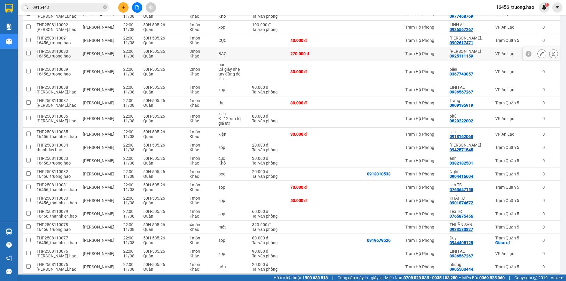
scroll to position [89, 0]
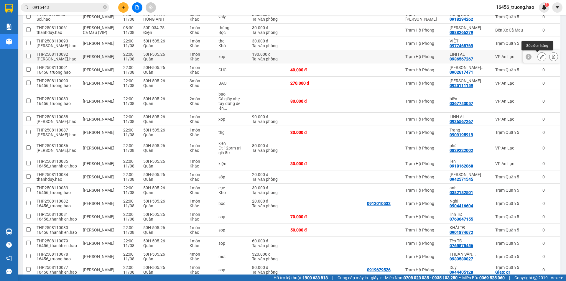
click at [540, 56] on icon at bounding box center [542, 57] width 4 height 4
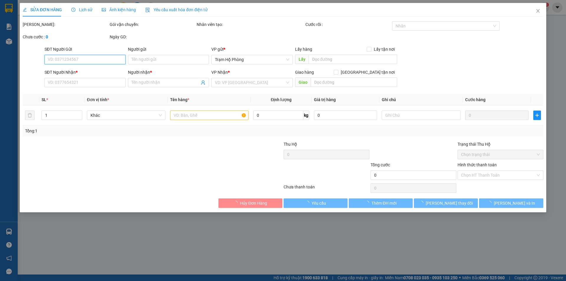
type input "0936567267"
type input "LINH AL"
type input "190.000"
type input "0"
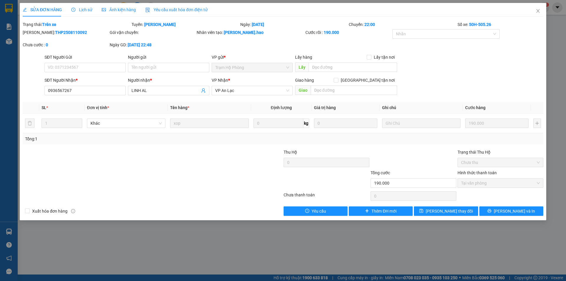
click at [84, 10] on span "Lịch sử" at bounding box center [81, 9] width 21 height 5
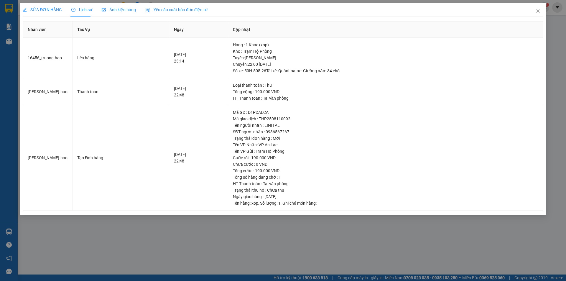
click at [50, 9] on span "SỬA ĐƠN HÀNG" at bounding box center [42, 9] width 39 height 5
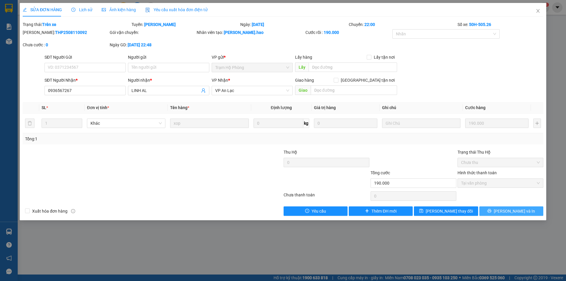
click at [492, 209] on icon "printer" at bounding box center [490, 211] width 4 height 4
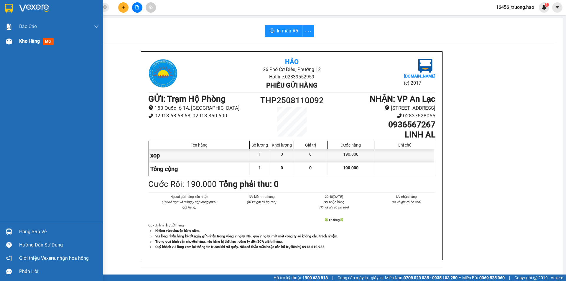
click at [31, 39] on span "Kho hàng" at bounding box center [29, 41] width 21 height 6
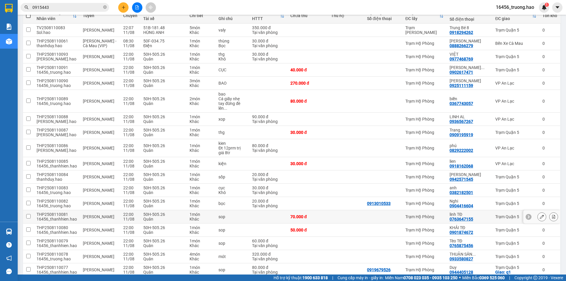
scroll to position [89, 0]
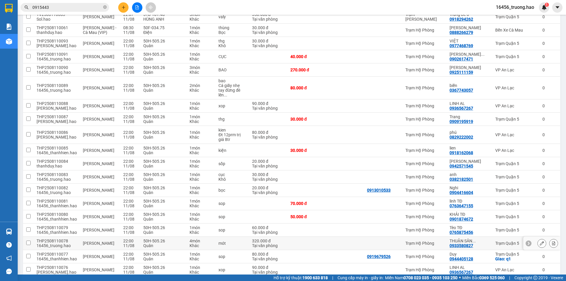
click at [440, 241] on div "Trạm Hộ Phòng" at bounding box center [425, 243] width 38 height 5
checkbox input "true"
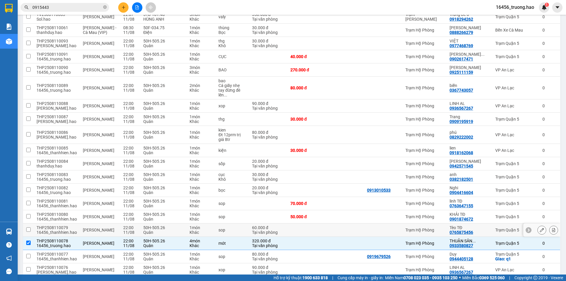
click at [446, 224] on td "Trạm Hộ Phòng" at bounding box center [425, 230] width 44 height 13
checkbox input "true"
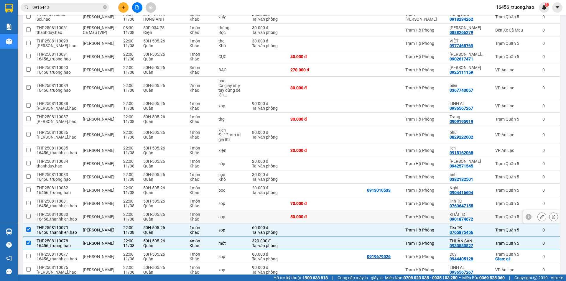
click at [444, 214] on div "Trạm Hộ Phòng" at bounding box center [425, 216] width 38 height 5
checkbox input "true"
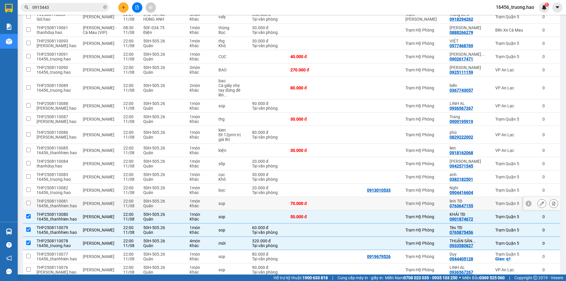
click at [444, 201] on div "Trạm Hộ Phòng" at bounding box center [425, 203] width 38 height 5
checkbox input "true"
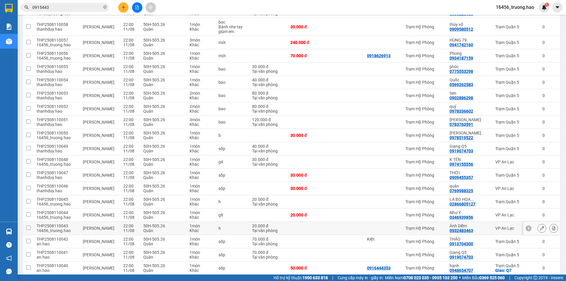
scroll to position [590, 0]
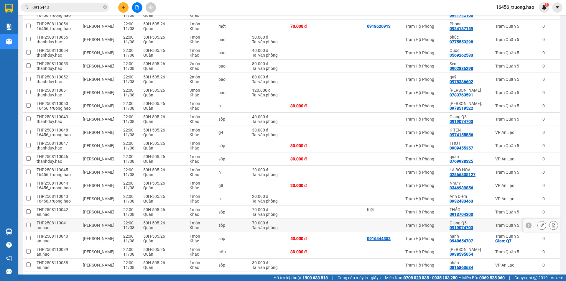
click at [444, 223] on div "Trạm Hộ Phòng" at bounding box center [425, 225] width 38 height 5
checkbox input "true"
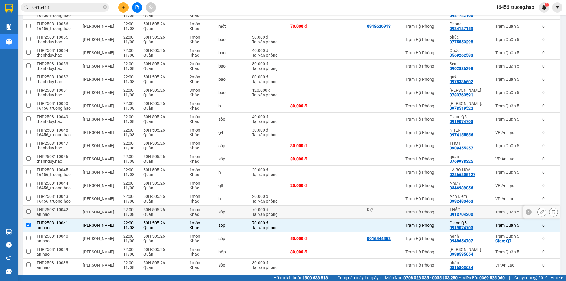
click at [444, 210] on div "Trạm Hộ Phòng" at bounding box center [425, 212] width 38 height 5
checkbox input "true"
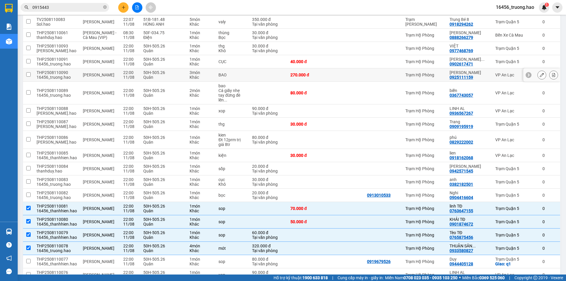
scroll to position [0, 0]
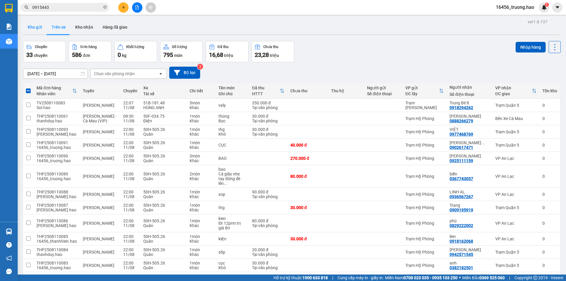
click at [38, 24] on button "Kho gửi" at bounding box center [35, 27] width 24 height 14
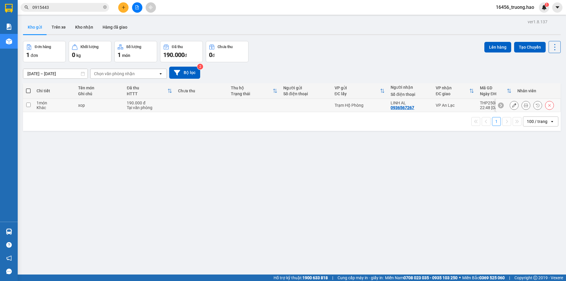
click at [510, 101] on button at bounding box center [514, 105] width 8 height 10
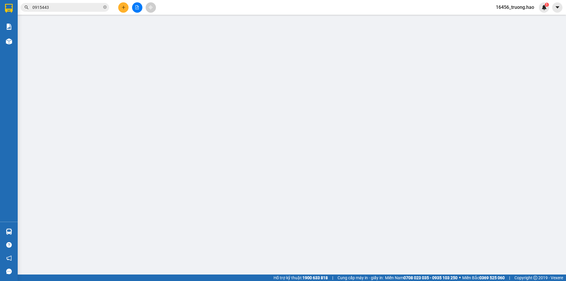
type input "0936567267"
type input "LINH AL"
type input "190.000"
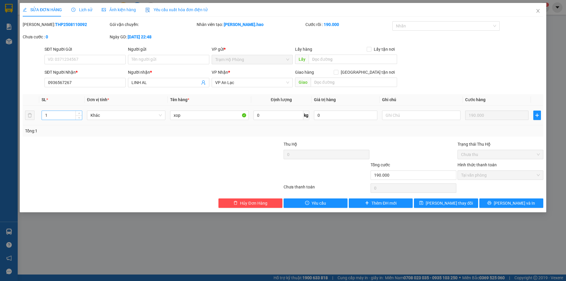
click at [61, 117] on input "1" at bounding box center [62, 115] width 40 height 9
type input "3"
click at [455, 202] on span "[PERSON_NAME] thay đổi" at bounding box center [449, 203] width 47 height 6
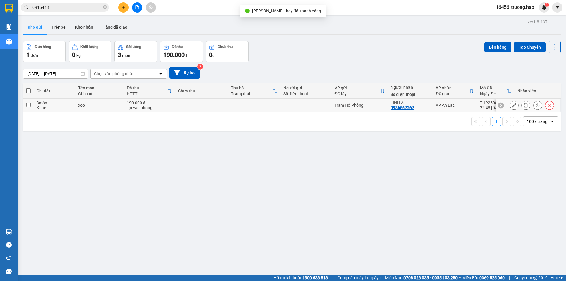
click at [366, 101] on td "Trạm Hộ Phòng" at bounding box center [360, 105] width 56 height 13
checkbox input "true"
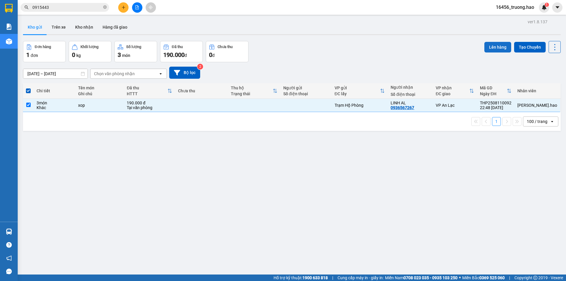
click at [492, 47] on button "Lên hàng" at bounding box center [498, 47] width 27 height 11
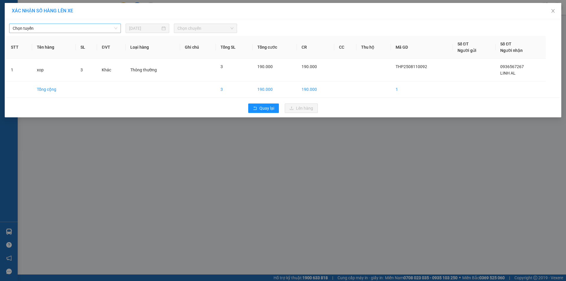
click at [91, 25] on span "Chọn tuyến" at bounding box center [65, 28] width 105 height 9
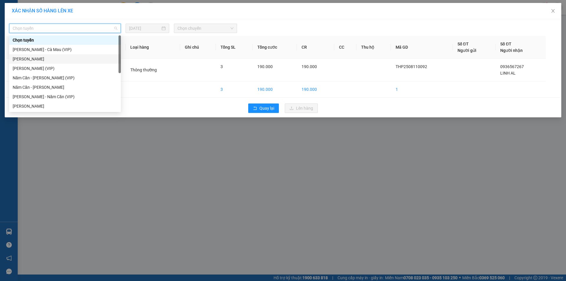
click at [53, 57] on div "[PERSON_NAME]" at bounding box center [65, 59] width 105 height 6
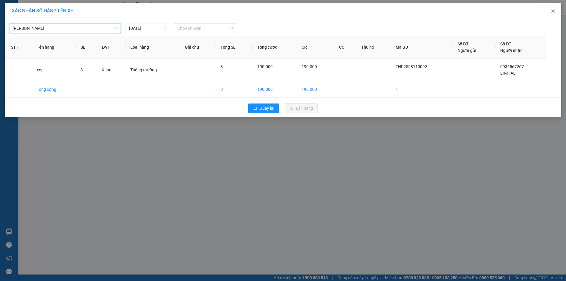
click at [214, 27] on span "Chọn chuyến" at bounding box center [206, 28] width 56 height 9
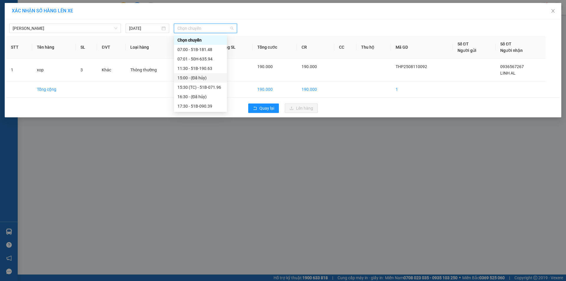
scroll to position [30, 0]
click at [205, 84] on div "19:00 - 50H-635.47" at bounding box center [201, 86] width 46 height 6
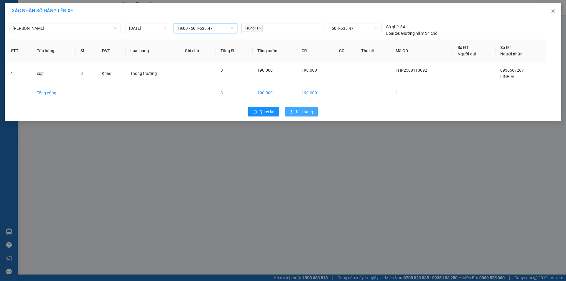
click at [302, 109] on span "Lên hàng" at bounding box center [304, 112] width 17 height 6
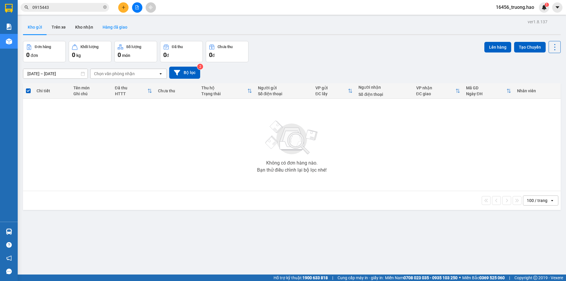
click at [99, 27] on button "Hàng đã giao" at bounding box center [115, 27] width 34 height 14
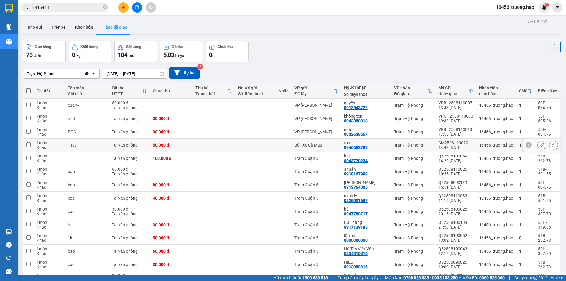
click at [363, 143] on div "toàn" at bounding box center [366, 142] width 44 height 5
checkbox input "true"
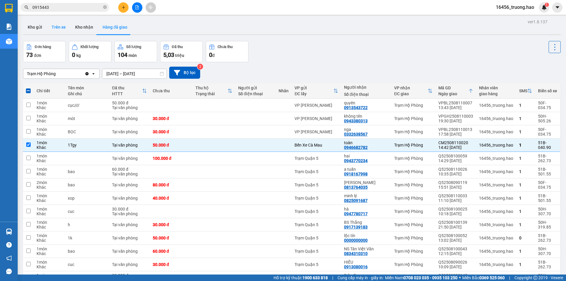
click at [56, 25] on button "Trên xe" at bounding box center [59, 27] width 24 height 14
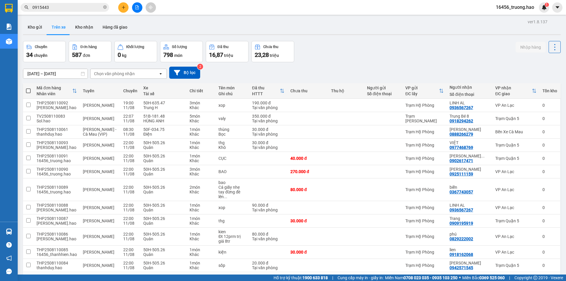
click at [117, 75] on div "Chọn văn phòng nhận" at bounding box center [114, 74] width 41 height 6
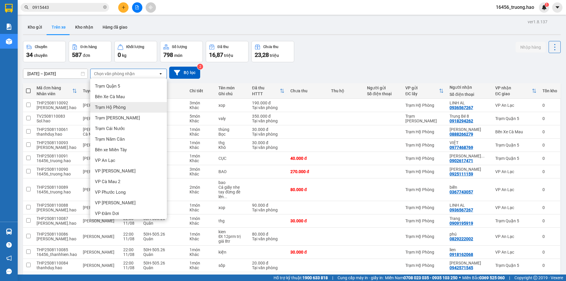
click at [118, 109] on span "Trạm Hộ Phòng" at bounding box center [110, 107] width 31 height 6
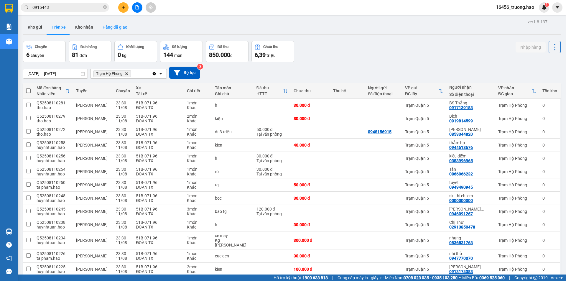
click at [111, 24] on button "Hàng đã giao" at bounding box center [115, 27] width 34 height 14
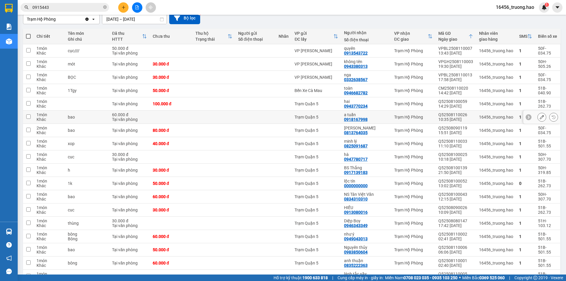
scroll to position [59, 0]
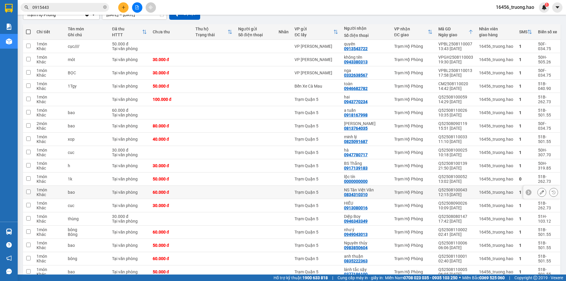
click at [381, 190] on div "NS Tân Việt Văn" at bounding box center [366, 190] width 44 height 5
checkbox input "true"
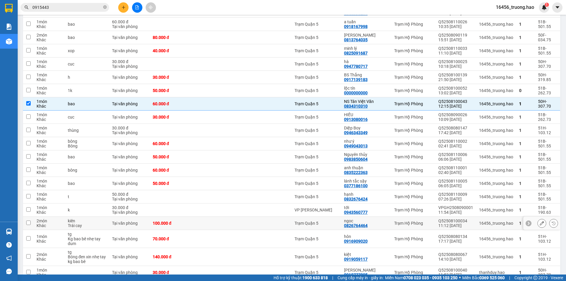
scroll to position [295, 0]
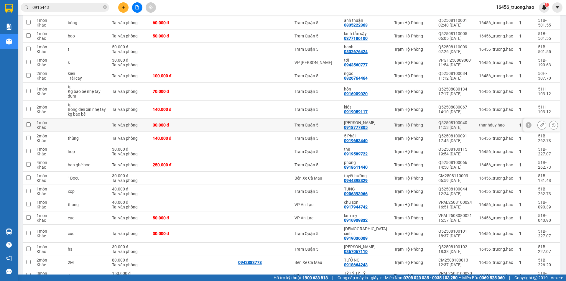
click at [371, 122] on div "[PERSON_NAME]" at bounding box center [366, 122] width 44 height 5
checkbox input "true"
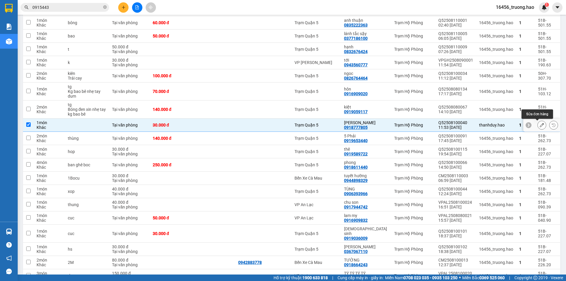
click at [538, 122] on button at bounding box center [542, 125] width 8 height 10
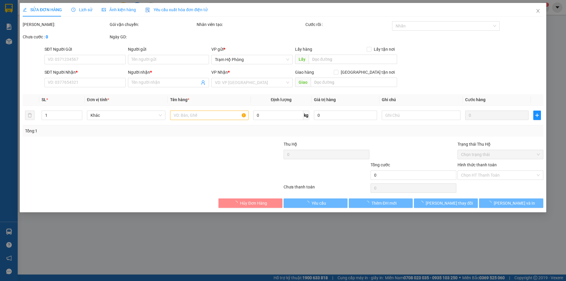
type input "0918777805"
type input "[PERSON_NAME]"
type input "30.000"
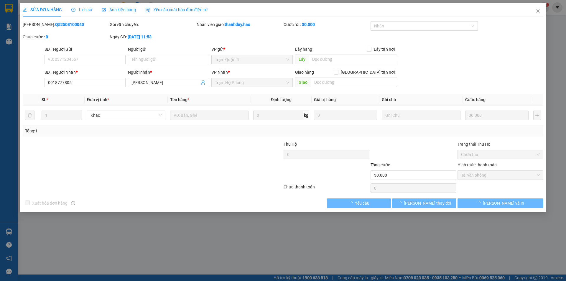
click at [116, 10] on span "Ảnh kiện hàng" at bounding box center [119, 9] width 34 height 5
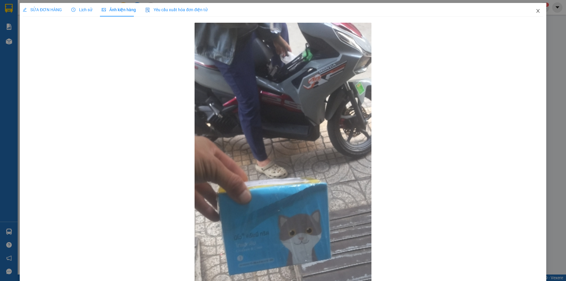
click at [536, 10] on icon "close" at bounding box center [538, 11] width 5 height 5
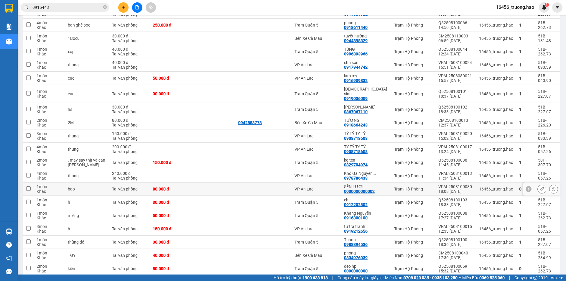
scroll to position [443, 0]
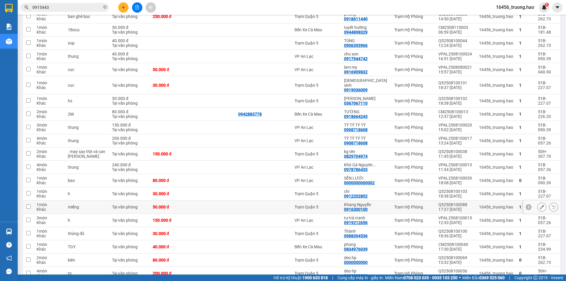
click at [379, 207] on div "Khang Nguyễn" at bounding box center [366, 204] width 44 height 5
checkbox input "true"
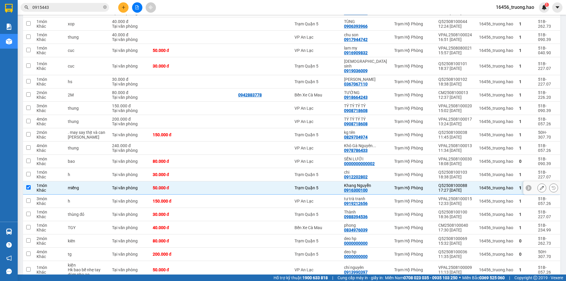
scroll to position [473, 0]
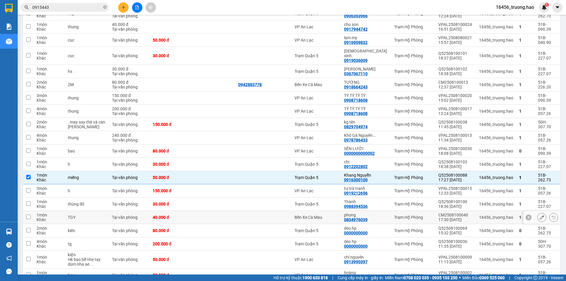
click at [341, 213] on td "Bến Xe Cà Mau" at bounding box center [316, 217] width 49 height 13
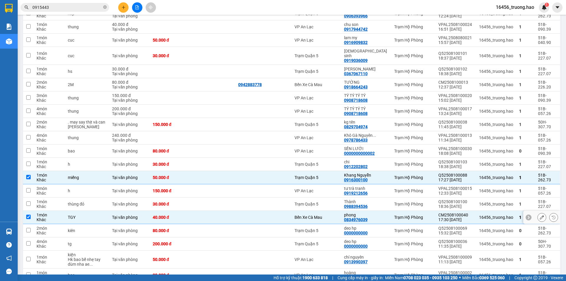
click at [341, 213] on td "Bến Xe Cà Mau" at bounding box center [316, 217] width 49 height 13
checkbox input "false"
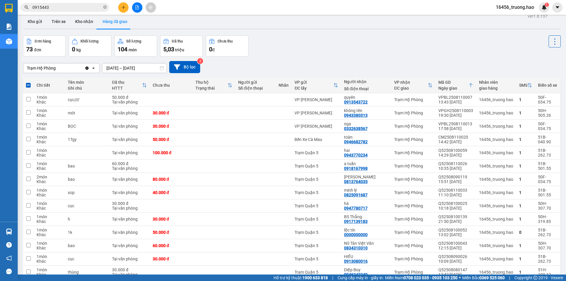
scroll to position [0, 0]
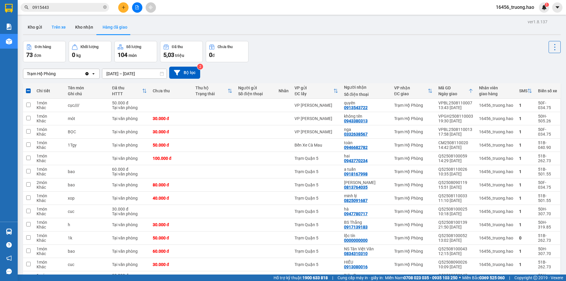
click at [52, 25] on button "Trên xe" at bounding box center [59, 27] width 24 height 14
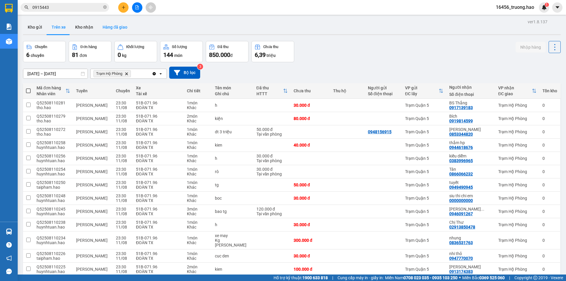
click at [117, 24] on button "Hàng đã giao" at bounding box center [115, 27] width 34 height 14
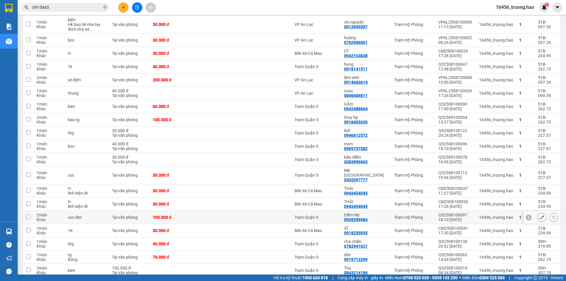
scroll to position [738, 0]
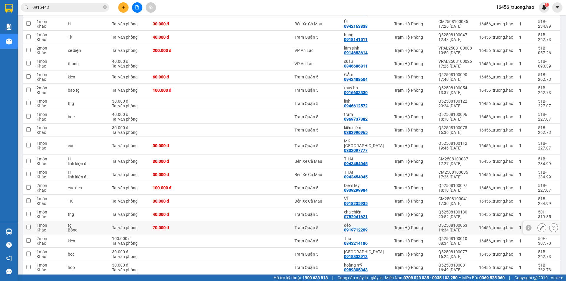
click at [371, 223] on div "dẻo" at bounding box center [366, 225] width 44 height 5
checkbox input "true"
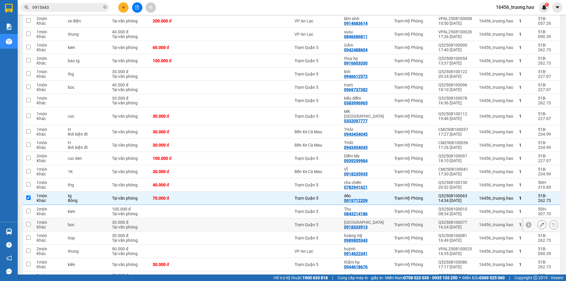
scroll to position [797, 0]
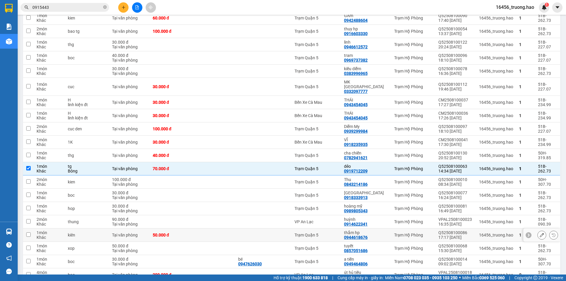
click at [376, 230] on div "thắm hp" at bounding box center [366, 232] width 44 height 5
checkbox input "true"
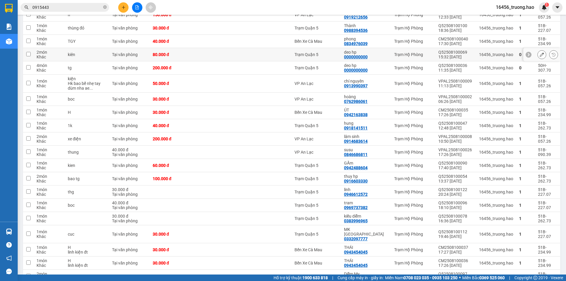
scroll to position [620, 0]
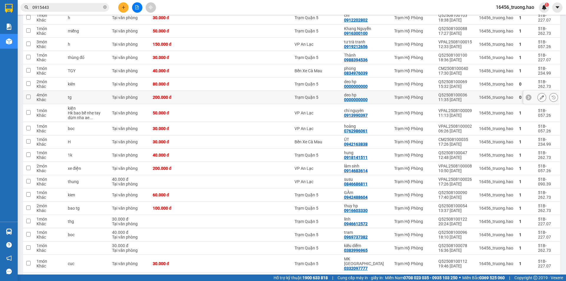
click at [305, 96] on div "Trạm Quận 5" at bounding box center [316, 97] width 43 height 5
checkbox input "true"
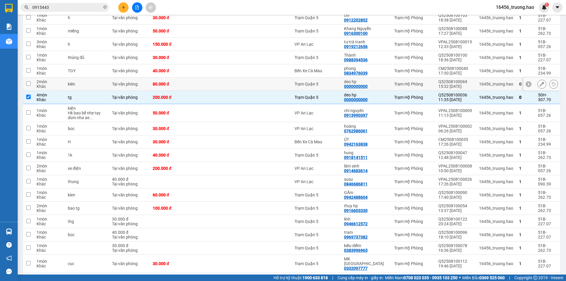
click at [300, 84] on td "Trạm Quận 5" at bounding box center [316, 84] width 49 height 13
checkbox input "true"
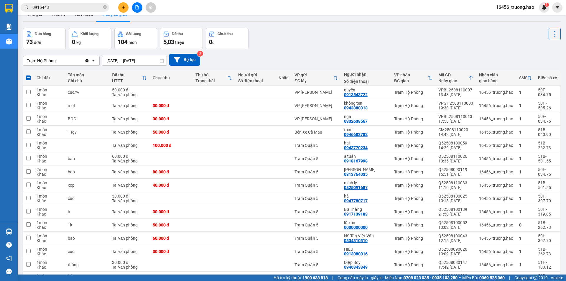
scroll to position [0, 0]
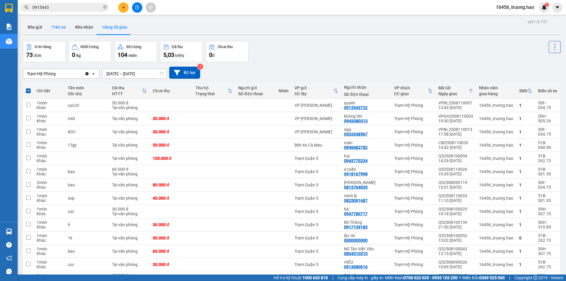
click at [55, 28] on button "Trên xe" at bounding box center [59, 27] width 24 height 14
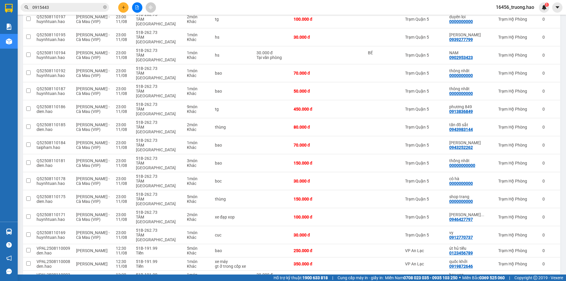
scroll to position [915, 0]
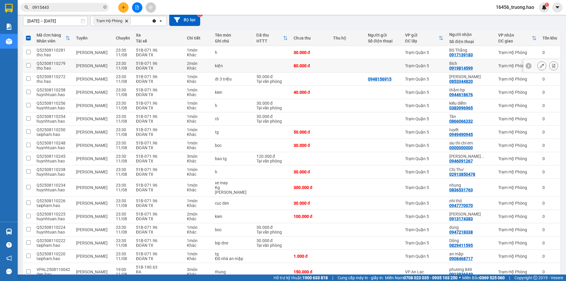
scroll to position [0, 0]
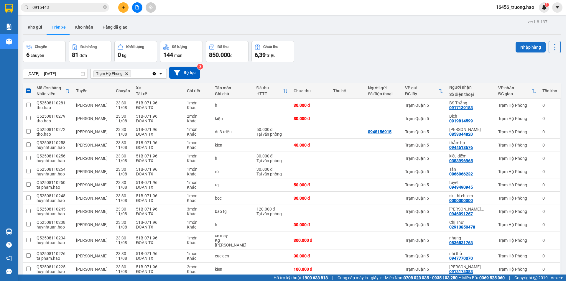
click at [521, 46] on button "Nhập hàng" at bounding box center [531, 47] width 30 height 11
checkbox input "false"
